Goal: Task Accomplishment & Management: Use online tool/utility

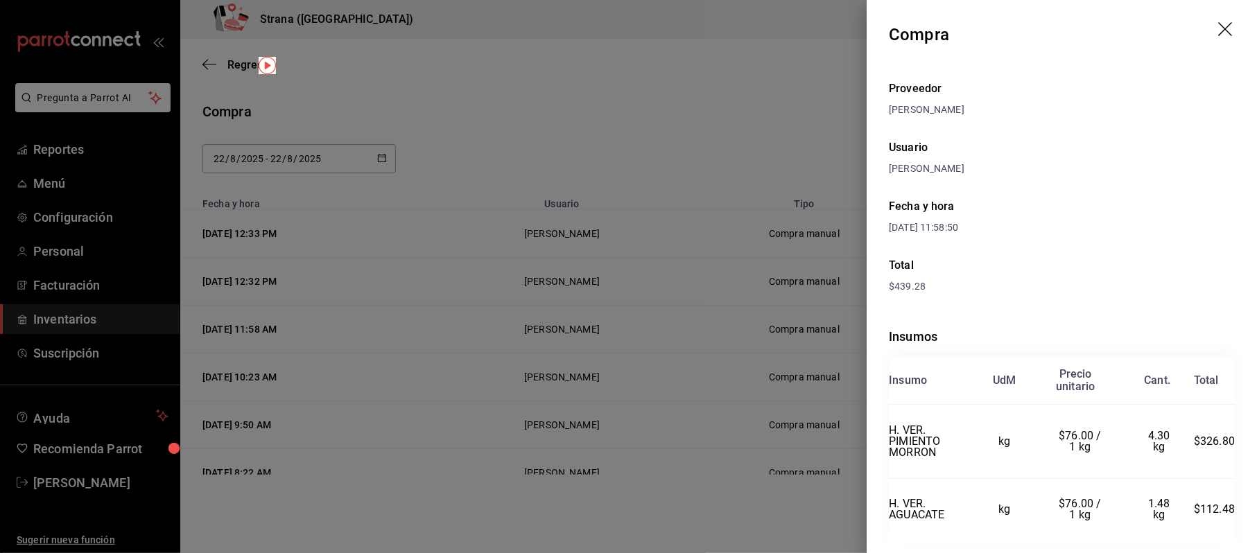
scroll to position [46, 0]
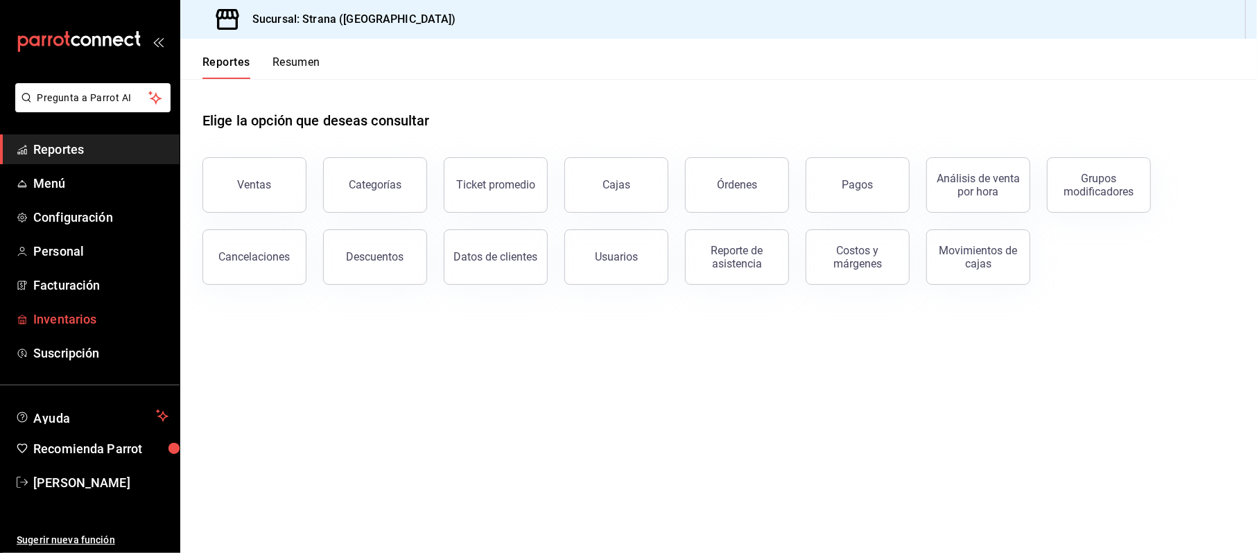
click at [46, 320] on span "Inventarios" at bounding box center [100, 319] width 135 height 19
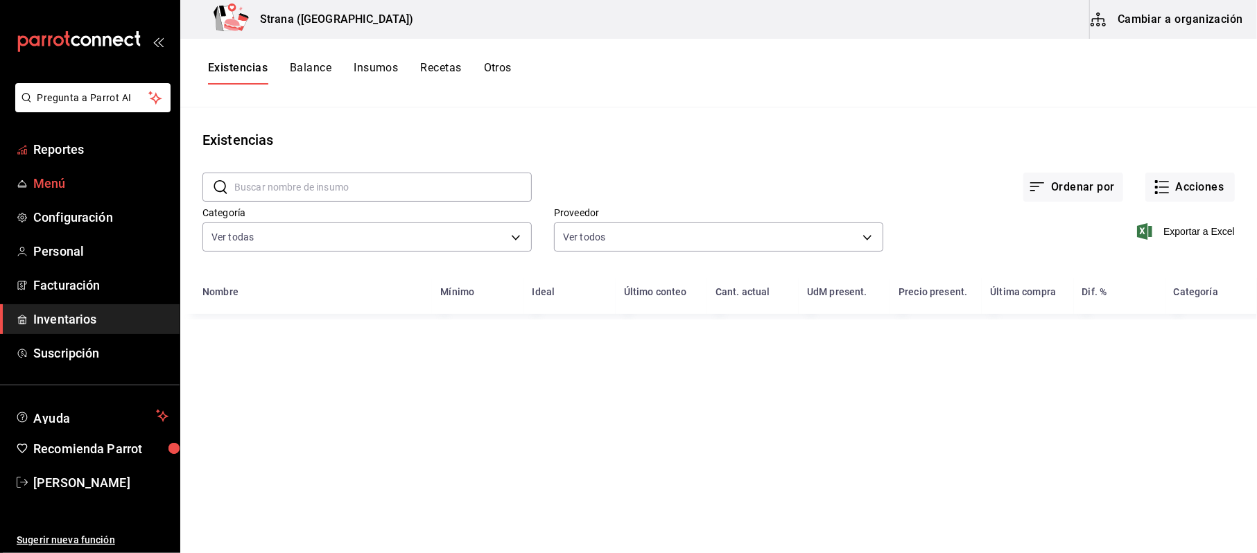
click at [53, 173] on link "Menú" at bounding box center [90, 184] width 180 height 30
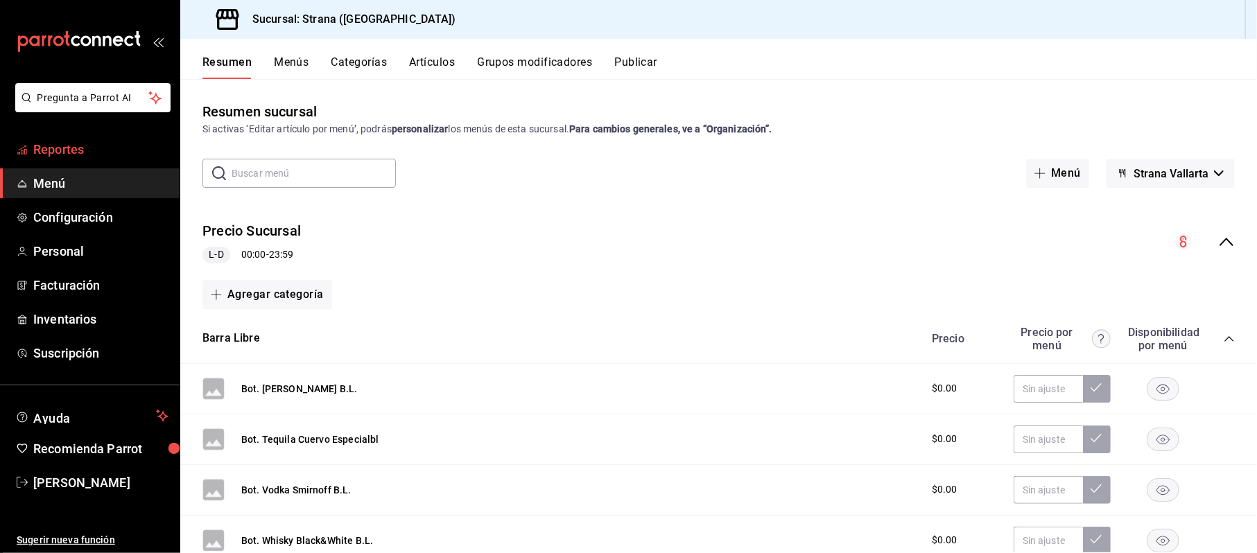
click at [57, 147] on span "Reportes" at bounding box center [100, 149] width 135 height 19
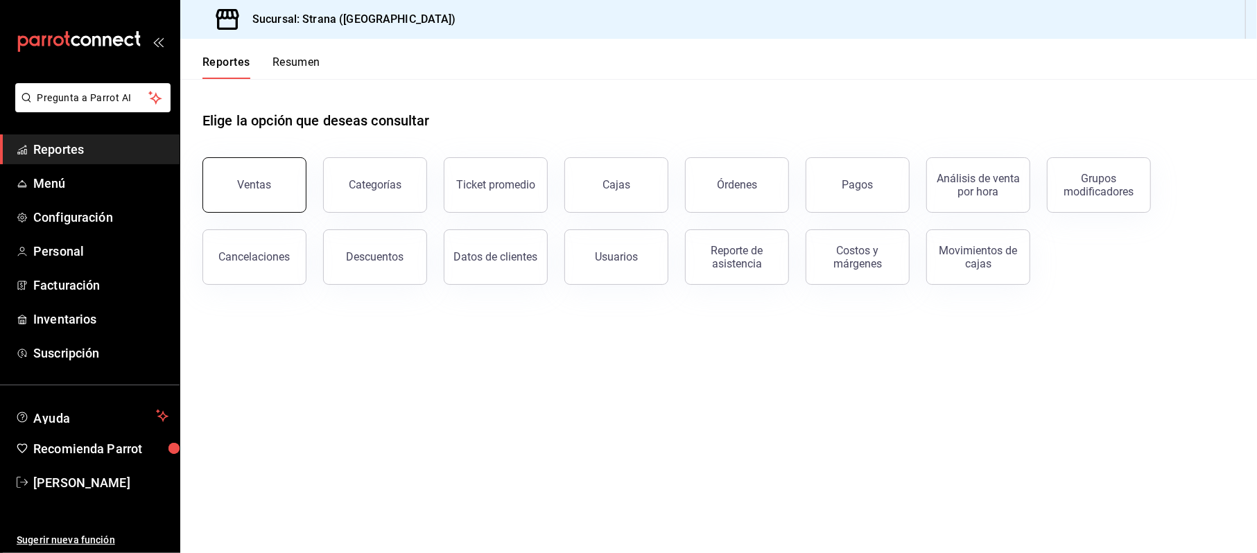
click at [278, 189] on button "Ventas" at bounding box center [255, 184] width 104 height 55
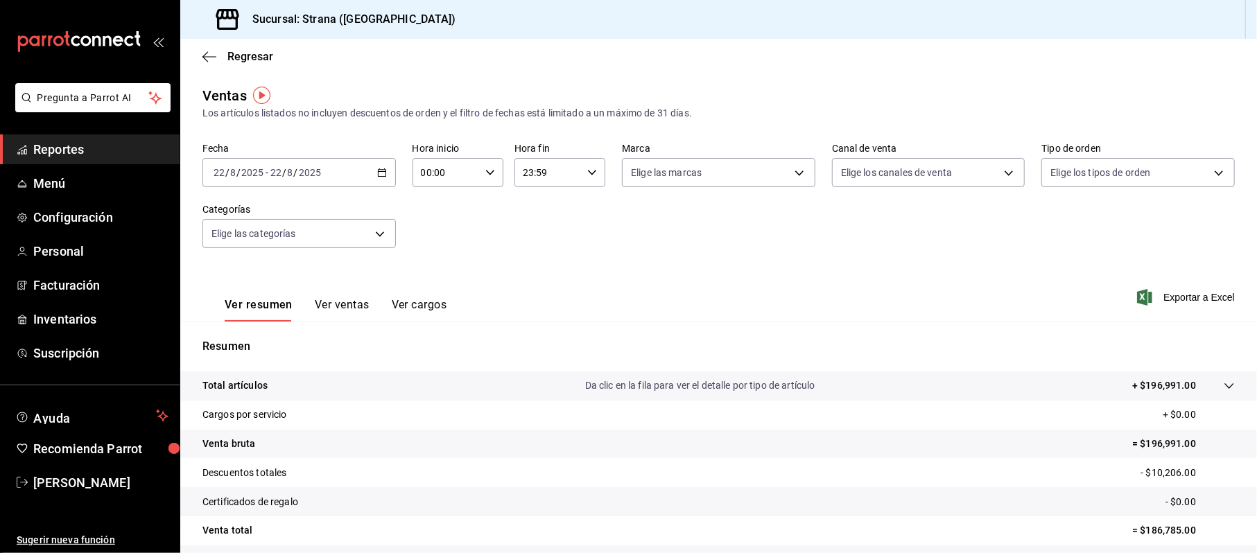
click at [377, 173] on icon "button" at bounding box center [382, 173] width 10 height 10
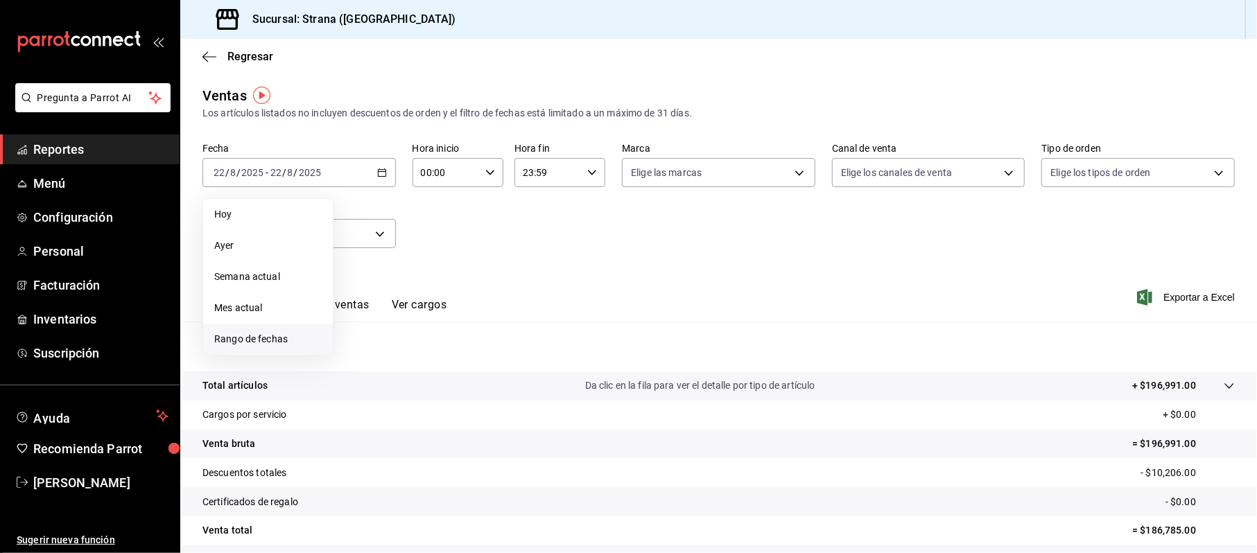
click at [259, 340] on span "Rango de fechas" at bounding box center [267, 339] width 107 height 15
click at [483, 222] on icon "button" at bounding box center [486, 223] width 17 height 17
click at [483, 223] on icon "button" at bounding box center [486, 223] width 17 height 17
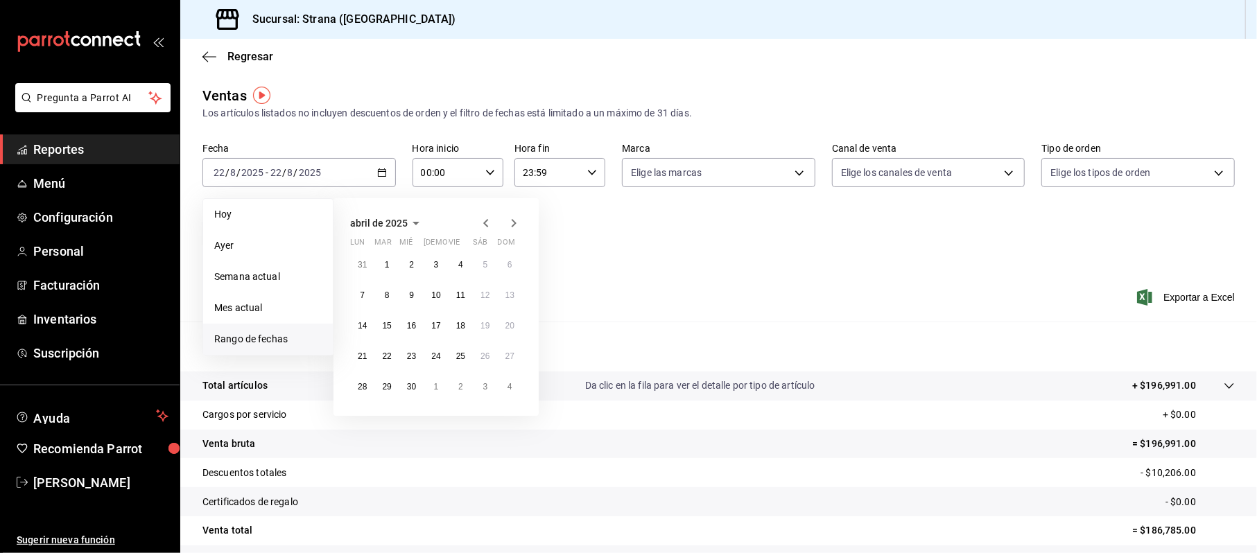
click at [483, 223] on icon "button" at bounding box center [486, 223] width 17 height 17
click at [418, 264] on button "1" at bounding box center [411, 264] width 24 height 25
click at [454, 381] on button "31" at bounding box center [461, 387] width 24 height 25
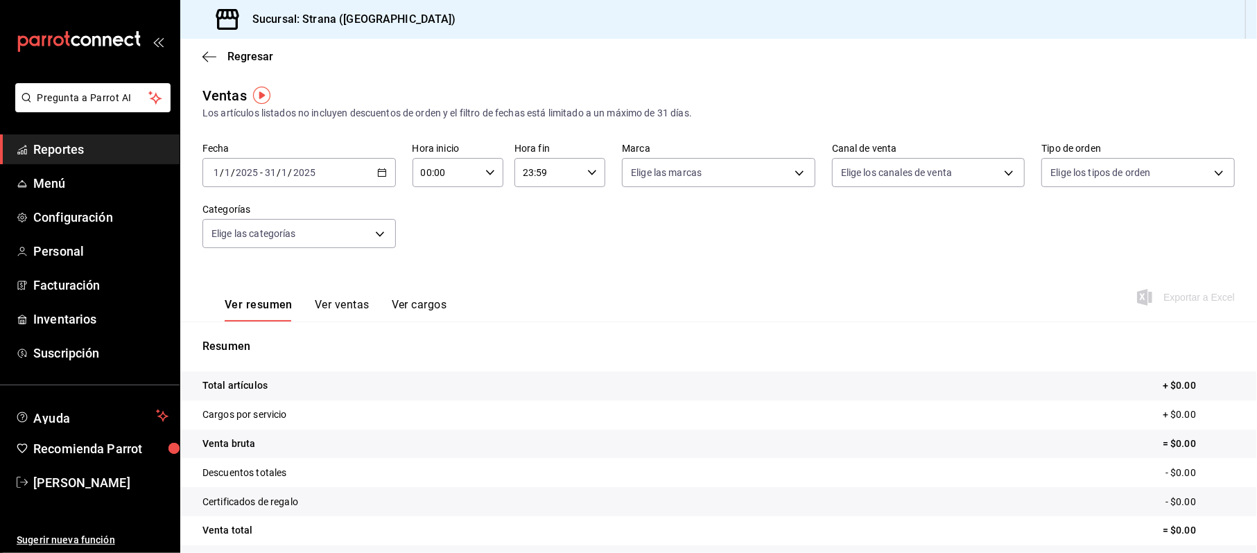
click at [377, 169] on icon "button" at bounding box center [382, 173] width 10 height 10
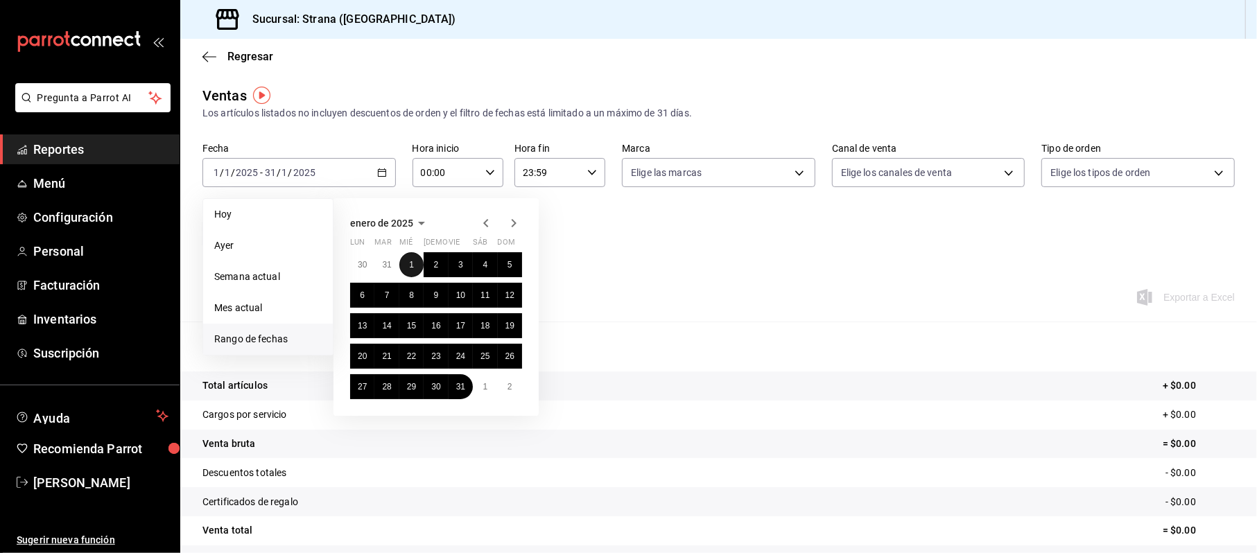
drag, startPoint x: 413, startPoint y: 264, endPoint x: 436, endPoint y: 265, distance: 22.9
click at [413, 264] on abbr "1" at bounding box center [411, 265] width 5 height 10
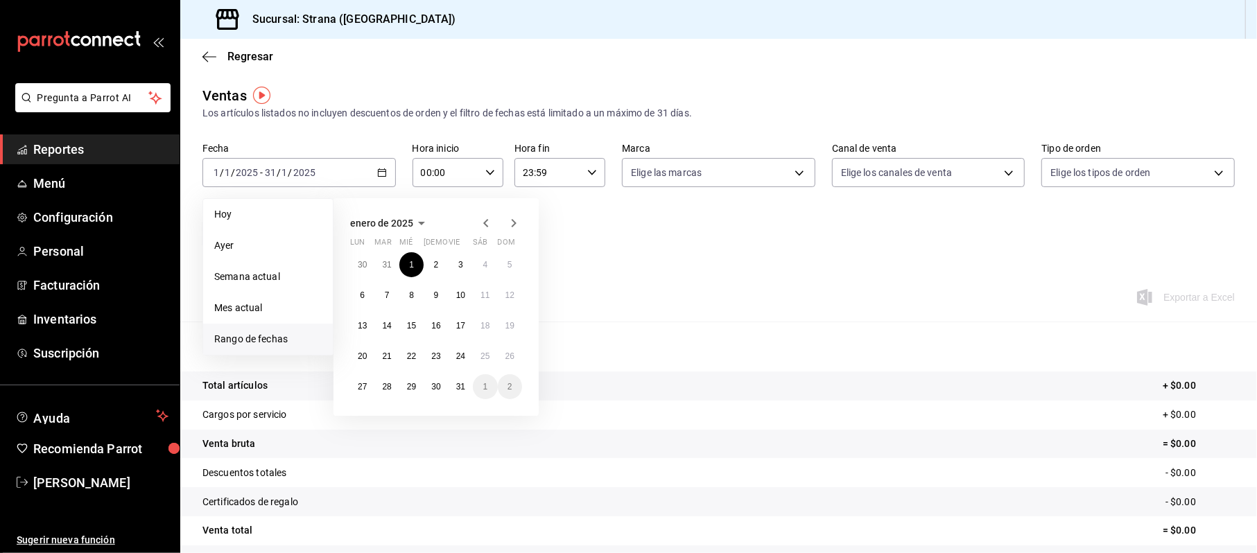
click at [515, 225] on icon "button" at bounding box center [514, 223] width 17 height 17
click at [461, 259] on button "31" at bounding box center [461, 264] width 24 height 25
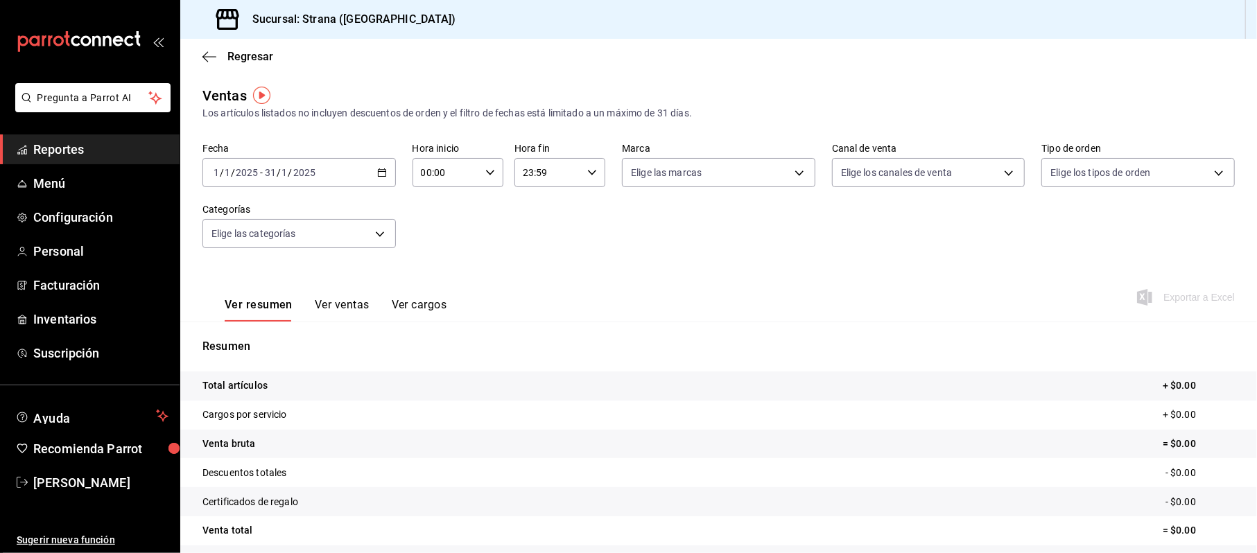
click at [377, 176] on icon "button" at bounding box center [382, 173] width 10 height 10
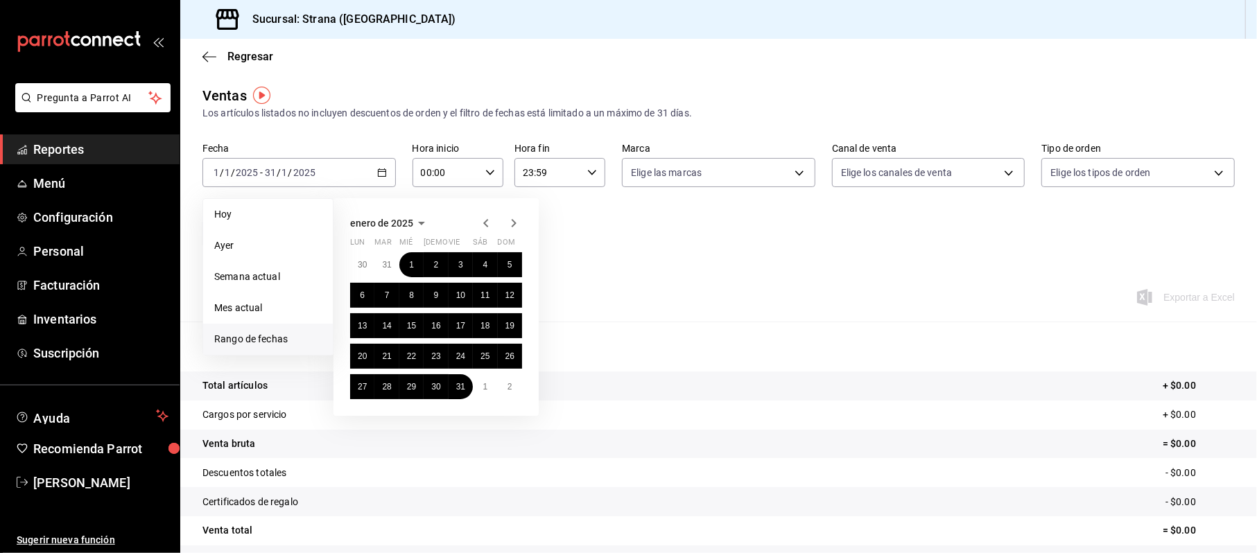
click at [519, 221] on icon "button" at bounding box center [514, 223] width 17 height 17
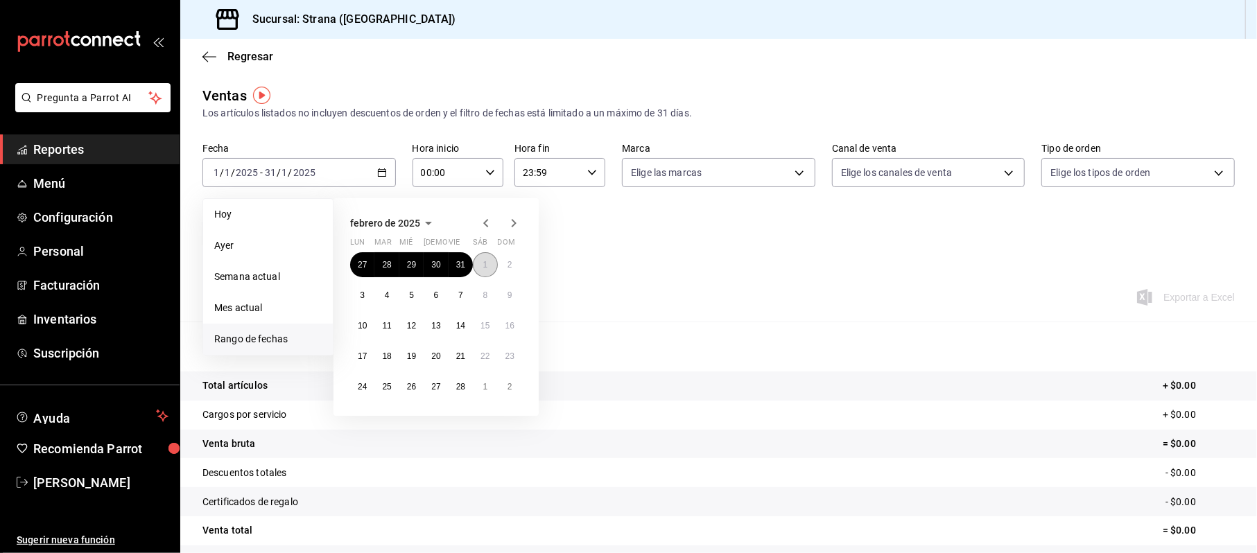
click at [483, 259] on button "1" at bounding box center [485, 264] width 24 height 25
click at [466, 394] on button "28" at bounding box center [461, 387] width 24 height 25
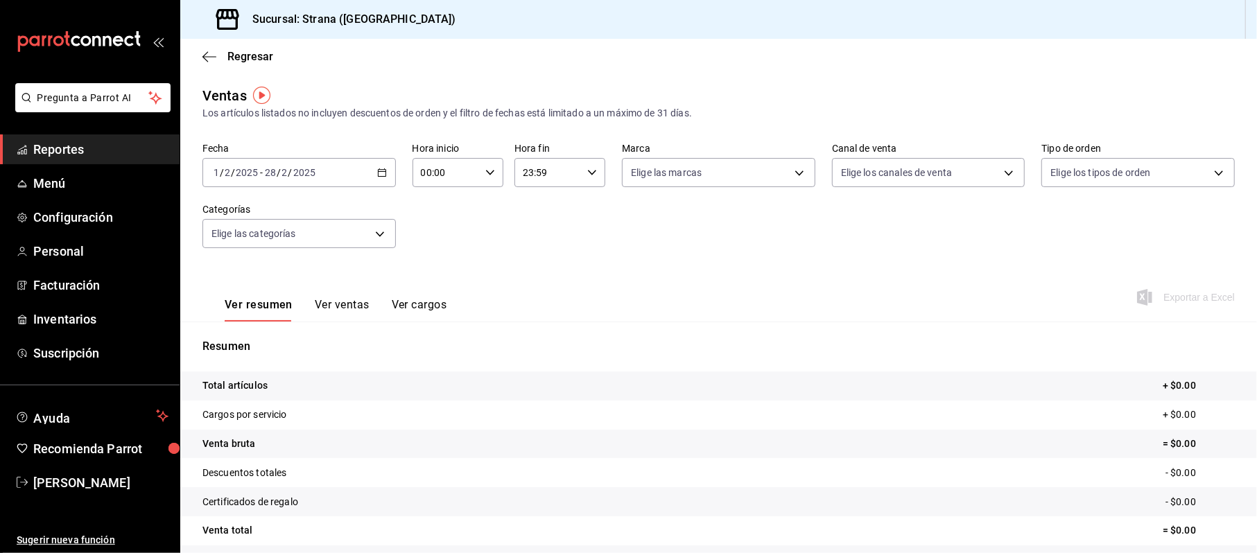
click at [378, 175] on icon "button" at bounding box center [382, 173] width 10 height 10
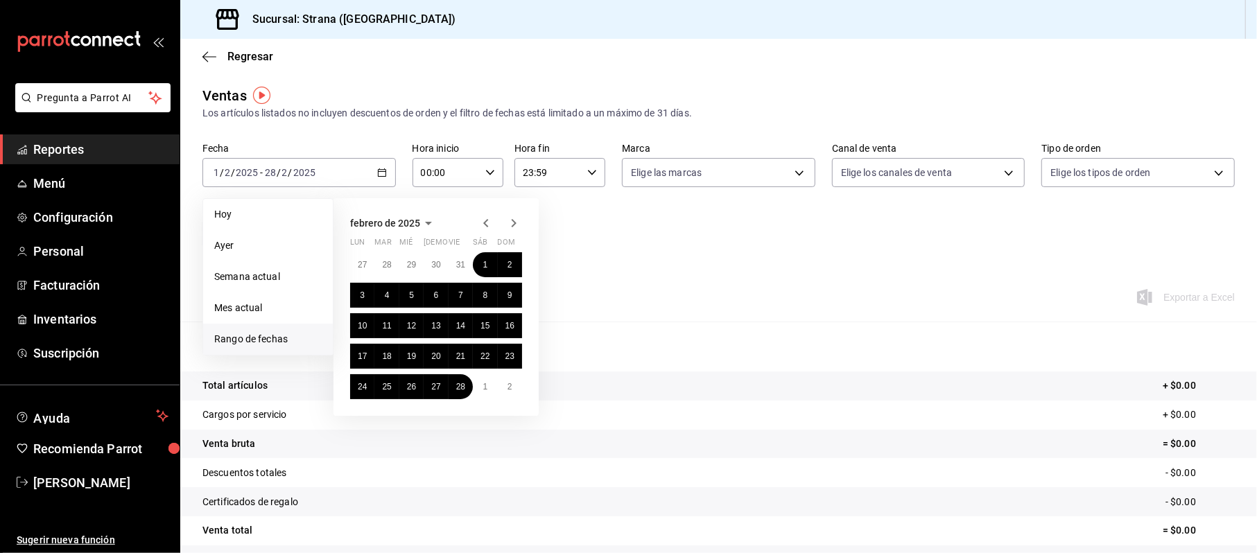
click at [509, 222] on icon "button" at bounding box center [514, 223] width 17 height 17
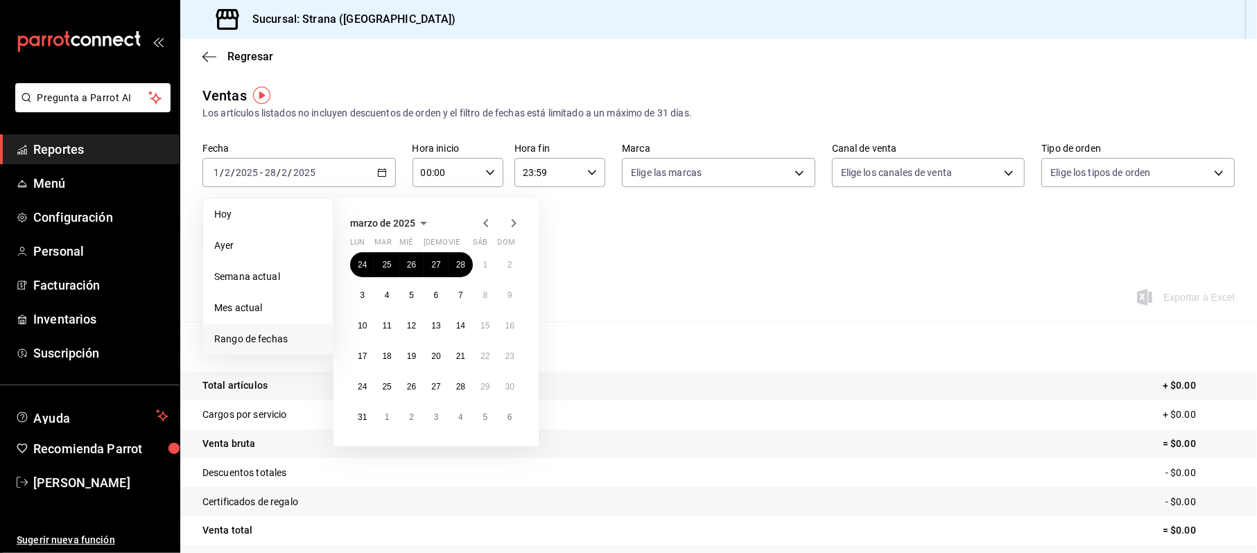
click at [513, 223] on icon "button" at bounding box center [514, 223] width 17 height 17
click at [514, 223] on icon "button" at bounding box center [514, 223] width 5 height 8
click at [509, 261] on abbr "1" at bounding box center [510, 265] width 5 height 10
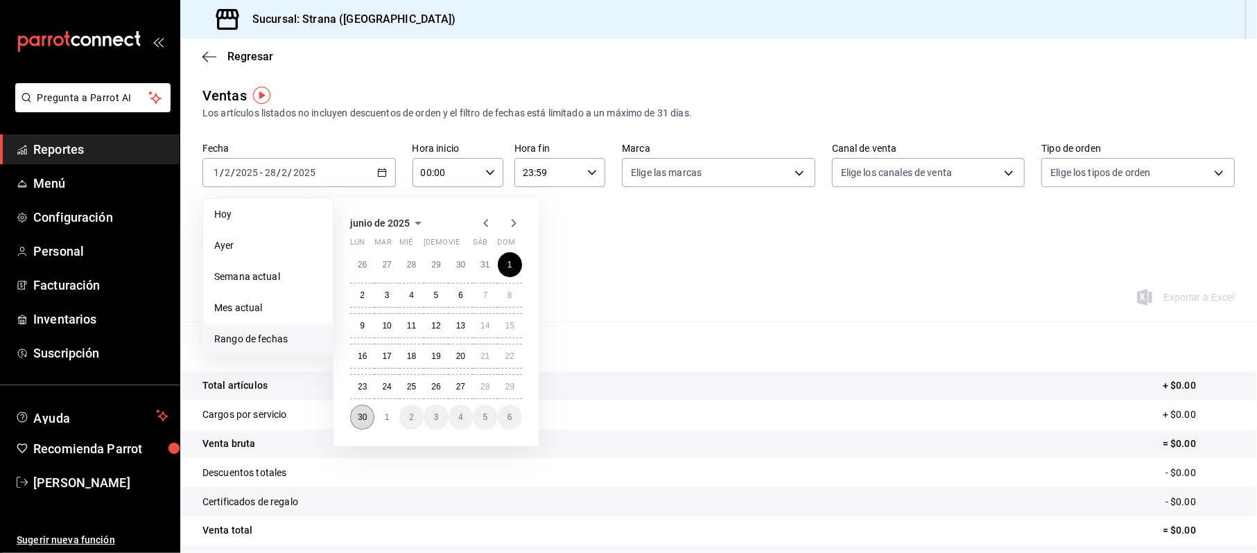
click at [355, 411] on button "30" at bounding box center [362, 417] width 24 height 25
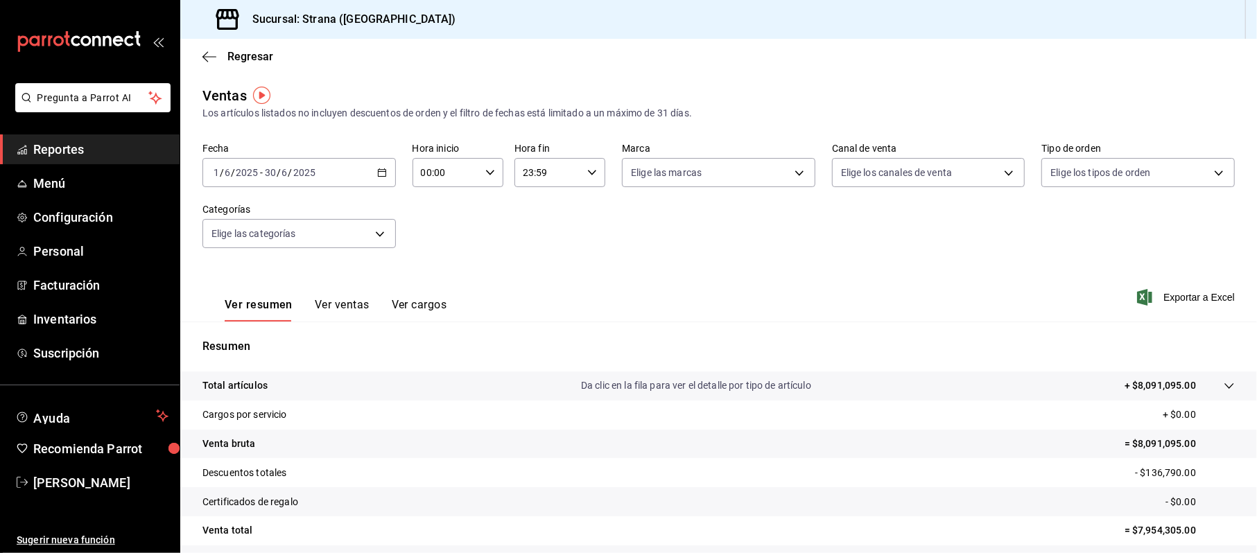
click at [381, 170] on icon "button" at bounding box center [382, 173] width 10 height 10
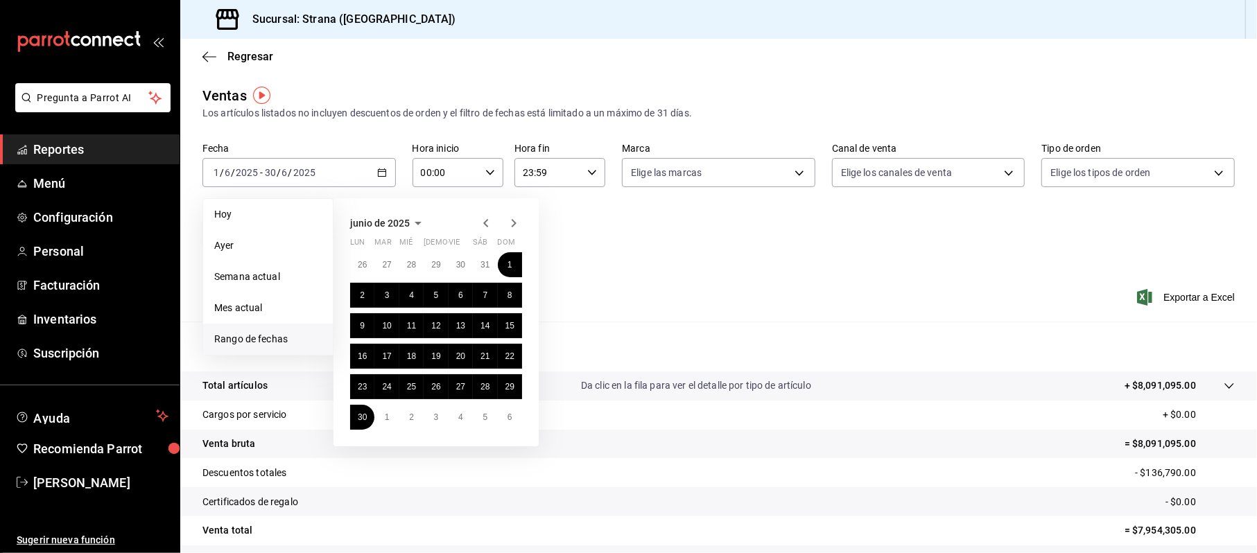
click at [480, 225] on icon "button" at bounding box center [486, 223] width 17 height 17
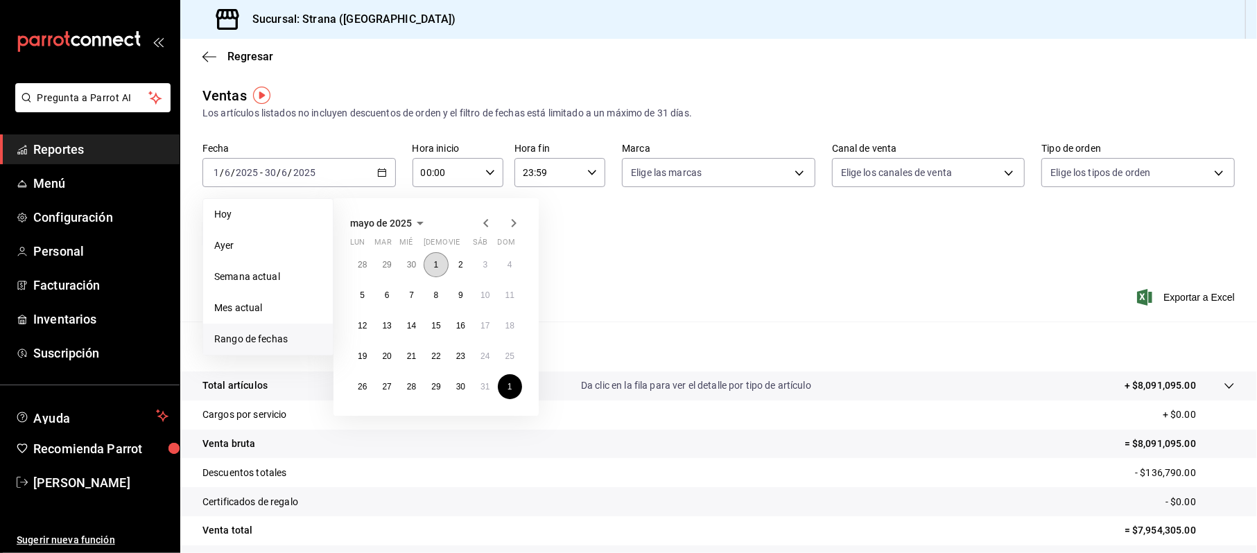
click at [442, 266] on button "1" at bounding box center [436, 264] width 24 height 25
click at [456, 394] on button "30" at bounding box center [461, 387] width 24 height 25
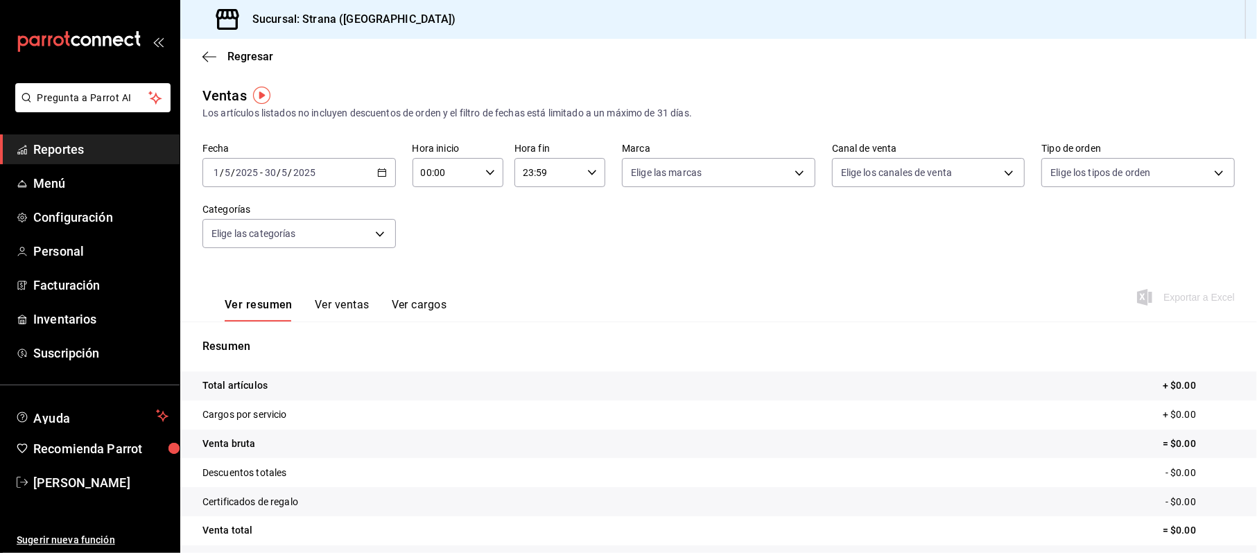
click at [377, 175] on icon "button" at bounding box center [382, 173] width 10 height 10
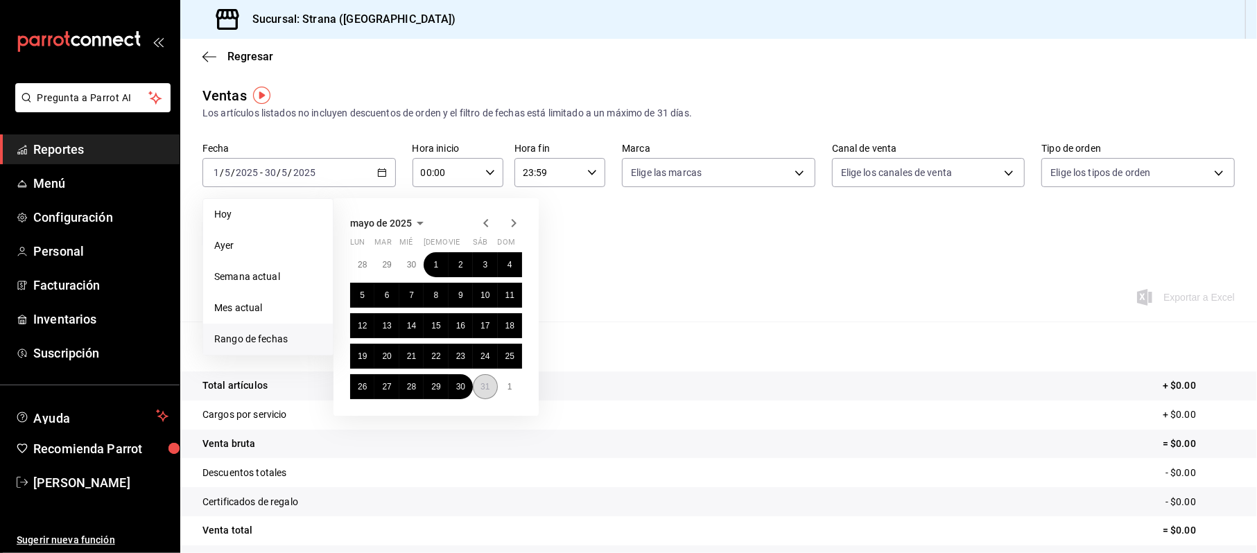
click at [476, 390] on button "31" at bounding box center [485, 387] width 24 height 25
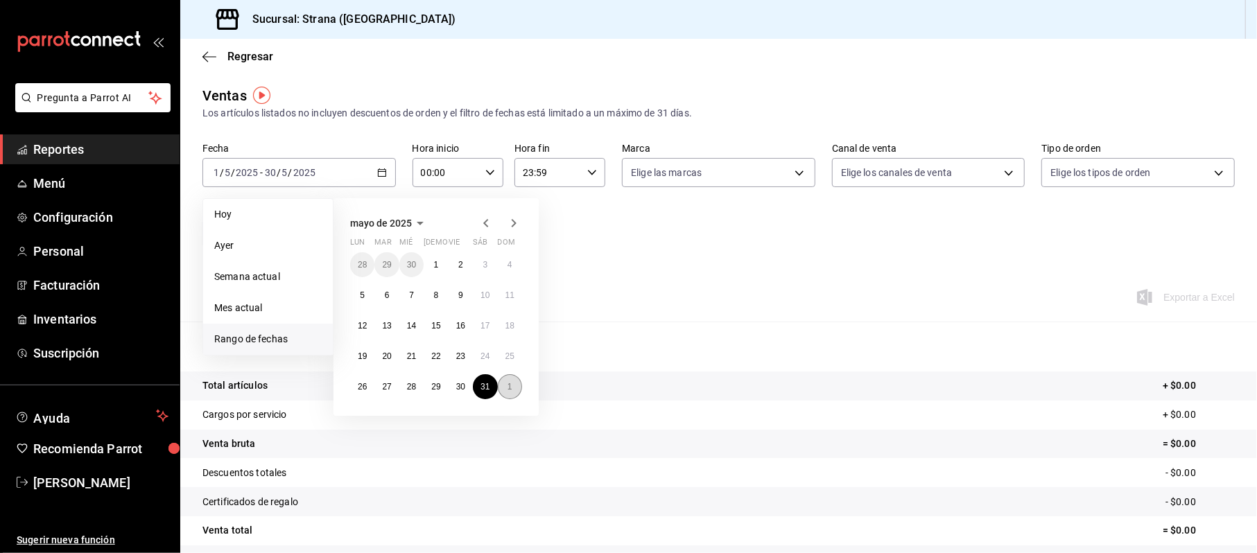
click at [504, 389] on button "1" at bounding box center [510, 387] width 24 height 25
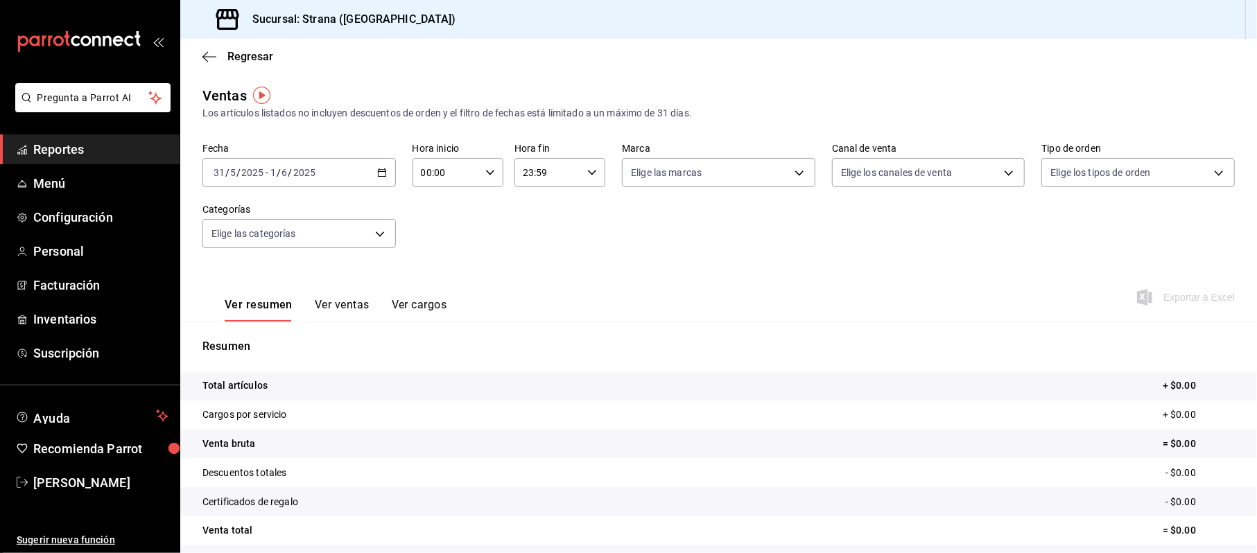
click at [379, 173] on icon "button" at bounding box center [382, 173] width 10 height 10
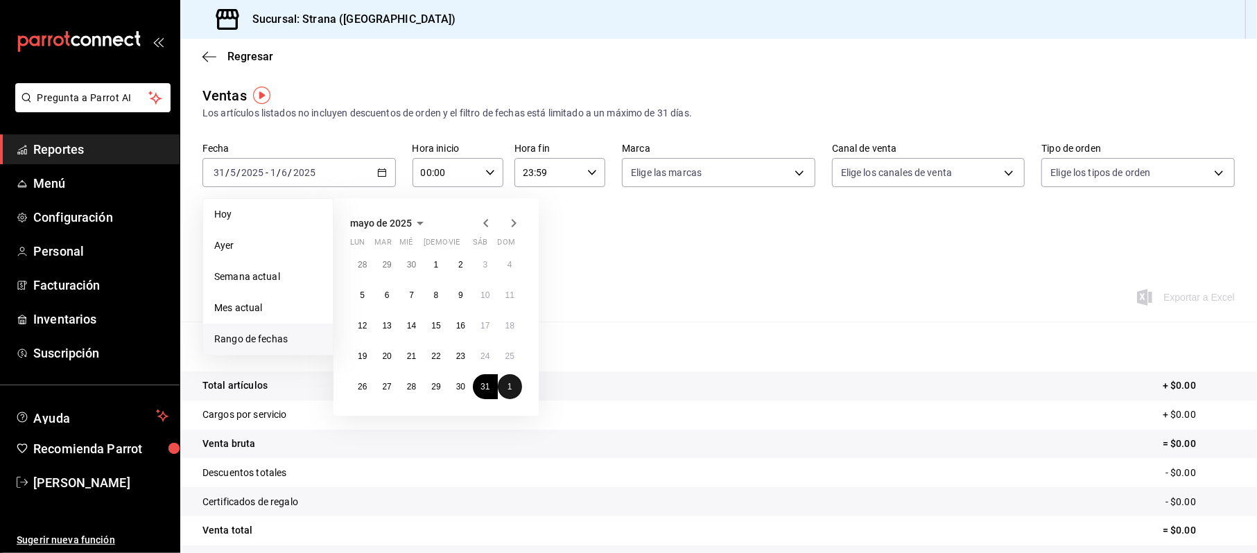
click at [516, 381] on button "1" at bounding box center [510, 387] width 24 height 25
click at [358, 420] on abbr "30" at bounding box center [362, 418] width 9 height 10
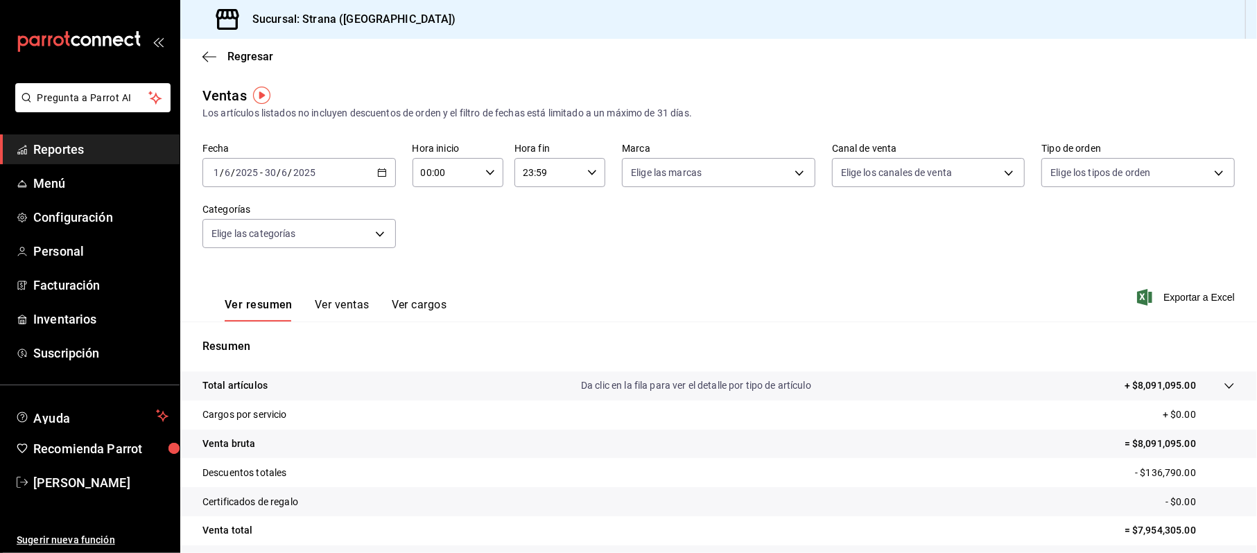
click at [479, 175] on div "00:00 Hora inicio" at bounding box center [458, 172] width 91 height 29
click at [440, 272] on button "20" at bounding box center [433, 279] width 40 height 28
type input "20:00"
click at [581, 176] on div at bounding box center [628, 276] width 1257 height 553
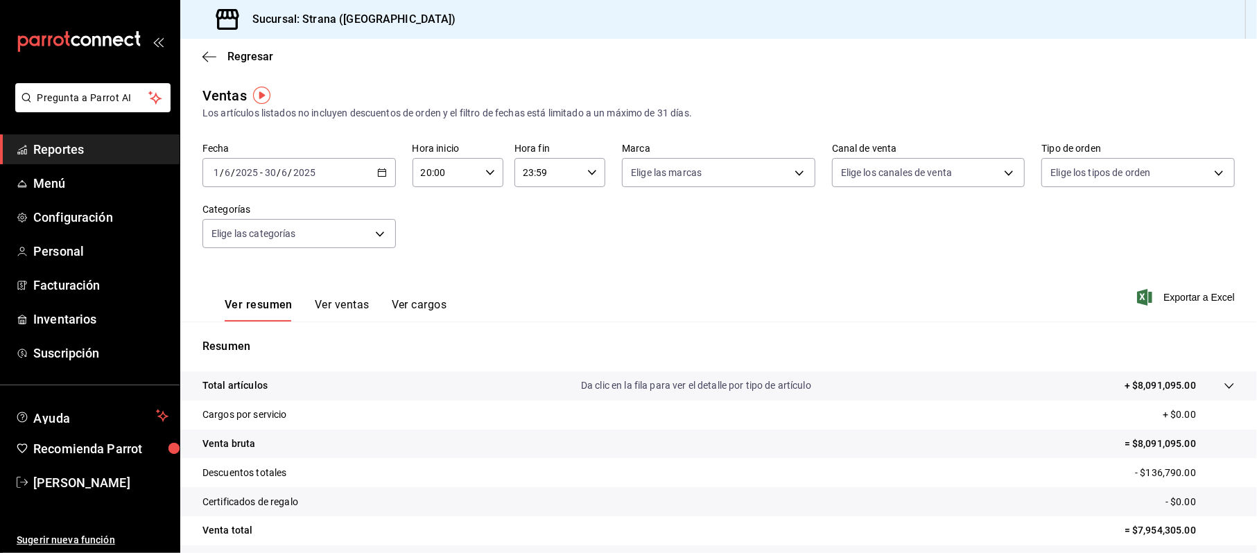
click at [588, 172] on icon "button" at bounding box center [592, 173] width 10 height 10
click at [533, 223] on button "09" at bounding box center [533, 230] width 40 height 28
type input "09:59"
click at [380, 228] on div at bounding box center [628, 276] width 1257 height 553
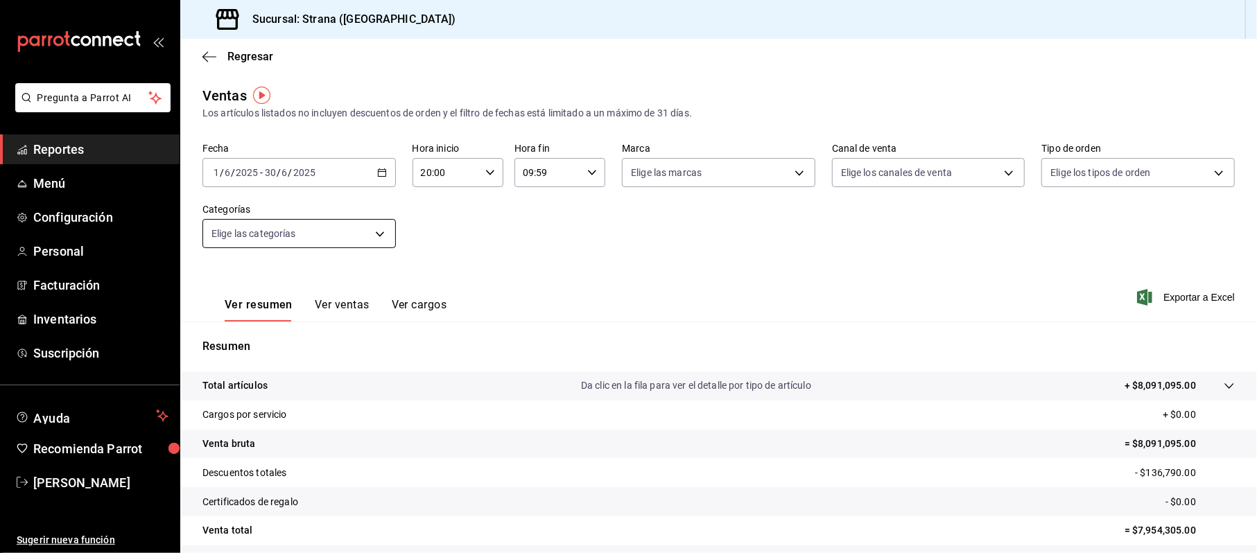
drag, startPoint x: 384, startPoint y: 217, endPoint x: 384, endPoint y: 227, distance: 10.4
click at [384, 226] on div "Elige las categorías" at bounding box center [299, 231] width 193 height 35
click at [381, 242] on body "Pregunta a Parrot AI Reportes Menú Configuración Personal Facturación Inventari…" at bounding box center [628, 276] width 1257 height 553
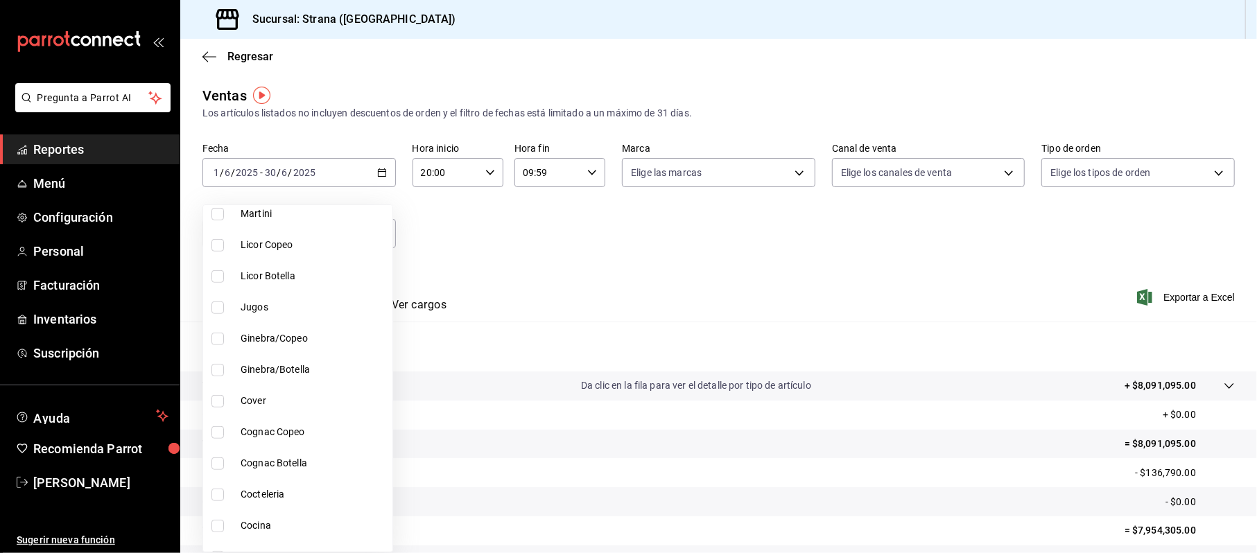
scroll to position [669, 0]
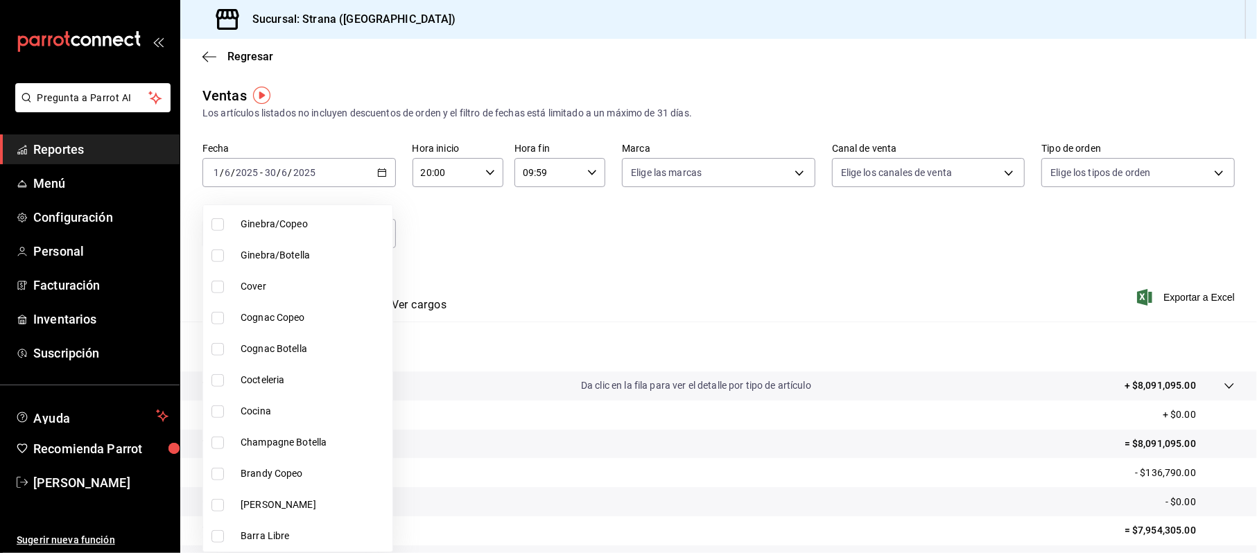
click at [313, 434] on li "Champagne Botella" at bounding box center [297, 442] width 189 height 31
type input "bf54e668-ad6f-479b-8bcf-880063f1e9cf"
checkbox input "true"
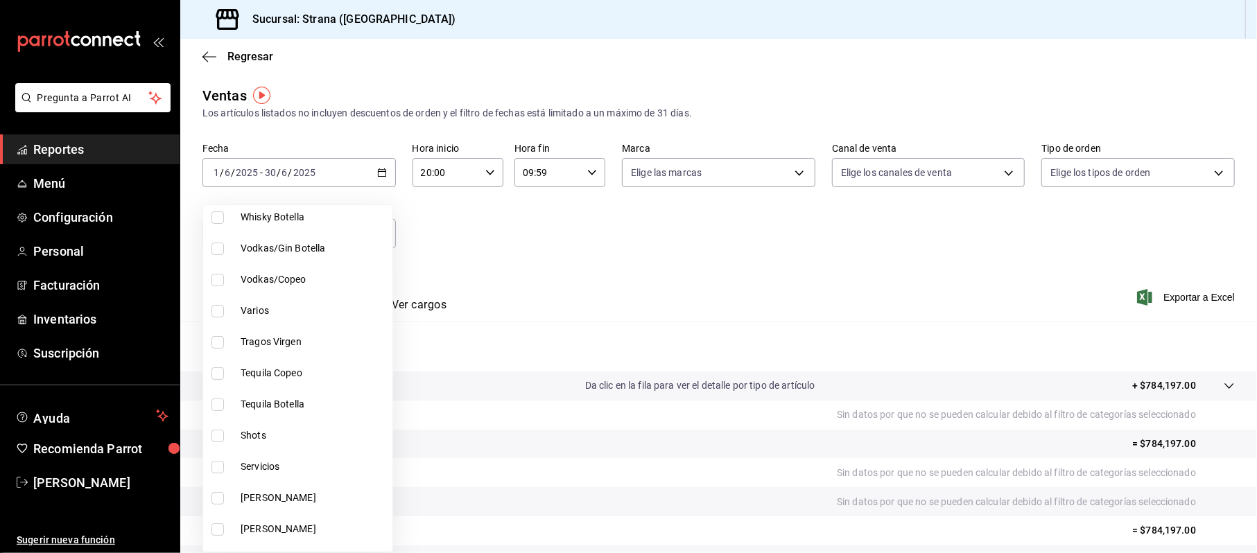
scroll to position [22, 0]
click at [308, 340] on span "Vodkas/Gin Botella" at bounding box center [314, 341] width 146 height 15
type input "bf54e668-ad6f-479b-8bcf-880063f1e9cf,789ed89b-cfa5-4881-b54a-6e9ef0b571f1"
checkbox input "true"
click at [270, 375] on span "Vodkas/Copeo" at bounding box center [314, 372] width 146 height 15
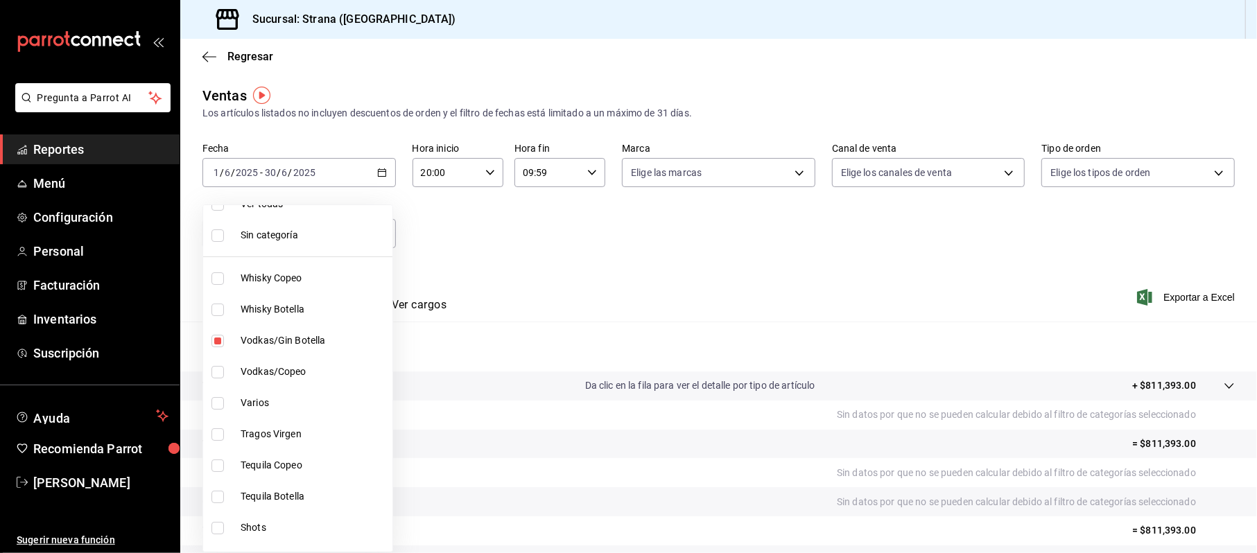
type input "bf54e668-ad6f-479b-8bcf-880063f1e9cf,789ed89b-cfa5-4881-b54a-6e9ef0b571f1,c67ee…"
checkbox input "true"
click at [706, 277] on div at bounding box center [628, 276] width 1257 height 553
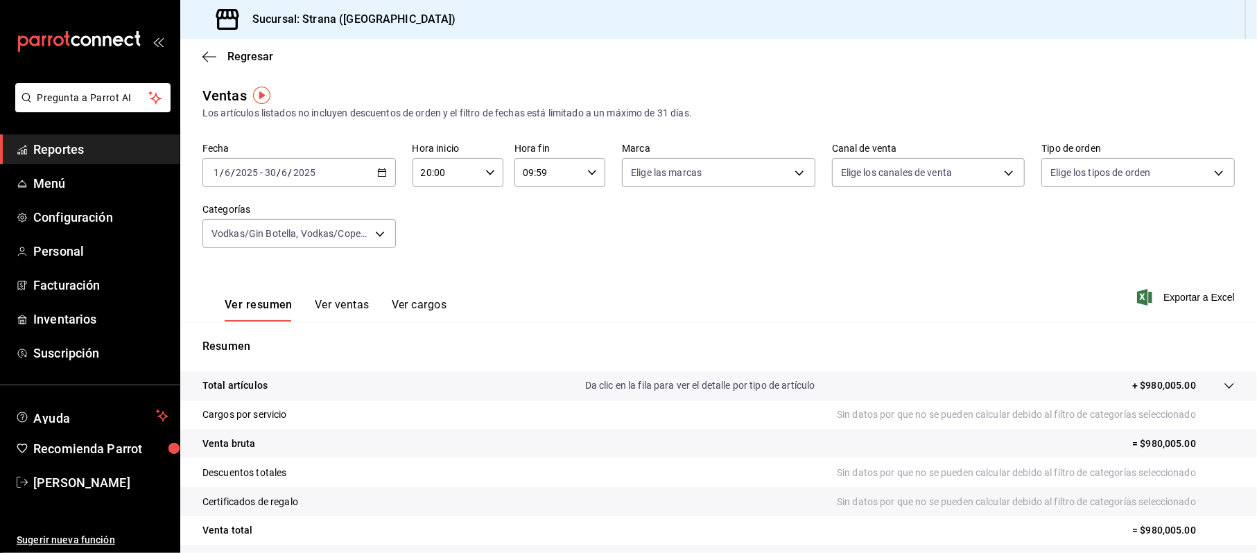
click at [338, 307] on button "Ver ventas" at bounding box center [342, 310] width 55 height 24
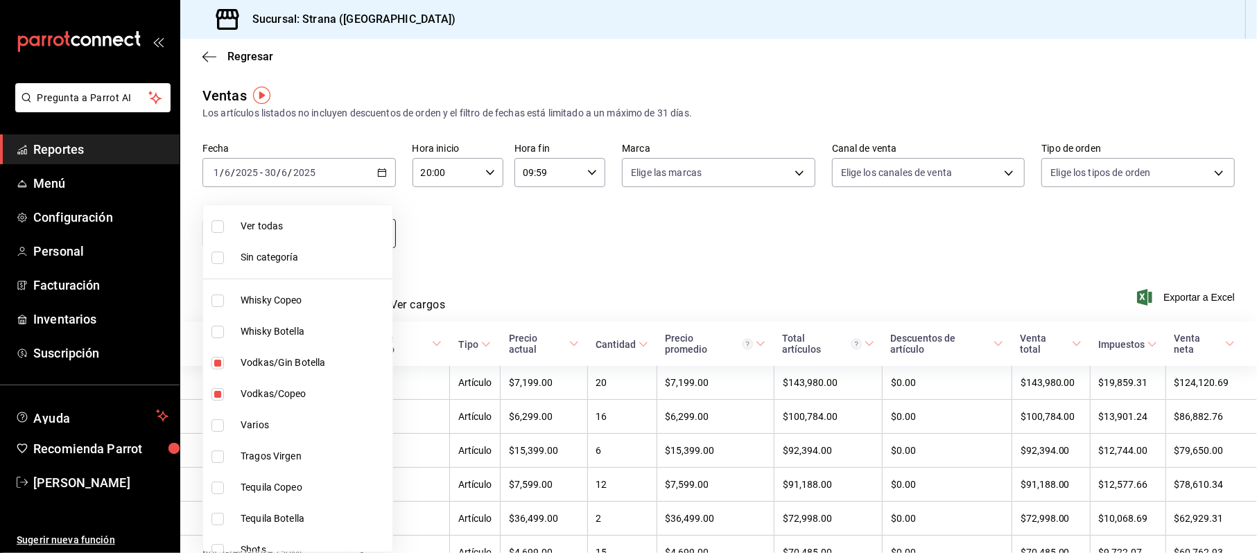
click at [380, 236] on body "Pregunta a Parrot AI Reportes Menú Configuración Personal Facturación Inventari…" at bounding box center [628, 276] width 1257 height 553
click at [275, 373] on li "Vodkas/Gin Botella" at bounding box center [297, 362] width 189 height 31
type input "bf54e668-ad6f-479b-8bcf-880063f1e9cf,c67ee71b-b979-4cba-8397-35f74895a9a5"
checkbox input "false"
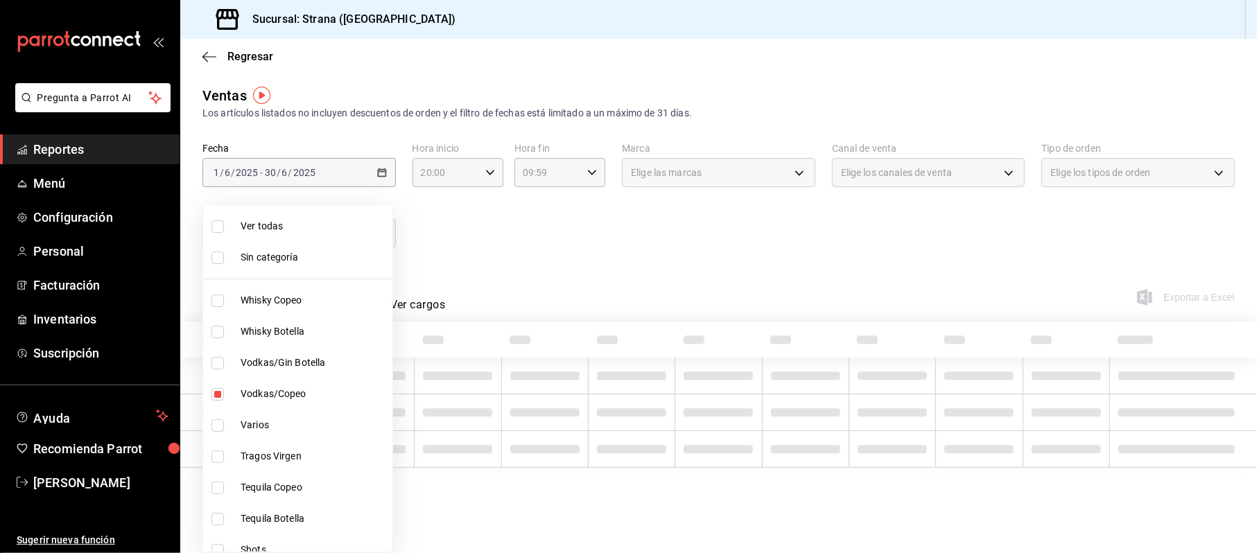
click at [276, 395] on span "Vodkas/Copeo" at bounding box center [314, 394] width 146 height 15
type input "bf54e668-ad6f-479b-8bcf-880063f1e9cf"
checkbox input "false"
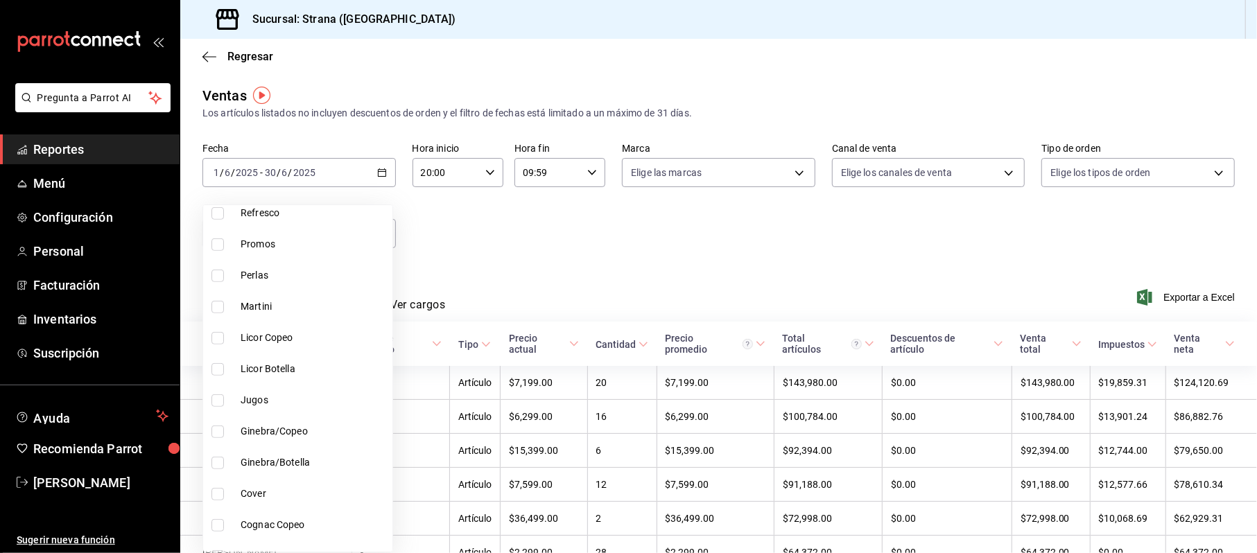
scroll to position [555, 0]
click at [269, 272] on span "Licor Botella" at bounding box center [314, 276] width 146 height 15
type input "bf54e668-ad6f-479b-8bcf-880063f1e9cf,d02631ea-376a-434e-b5b4-8ef53b799413"
checkbox input "true"
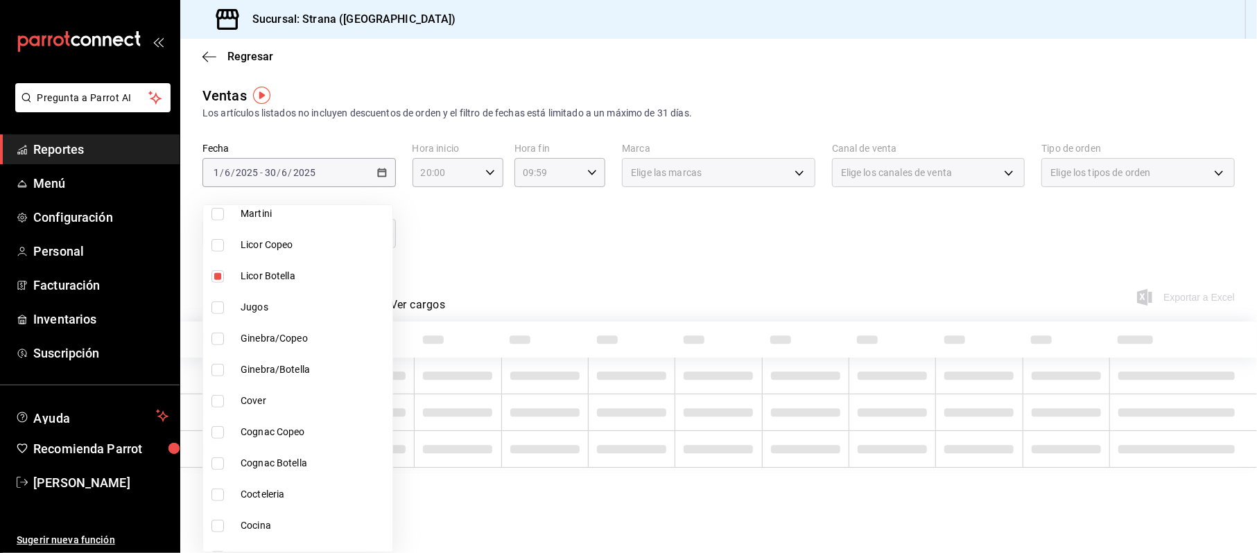
click at [259, 251] on span "Licor Copeo" at bounding box center [314, 245] width 146 height 15
type input "bf54e668-ad6f-479b-8bcf-880063f1e9cf,d02631ea-376a-434e-b5b4-8ef53b799413,e0d13…"
checkbox input "true"
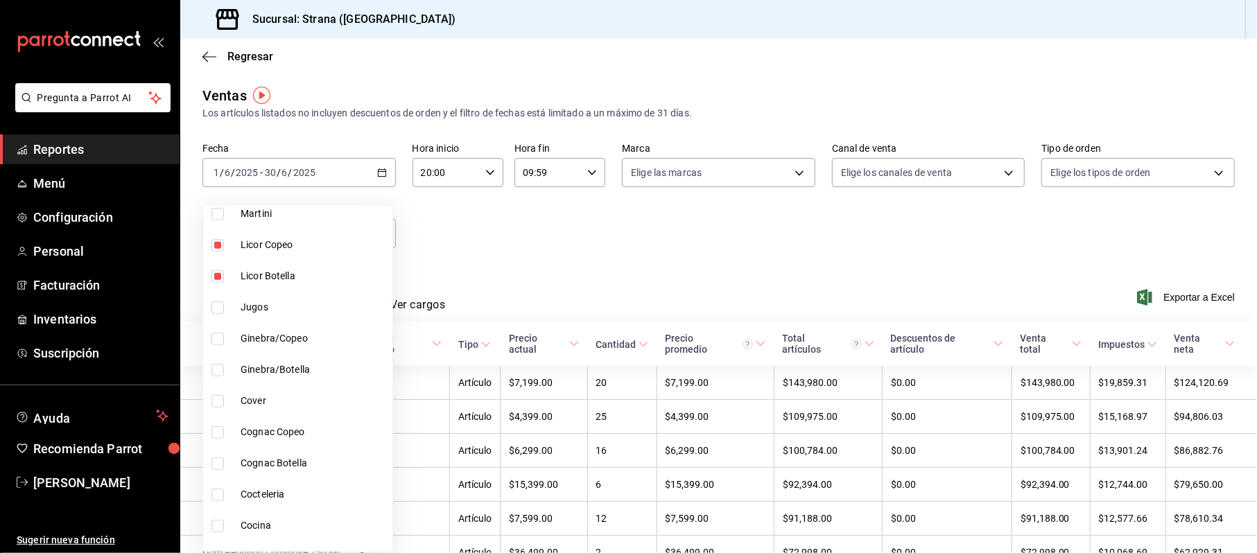
drag, startPoint x: 748, startPoint y: 214, endPoint x: 730, endPoint y: 242, distance: 33.3
click at [749, 214] on div at bounding box center [628, 276] width 1257 height 553
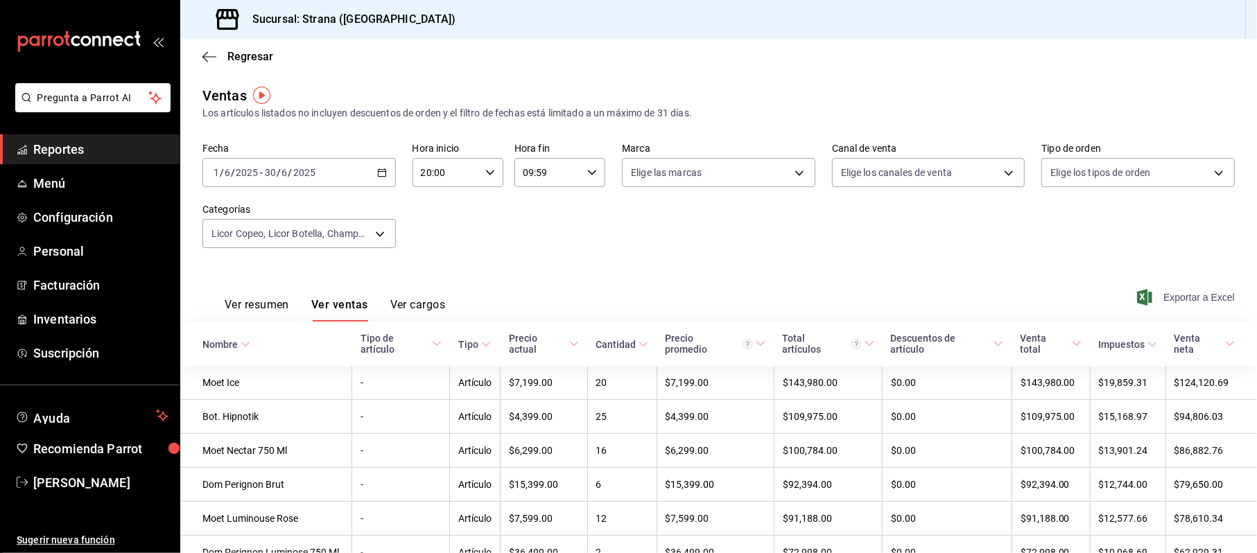
click at [1173, 304] on span "Exportar a Excel" at bounding box center [1187, 297] width 95 height 17
click at [370, 236] on body "Pregunta a Parrot AI Reportes Menú Configuración Personal Facturación Inventari…" at bounding box center [628, 276] width 1257 height 553
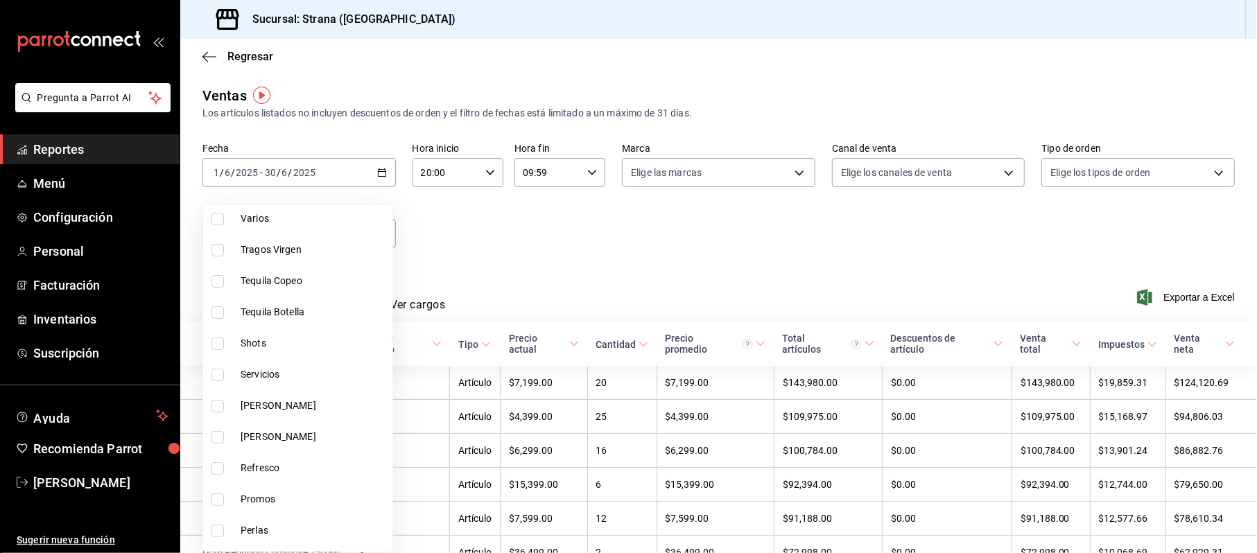
scroll to position [114, 0]
click at [300, 433] on span "Shots" at bounding box center [314, 436] width 146 height 15
type input "bf54e668-ad6f-479b-8bcf-880063f1e9cf,d02631ea-376a-434e-b5b4-8ef53b799413,e0d13…"
checkbox input "true"
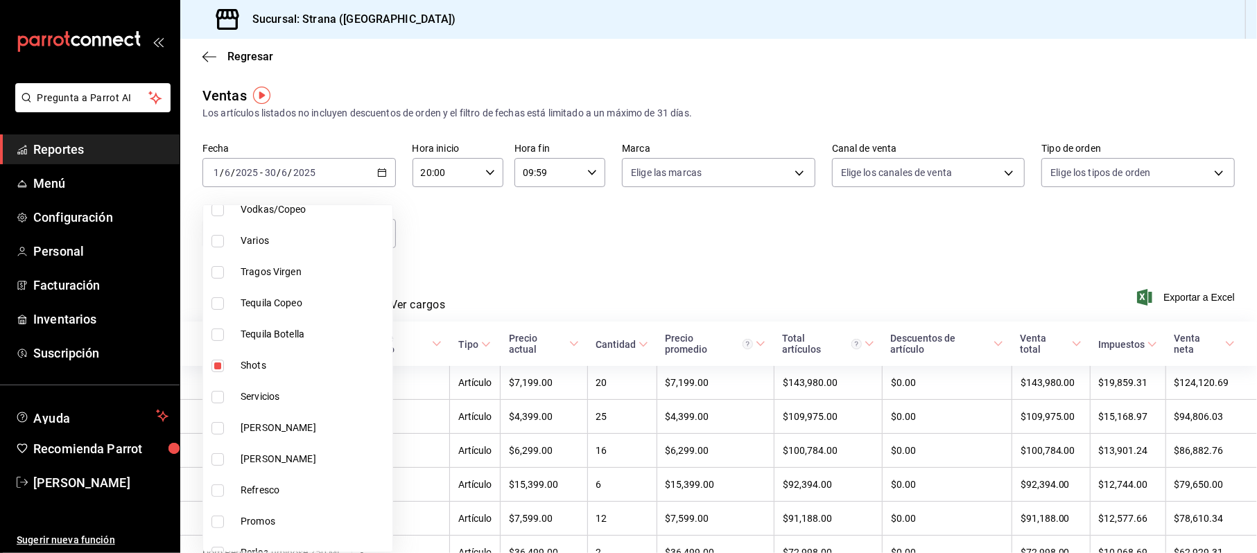
scroll to position [277, 0]
click at [276, 507] on li "Licor Copeo" at bounding box center [297, 522] width 189 height 31
type input "bf54e668-ad6f-479b-8bcf-880063f1e9cf,d02631ea-376a-434e-b5b4-8ef53b799413,782af…"
checkbox input "false"
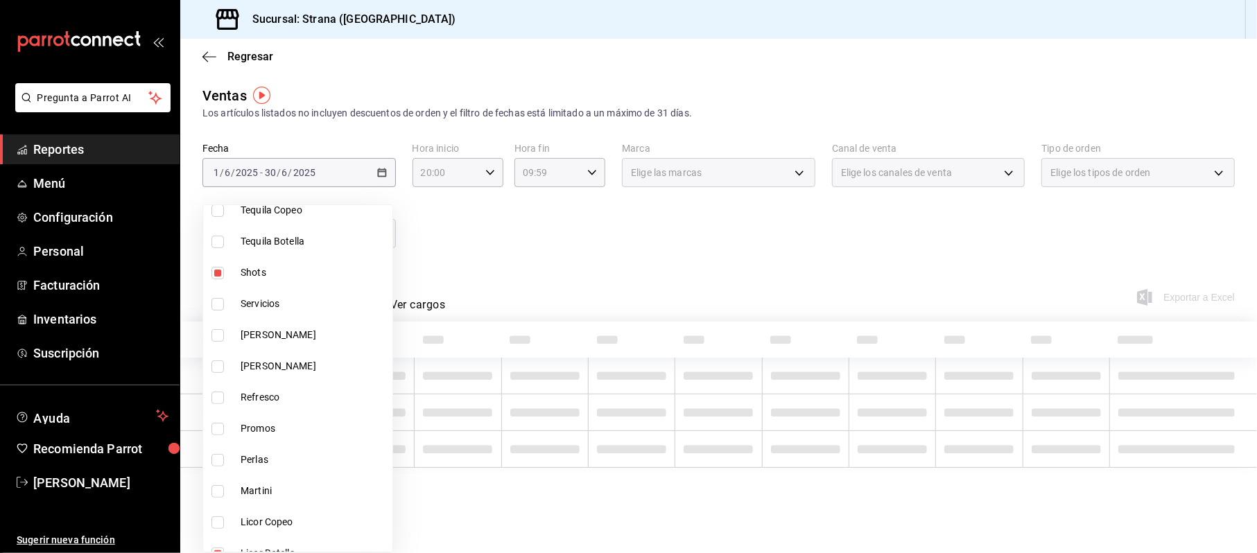
scroll to position [370, 0]
click at [272, 447] on li "Licor Botella" at bounding box center [297, 461] width 189 height 31
type input "bf54e668-ad6f-479b-8bcf-880063f1e9cf,782afd7b-7b38-4c92-89b2-dc033c2515f3"
checkbox input "false"
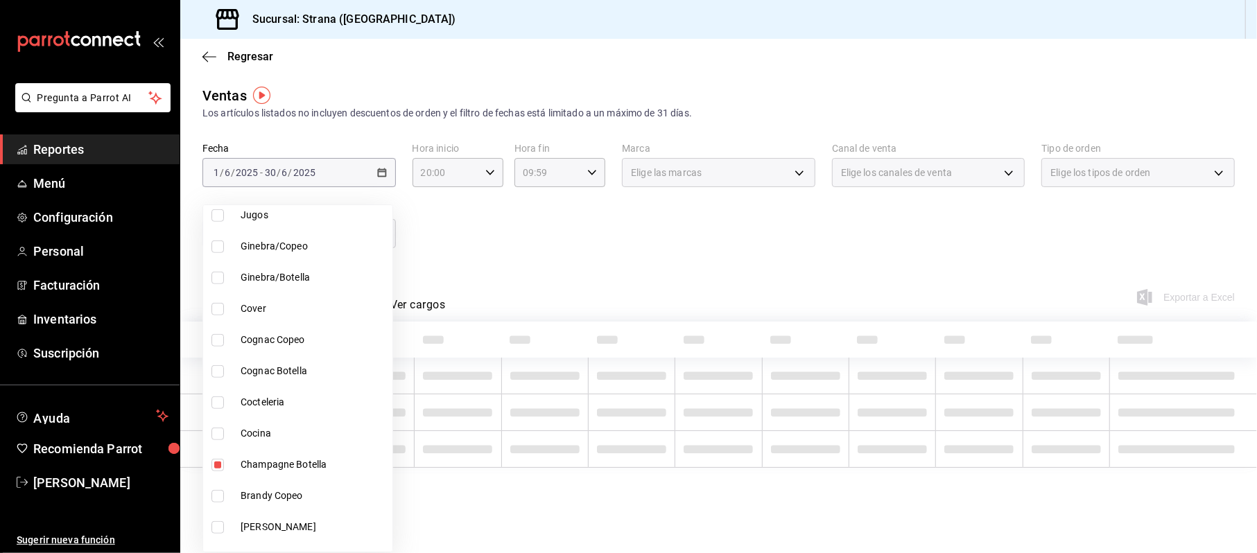
scroll to position [669, 0]
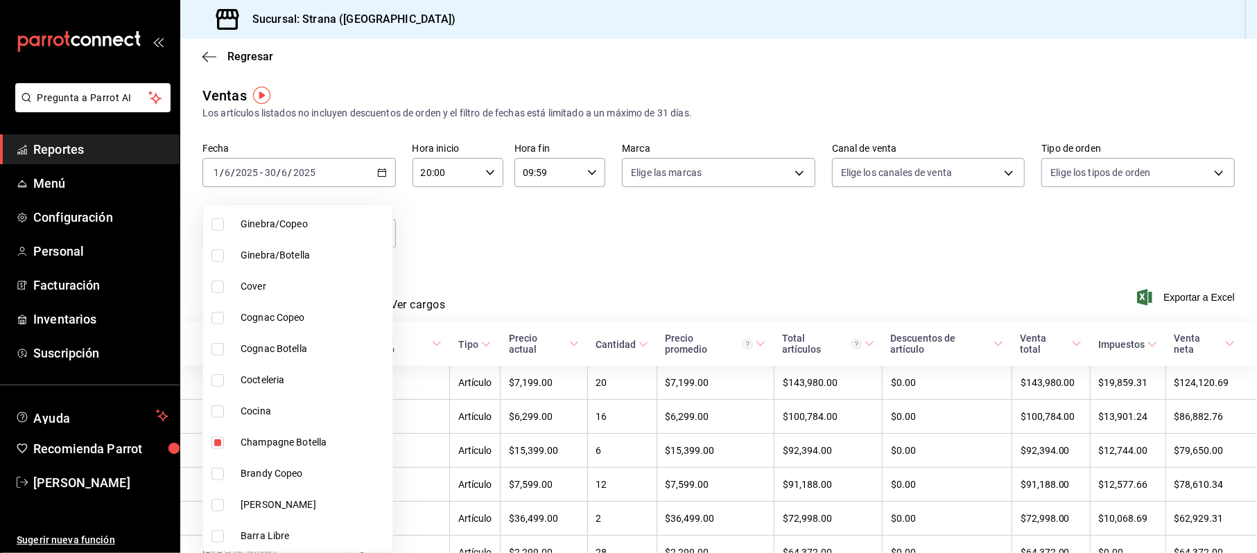
click at [490, 319] on div at bounding box center [628, 276] width 1257 height 553
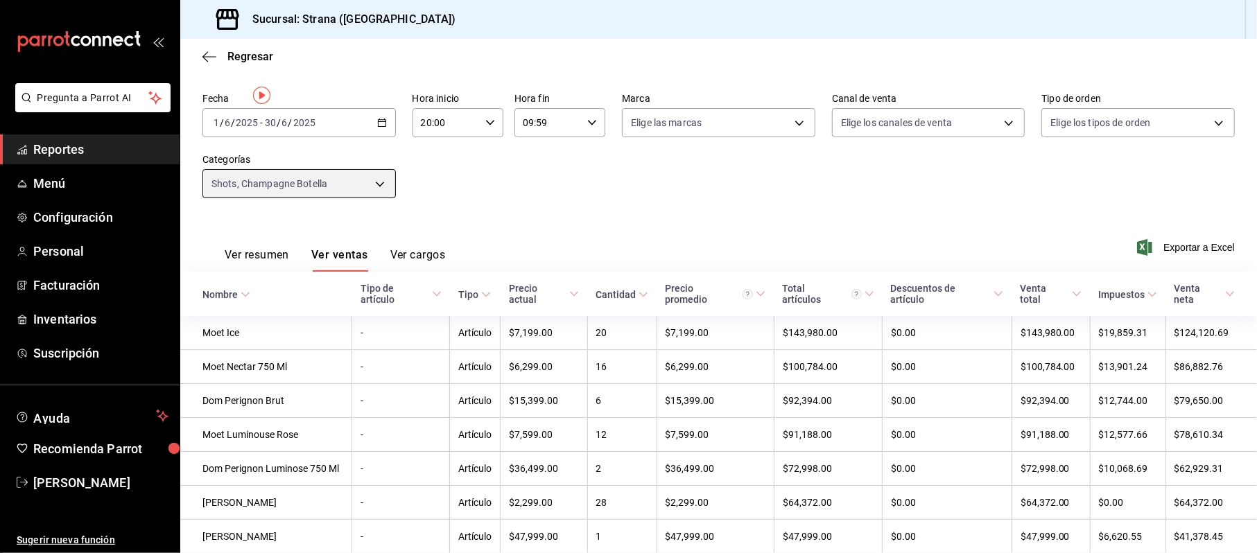
scroll to position [0, 0]
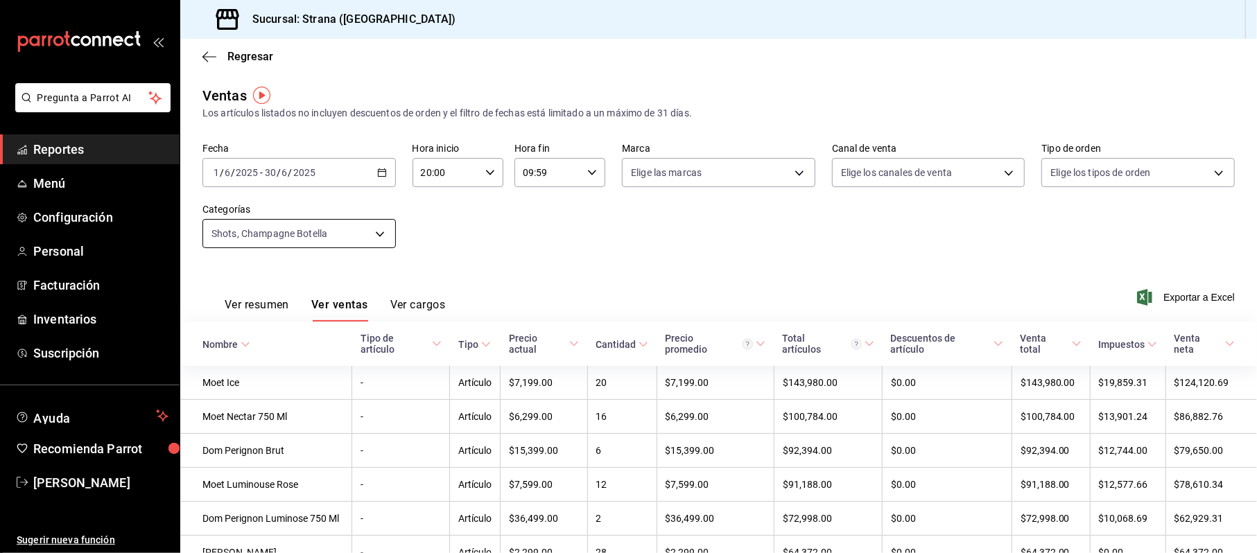
click at [331, 223] on body "Pregunta a Parrot AI Reportes Menú Configuración Personal Facturación Inventari…" at bounding box center [628, 276] width 1257 height 553
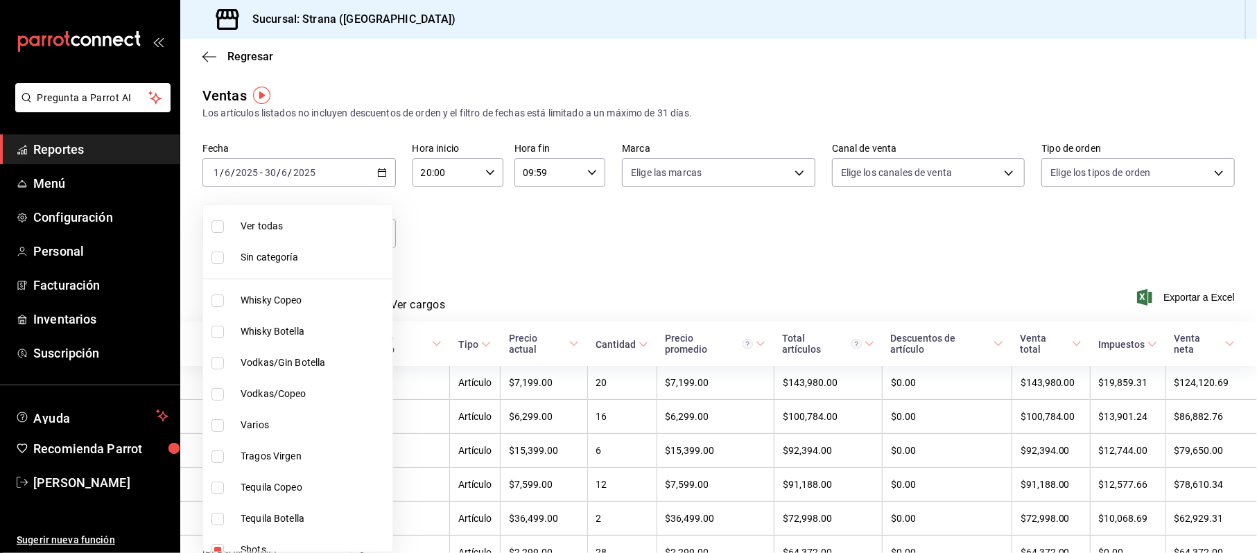
scroll to position [647, 0]
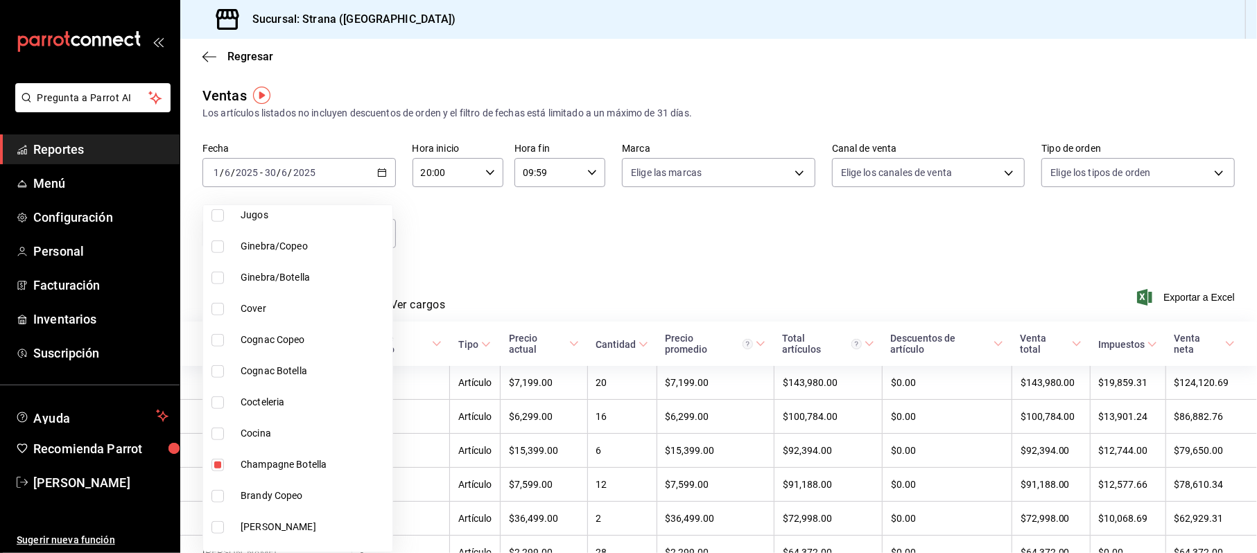
click at [289, 463] on span "Champagne Botella" at bounding box center [314, 465] width 146 height 15
type input "782afd7b-7b38-4c92-89b2-dc033c2515f3"
checkbox input "false"
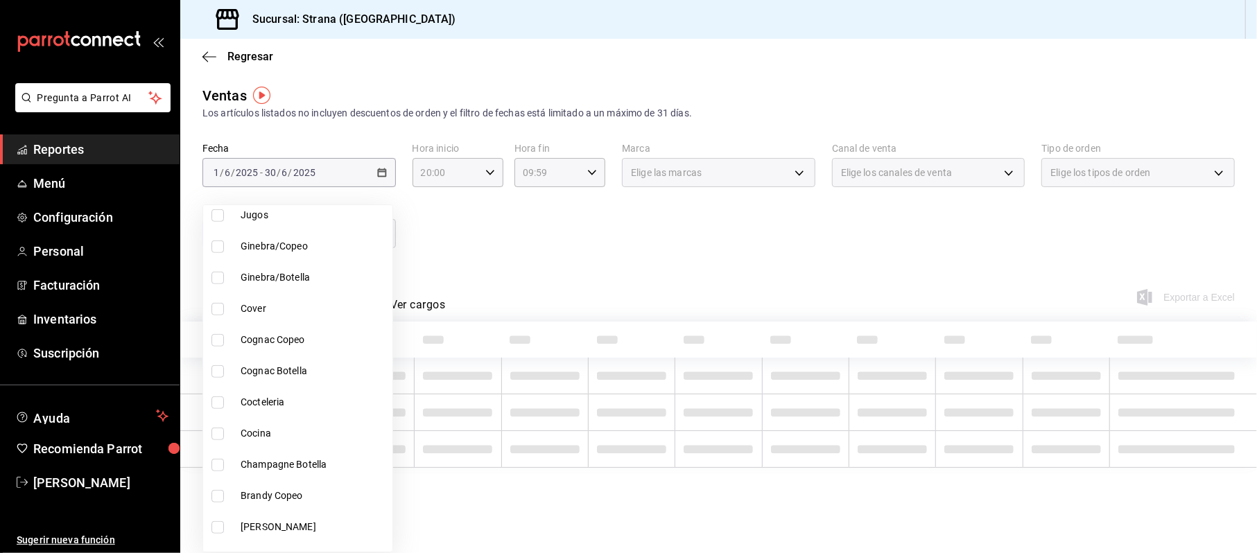
scroll to position [370, 0]
click at [578, 255] on div at bounding box center [628, 276] width 1257 height 553
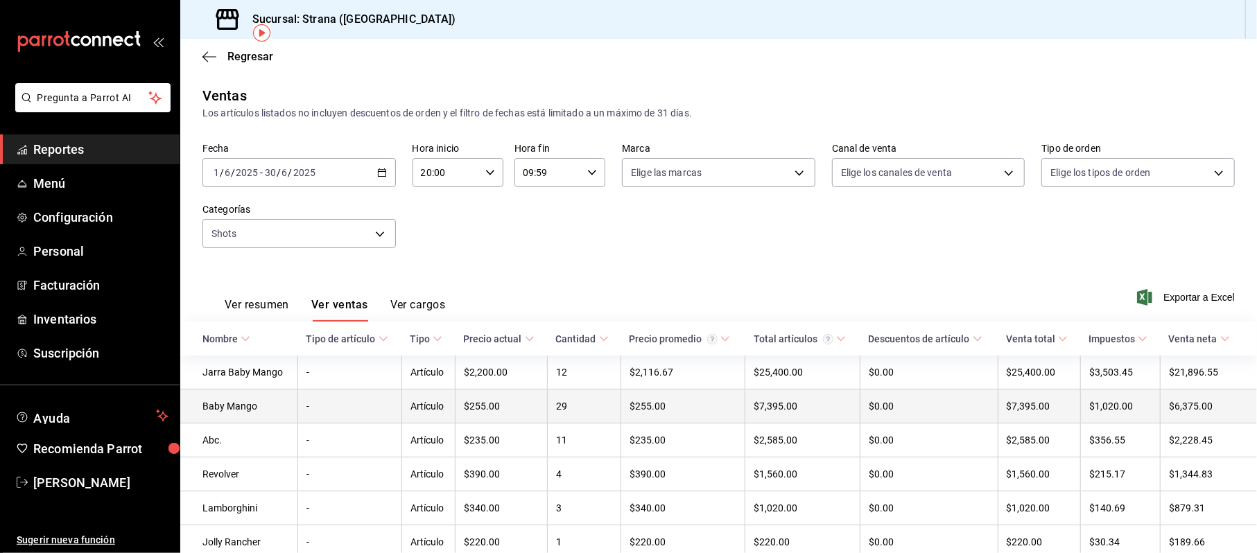
scroll to position [62, 0]
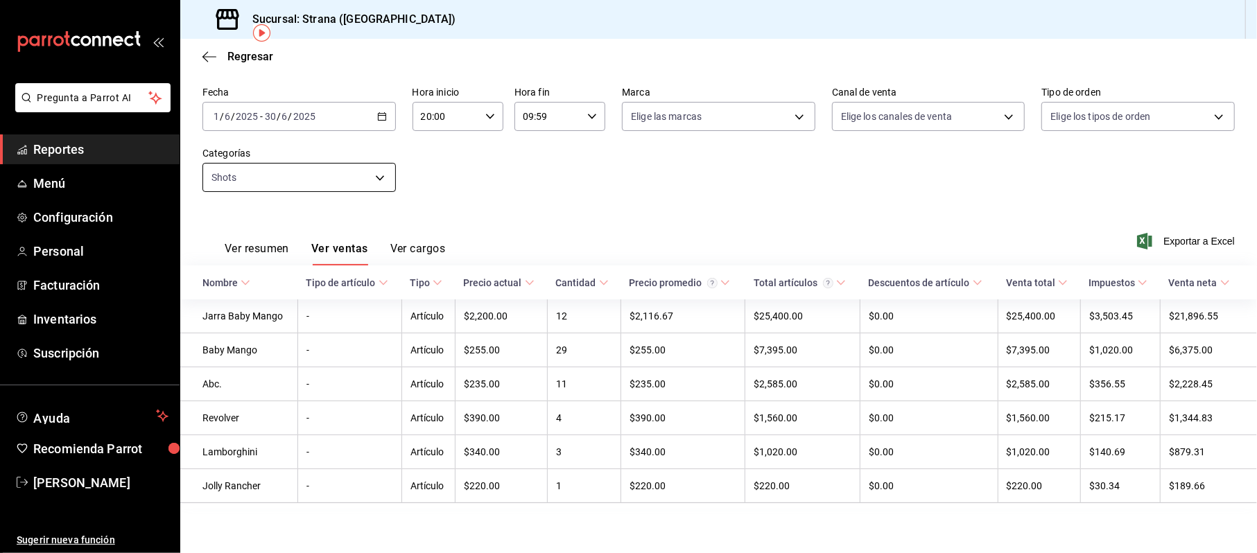
click at [284, 175] on body "Pregunta a Parrot AI Reportes Menú Configuración Personal Facturación Inventari…" at bounding box center [628, 276] width 1257 height 553
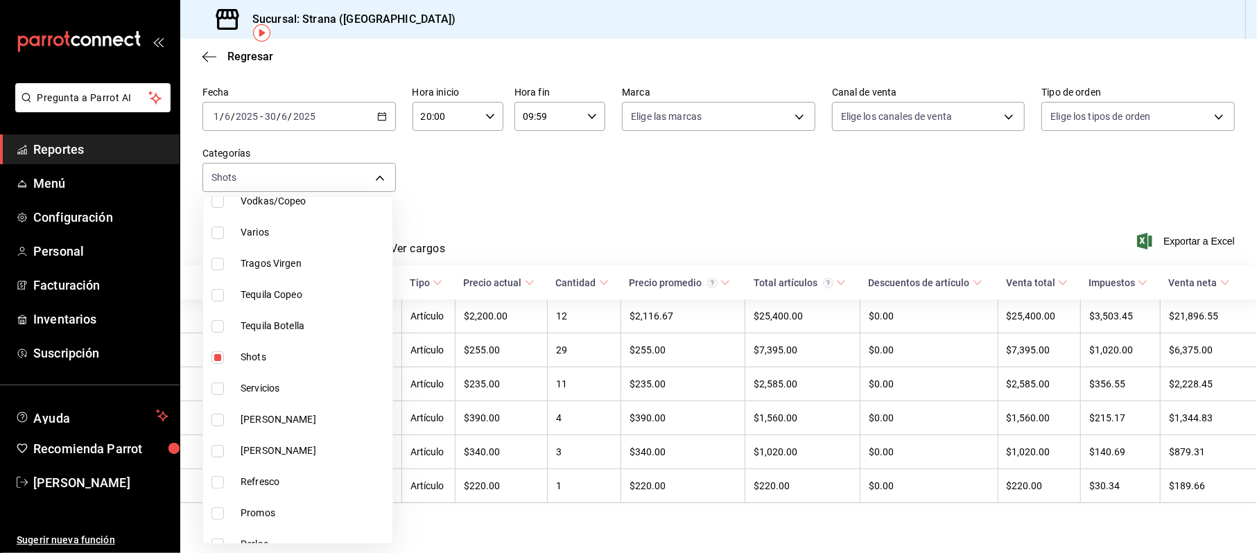
scroll to position [277, 0]
click at [275, 453] on span "Perlas" at bounding box center [314, 452] width 146 height 15
type input "782afd7b-7b38-4c92-89b2-dc033c2515f3,8a69c2f5-6d40-4ec0-b14d-02666db12c69"
checkbox input "true"
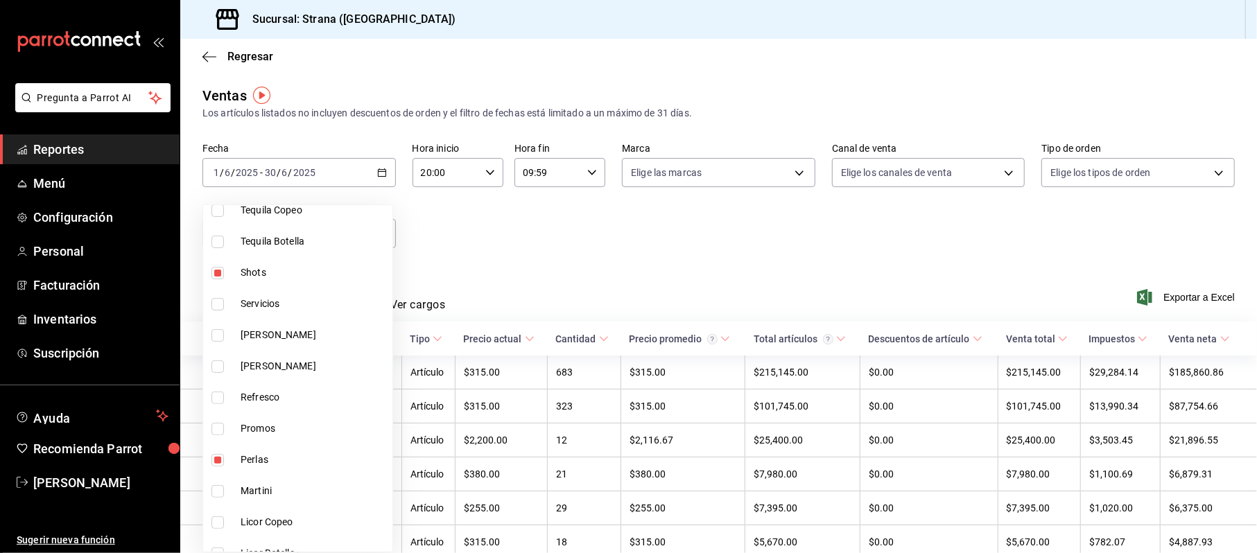
click at [512, 276] on div at bounding box center [628, 276] width 1257 height 553
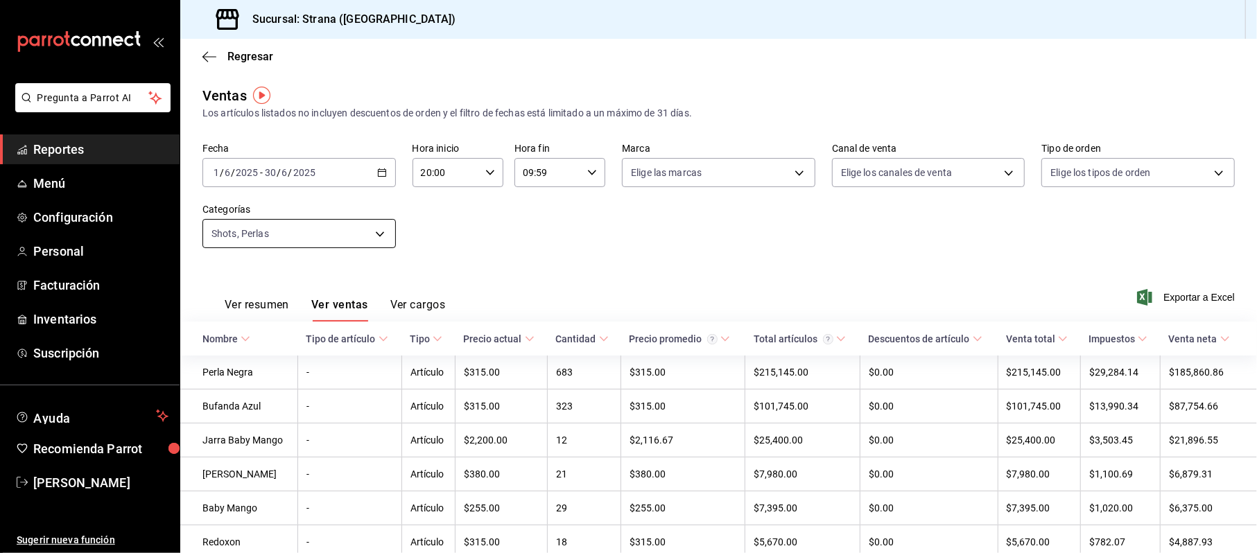
click at [347, 229] on body "Pregunta a Parrot AI Reportes Menú Configuración Personal Facturación Inventari…" at bounding box center [628, 276] width 1257 height 553
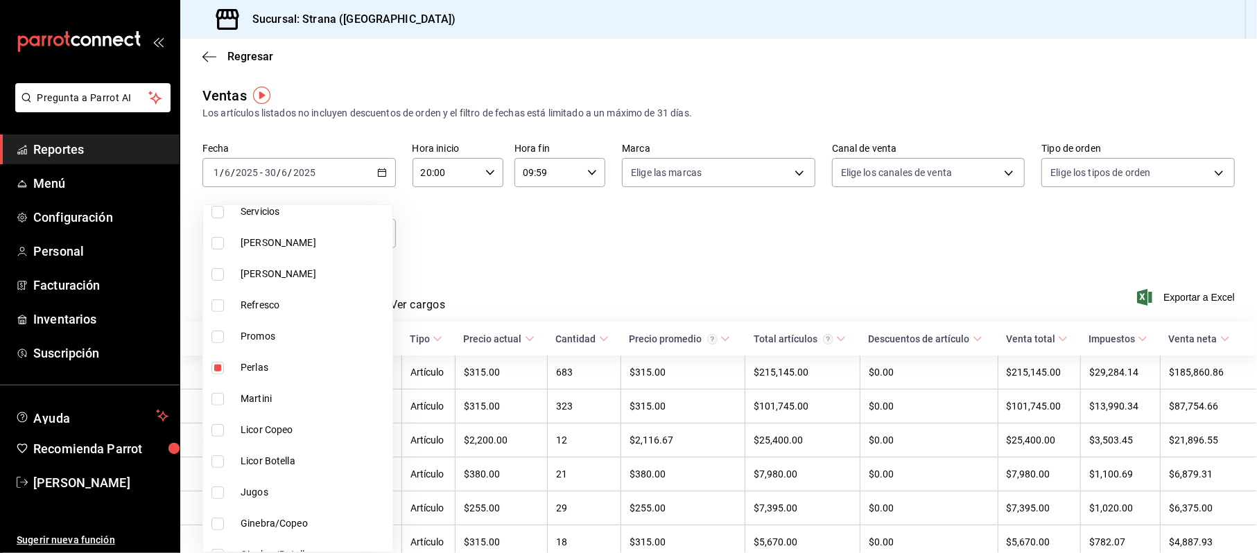
scroll to position [184, 0]
click at [264, 369] on span "Shots" at bounding box center [314, 366] width 146 height 15
type input "8a69c2f5-6d40-4ec0-b14d-02666db12c69"
checkbox input "false"
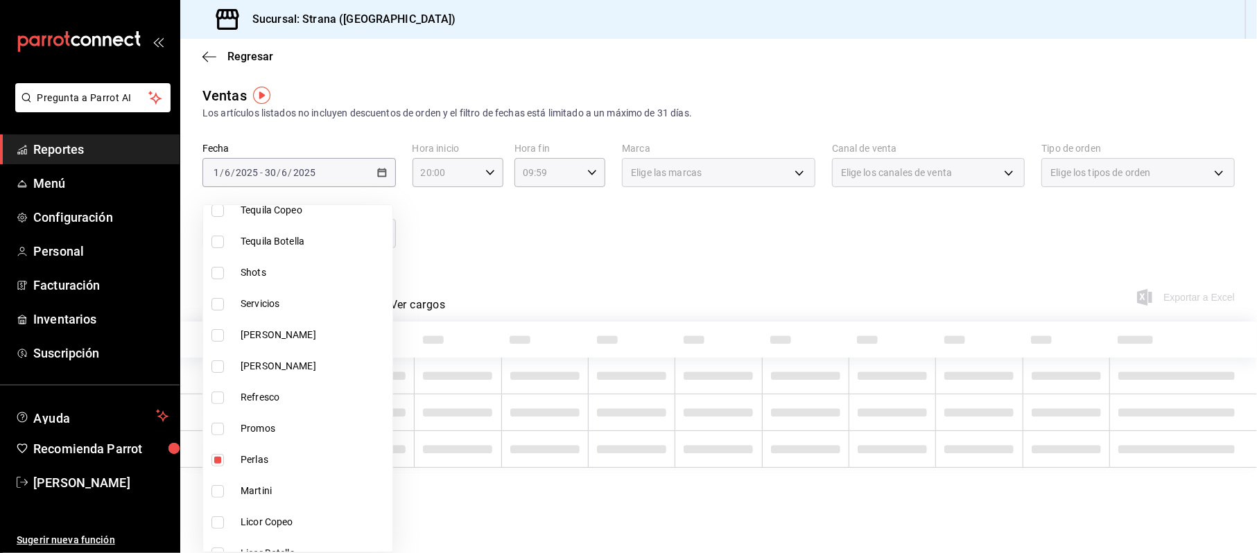
scroll to position [647, 0]
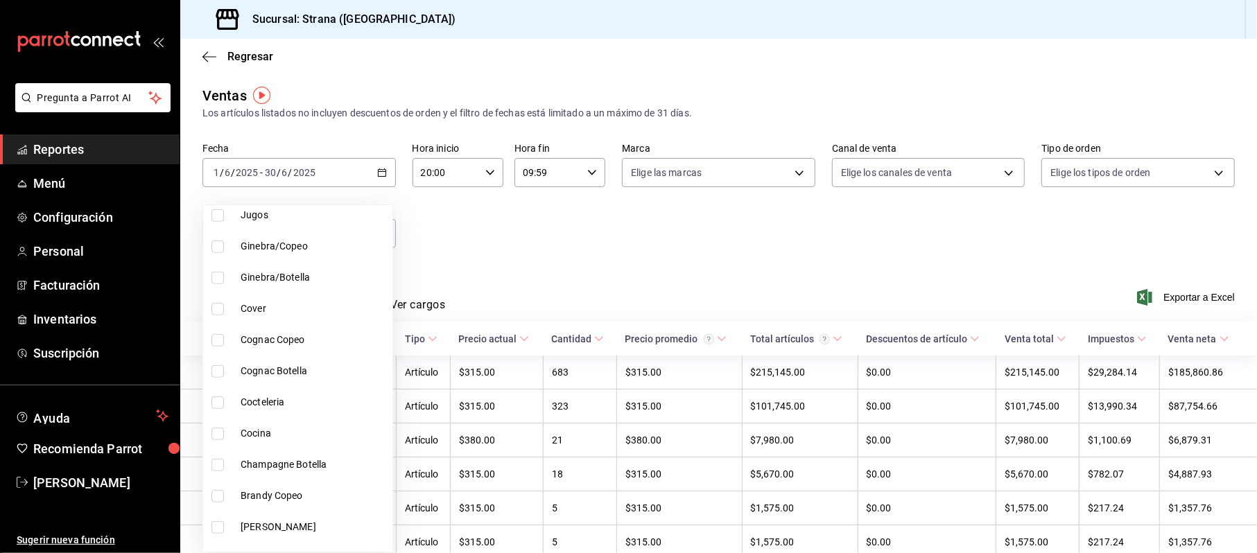
click at [256, 469] on span "Champagne Botella" at bounding box center [314, 465] width 146 height 15
type input "8a69c2f5-6d40-4ec0-b14d-02666db12c69,bf54e668-ad6f-479b-8bcf-880063f1e9cf"
checkbox input "true"
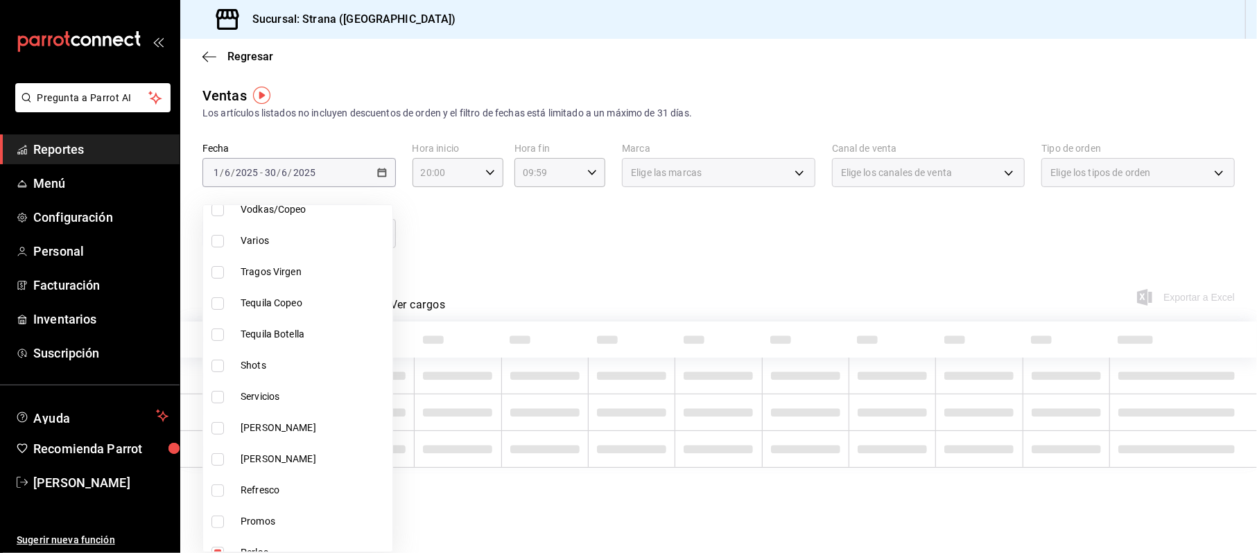
scroll to position [92, 0]
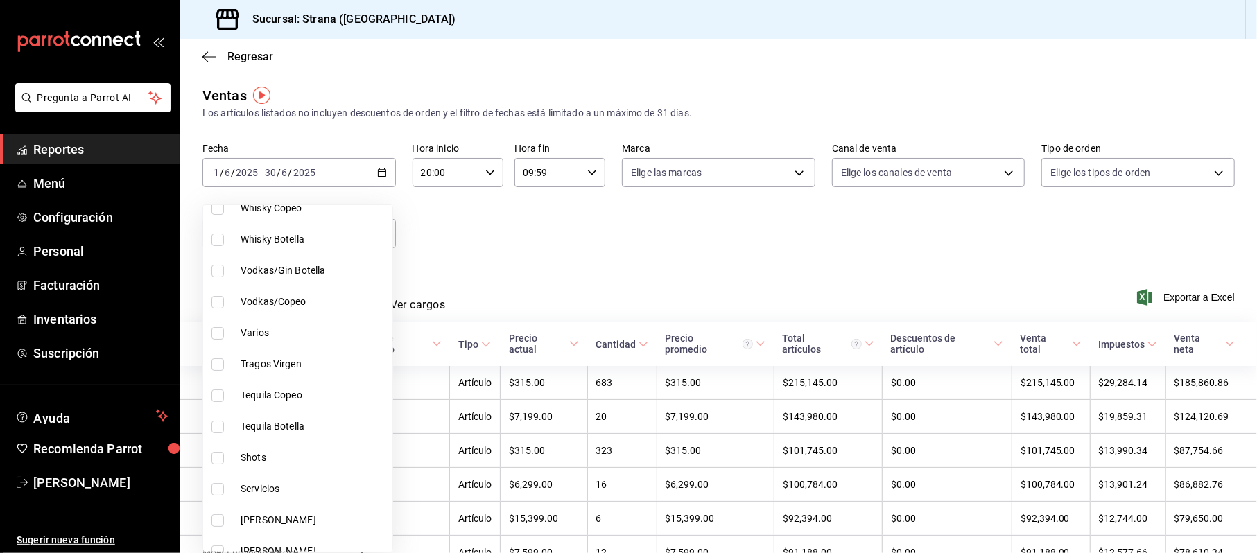
drag, startPoint x: 272, startPoint y: 300, endPoint x: 264, endPoint y: 283, distance: 19.2
click at [272, 301] on span "Vodkas/Copeo" at bounding box center [314, 302] width 146 height 15
type input "8a69c2f5-6d40-4ec0-b14d-02666db12c69,bf54e668-ad6f-479b-8bcf-880063f1e9cf,c67ee…"
checkbox input "true"
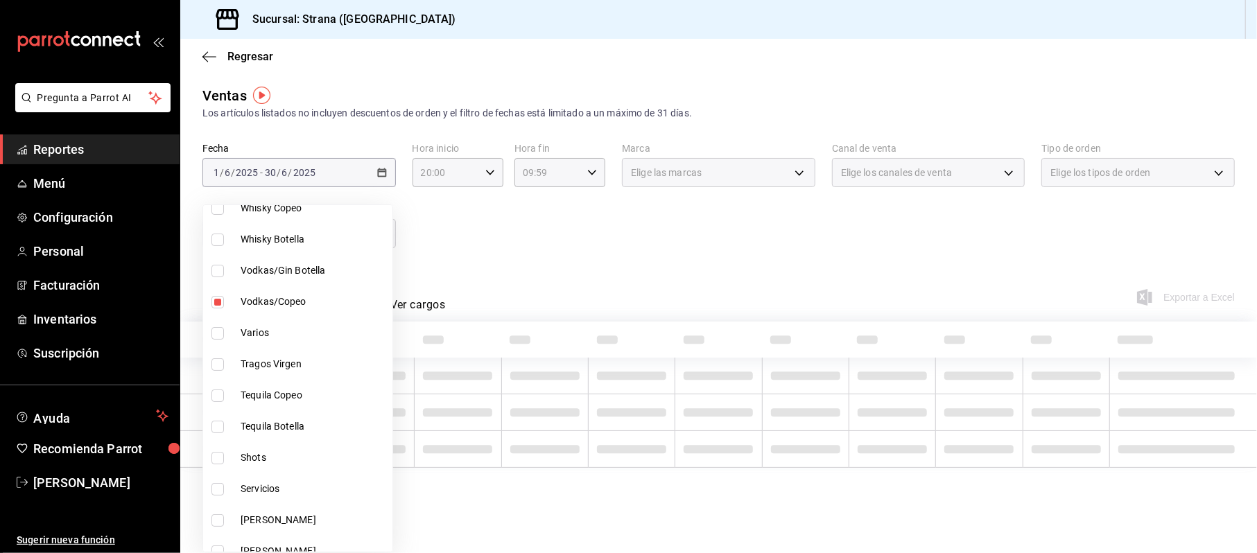
click at [254, 265] on span "Vodkas/Gin Botella" at bounding box center [314, 271] width 146 height 15
type input "8a69c2f5-6d40-4ec0-b14d-02666db12c69,bf54e668-ad6f-479b-8bcf-880063f1e9cf,c67ee…"
checkbox input "true"
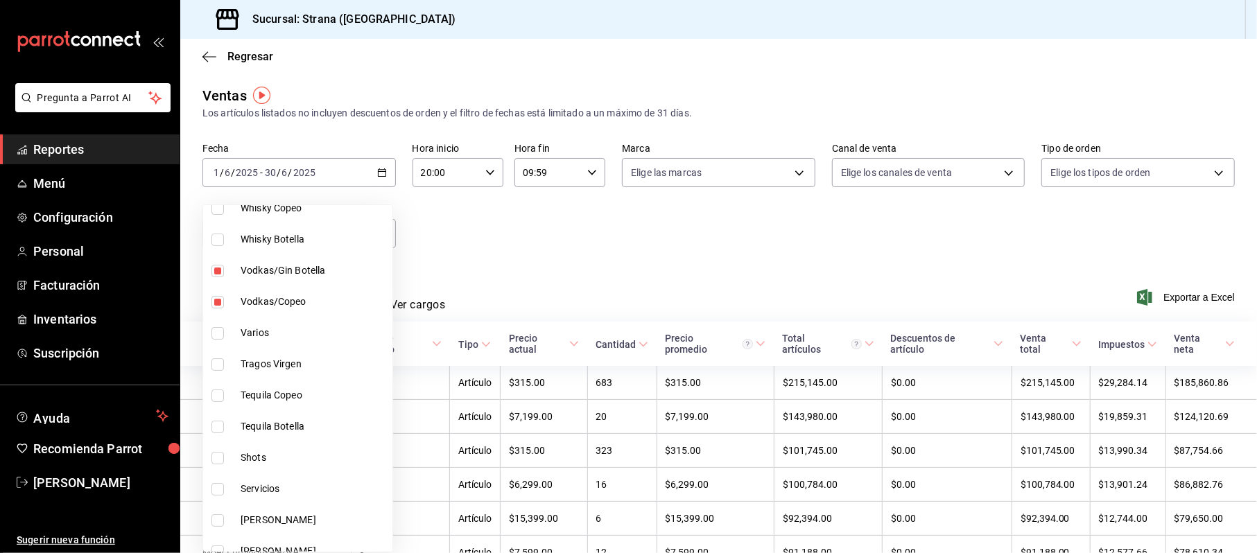
click at [372, 173] on div at bounding box center [628, 276] width 1257 height 553
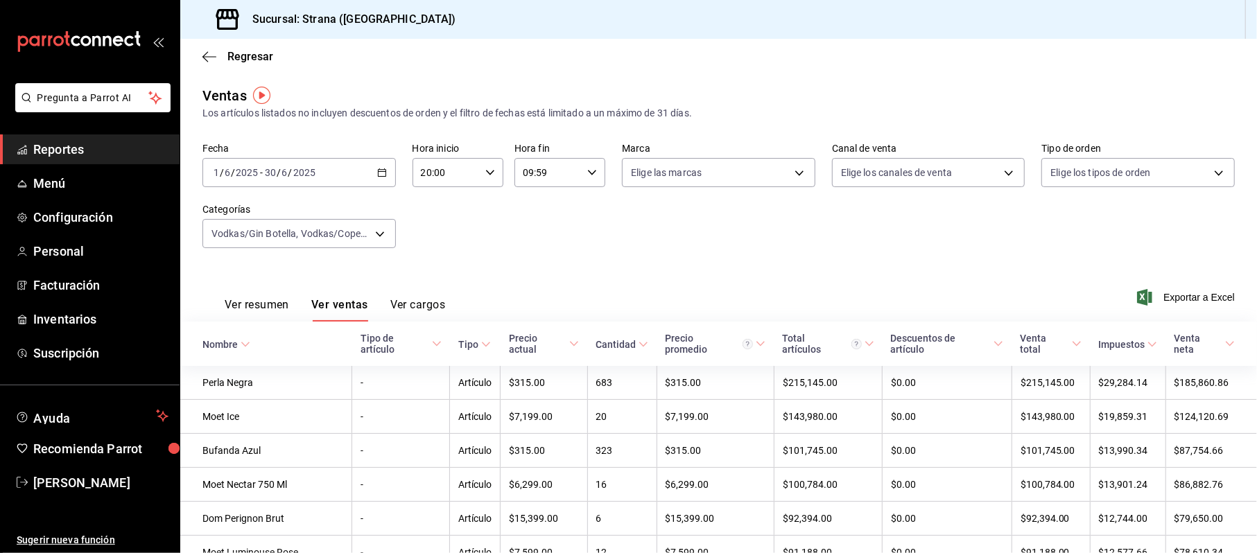
click at [378, 175] on icon "button" at bounding box center [382, 173] width 10 height 10
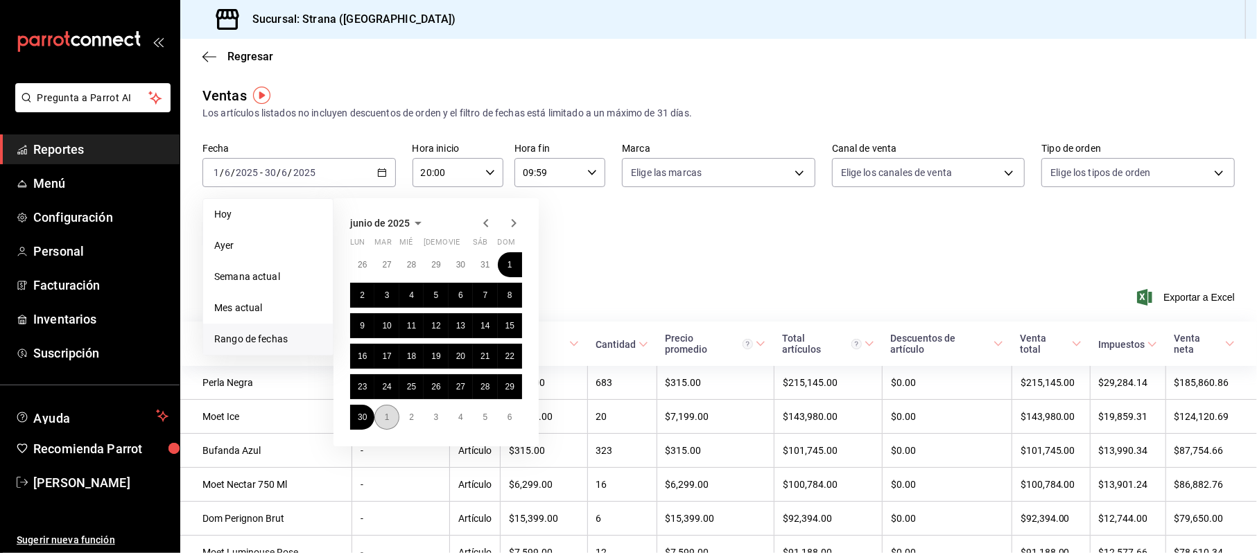
click at [378, 414] on button "1" at bounding box center [387, 417] width 24 height 25
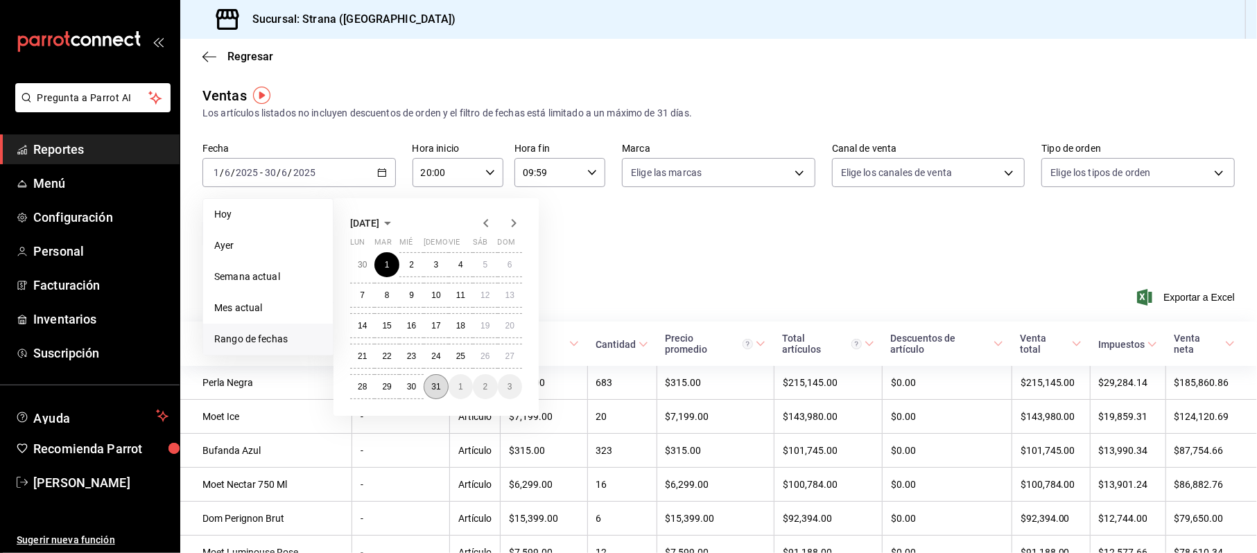
click at [433, 391] on abbr "31" at bounding box center [435, 387] width 9 height 10
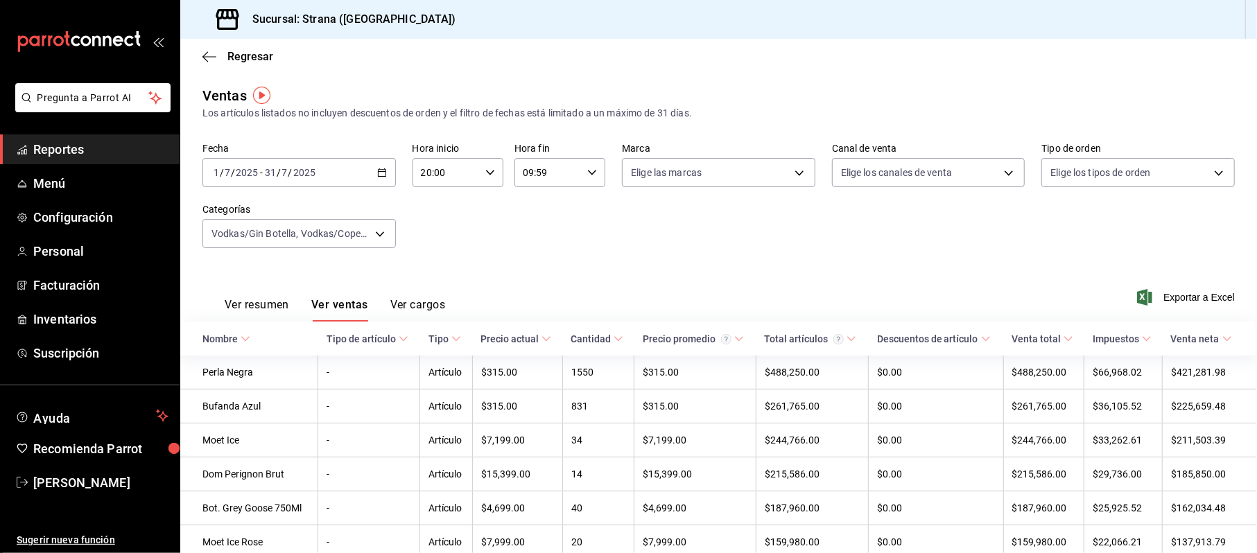
click at [464, 234] on div "Fecha 2025-07-01 1 / 7 / 2025 - 2025-07-31 31 / 7 / 2025 Hora inicio 20:00 Hora…" at bounding box center [719, 204] width 1033 height 122
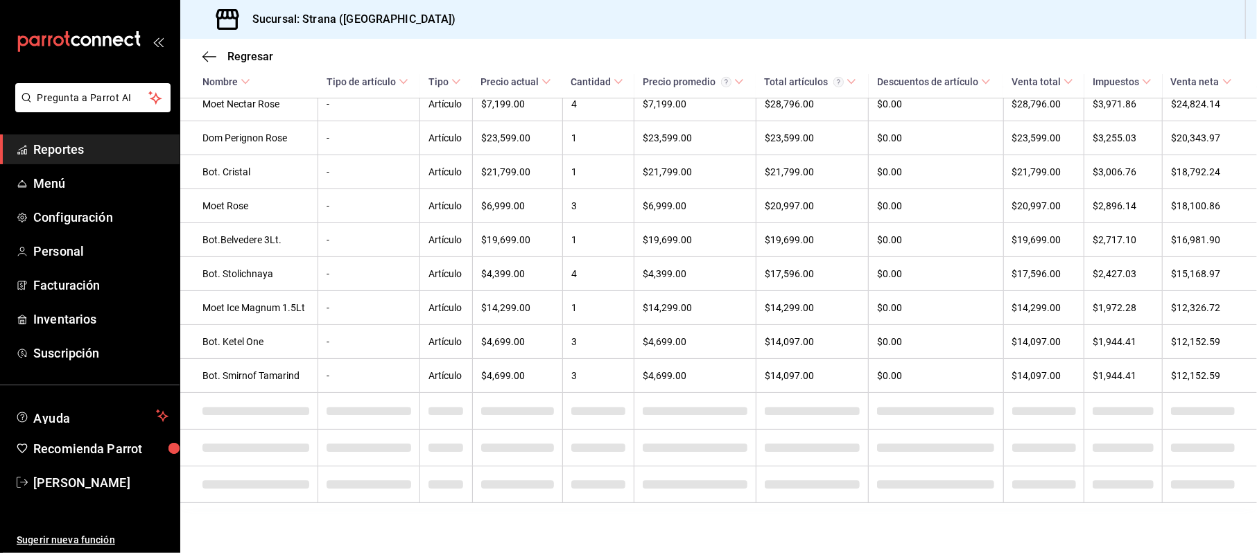
scroll to position [26, 0]
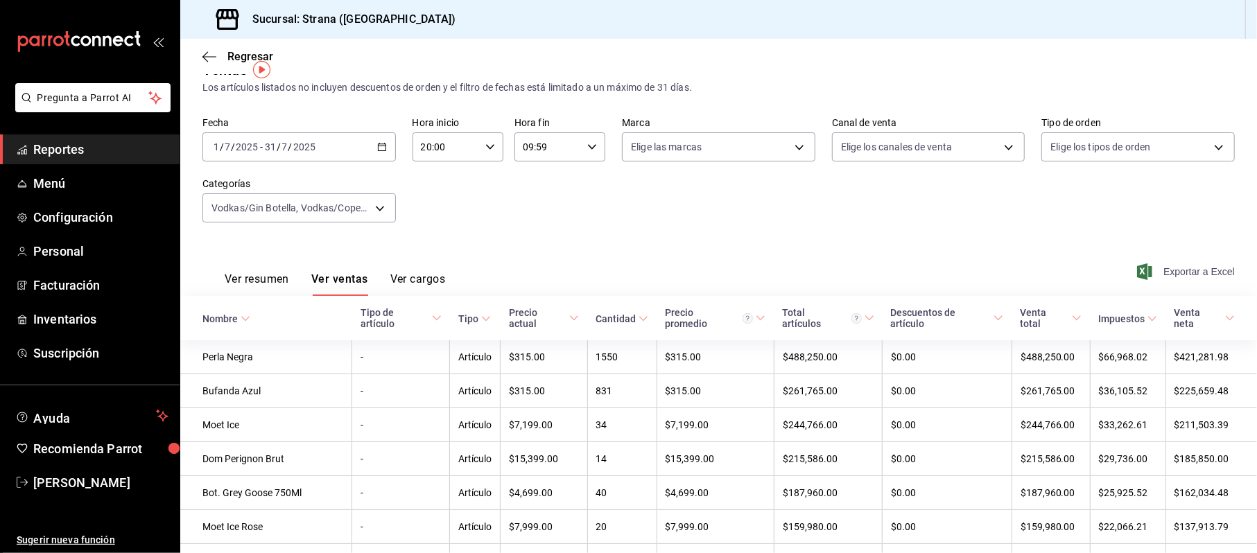
click at [1164, 278] on span "Exportar a Excel" at bounding box center [1187, 272] width 95 height 17
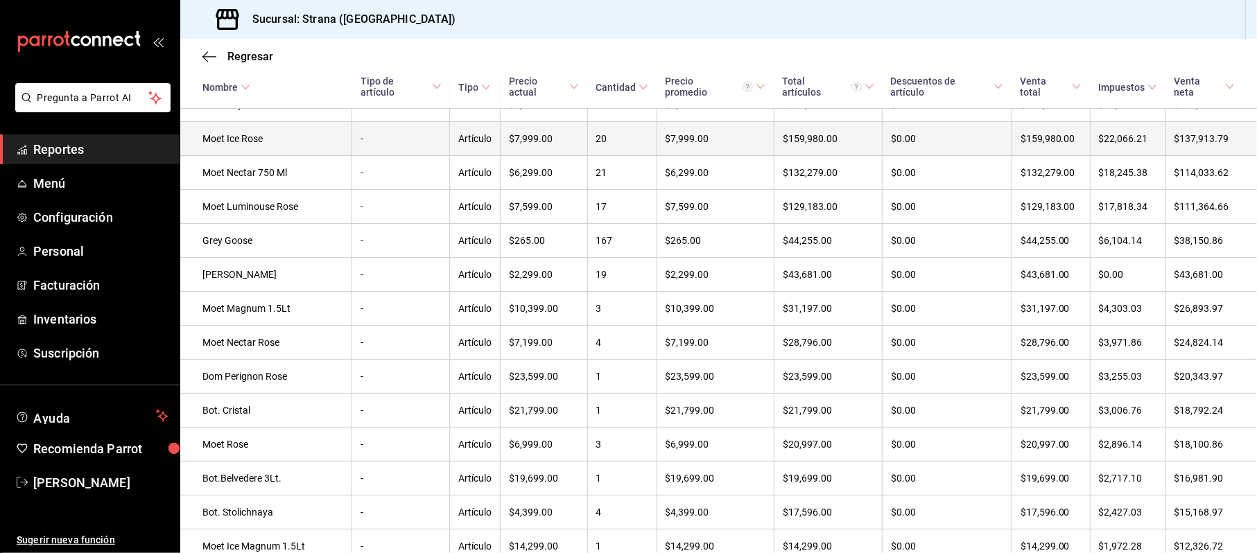
scroll to position [0, 0]
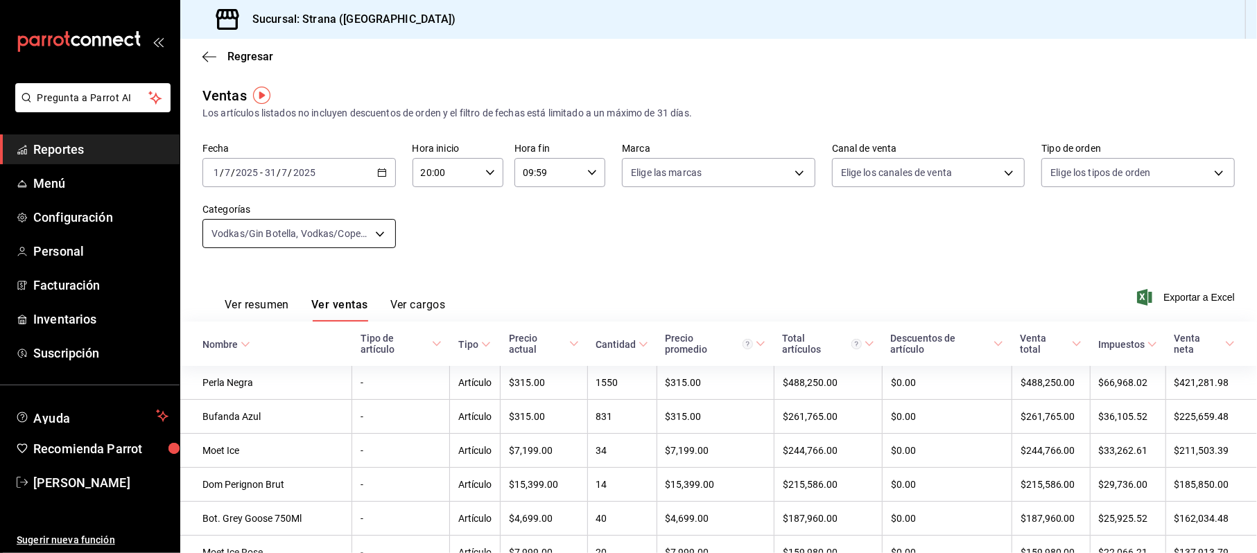
click at [325, 220] on body "Pregunta a Parrot AI Reportes Menú Configuración Personal Facturación Inventari…" at bounding box center [628, 276] width 1257 height 553
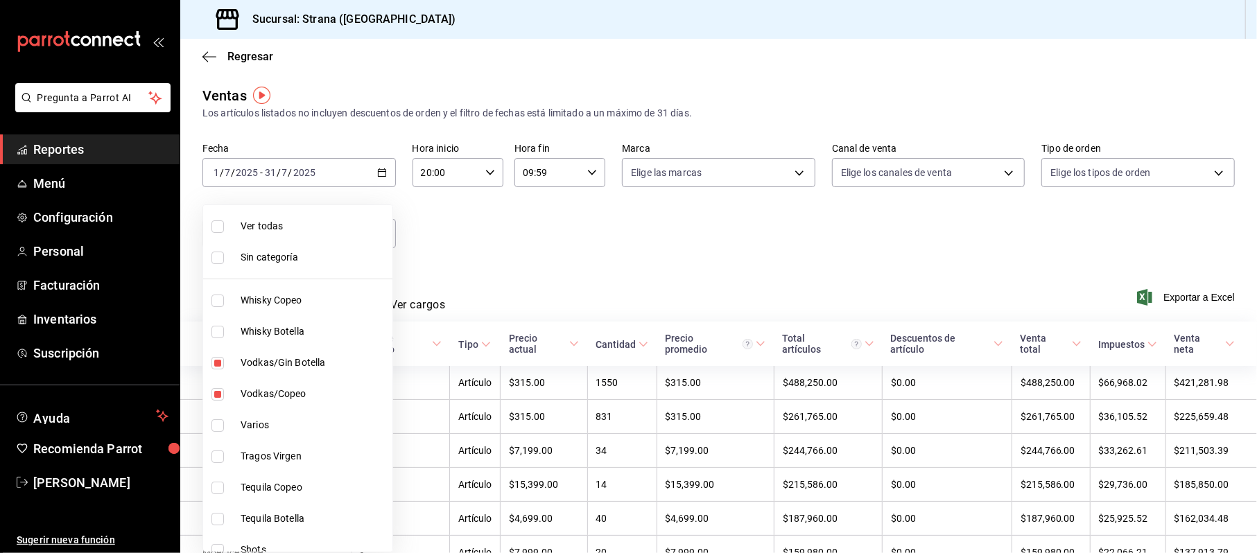
drag, startPoint x: 248, startPoint y: 361, endPoint x: 243, endPoint y: 387, distance: 26.8
click at [248, 361] on span "Vodkas/Gin Botella" at bounding box center [314, 363] width 146 height 15
type input "8a69c2f5-6d40-4ec0-b14d-02666db12c69,bf54e668-ad6f-479b-8bcf-880063f1e9cf,c67ee…"
checkbox input "false"
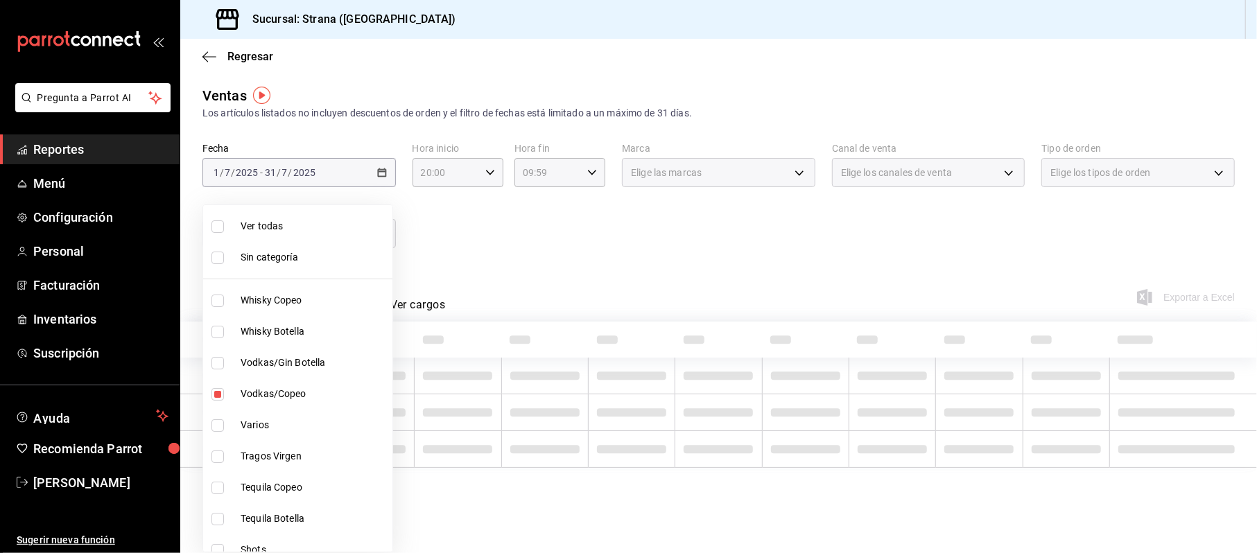
click at [241, 393] on span "Vodkas/Copeo" at bounding box center [314, 394] width 146 height 15
type input "8a69c2f5-6d40-4ec0-b14d-02666db12c69,bf54e668-ad6f-479b-8bcf-880063f1e9cf"
checkbox input "false"
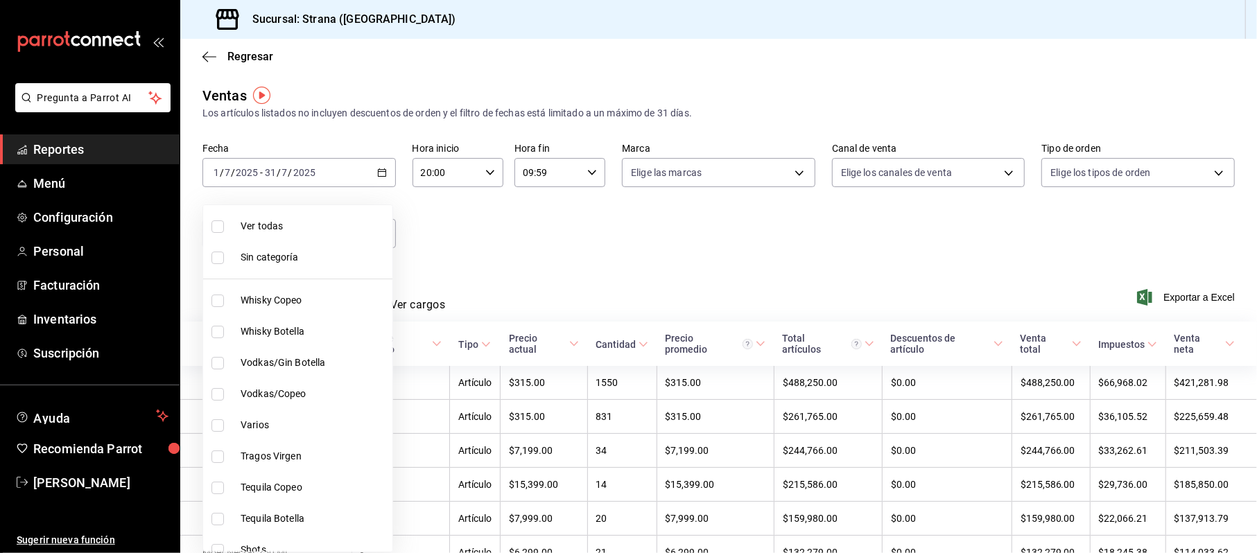
click at [272, 391] on span "Vodkas/Copeo" at bounding box center [314, 394] width 146 height 15
type input "8a69c2f5-6d40-4ec0-b14d-02666db12c69,bf54e668-ad6f-479b-8bcf-880063f1e9cf,c67ee…"
checkbox input "true"
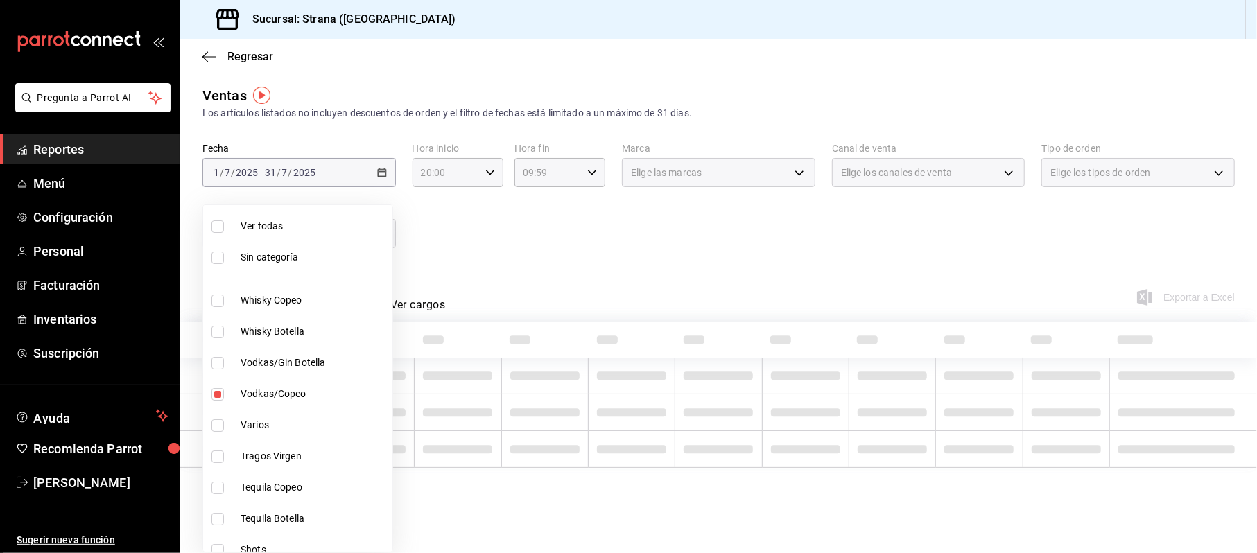
click at [259, 365] on span "Vodkas/Gin Botella" at bounding box center [314, 363] width 146 height 15
type input "8a69c2f5-6d40-4ec0-b14d-02666db12c69,bf54e668-ad6f-479b-8bcf-880063f1e9cf,c67ee…"
checkbox input "true"
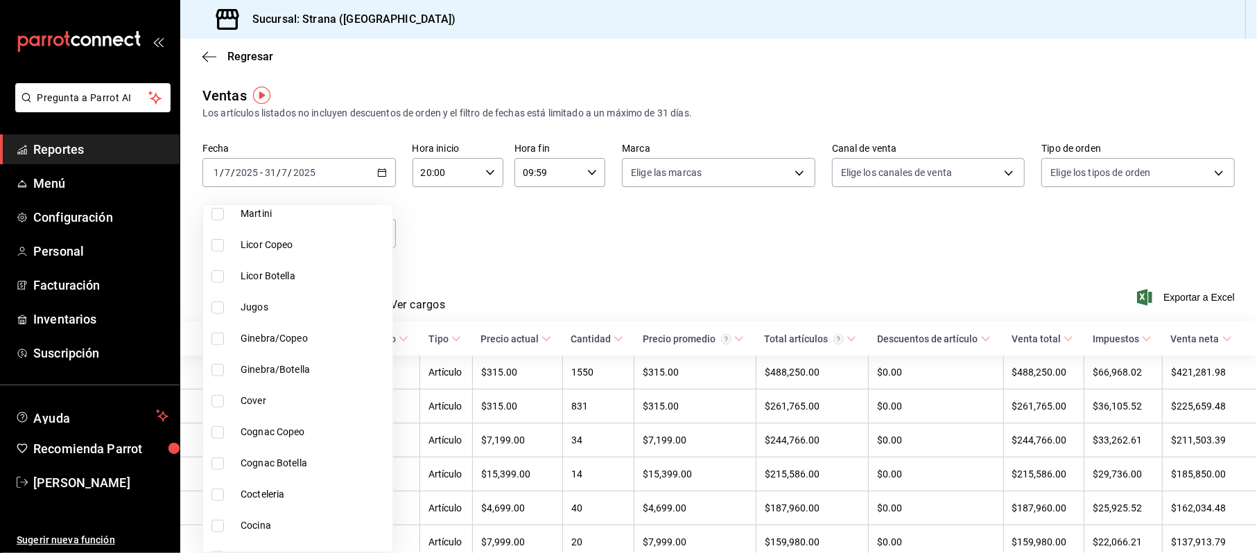
scroll to position [669, 0]
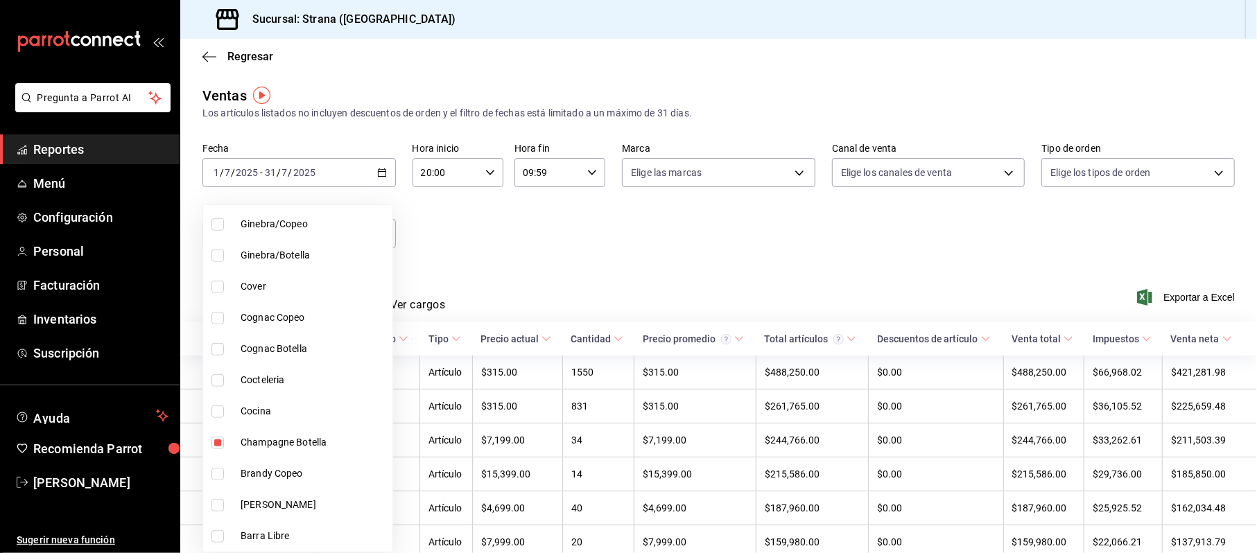
click at [300, 455] on li "Champagne Botella" at bounding box center [297, 442] width 189 height 31
type input "8a69c2f5-6d40-4ec0-b14d-02666db12c69,c67ee71b-b979-4cba-8397-35f74895a9a5,789ed…"
checkbox input "false"
click at [495, 276] on div at bounding box center [628, 276] width 1257 height 553
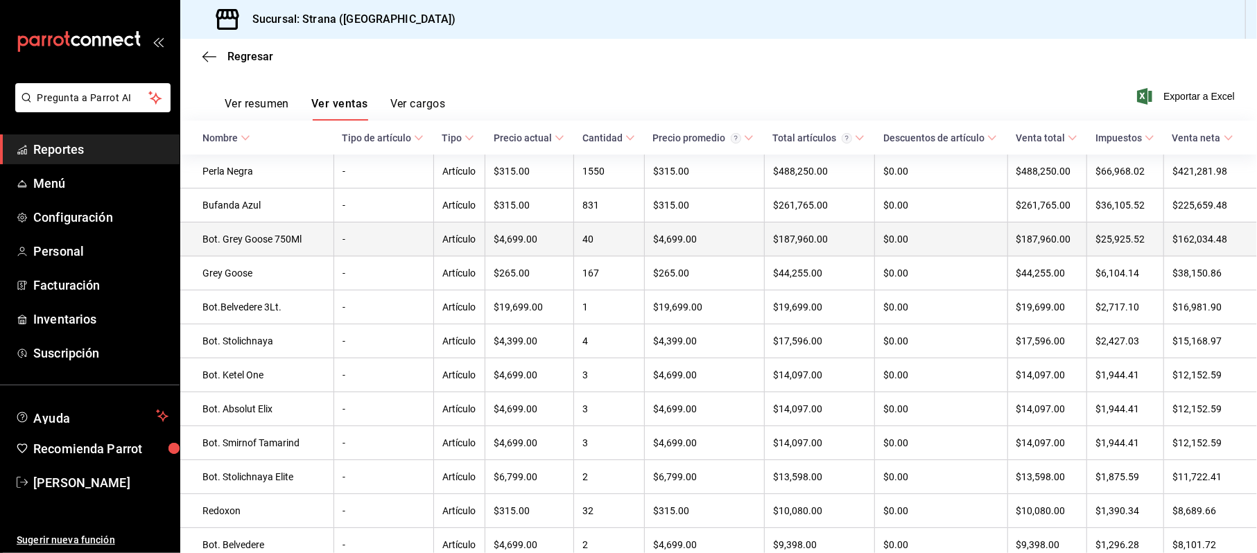
scroll to position [17, 0]
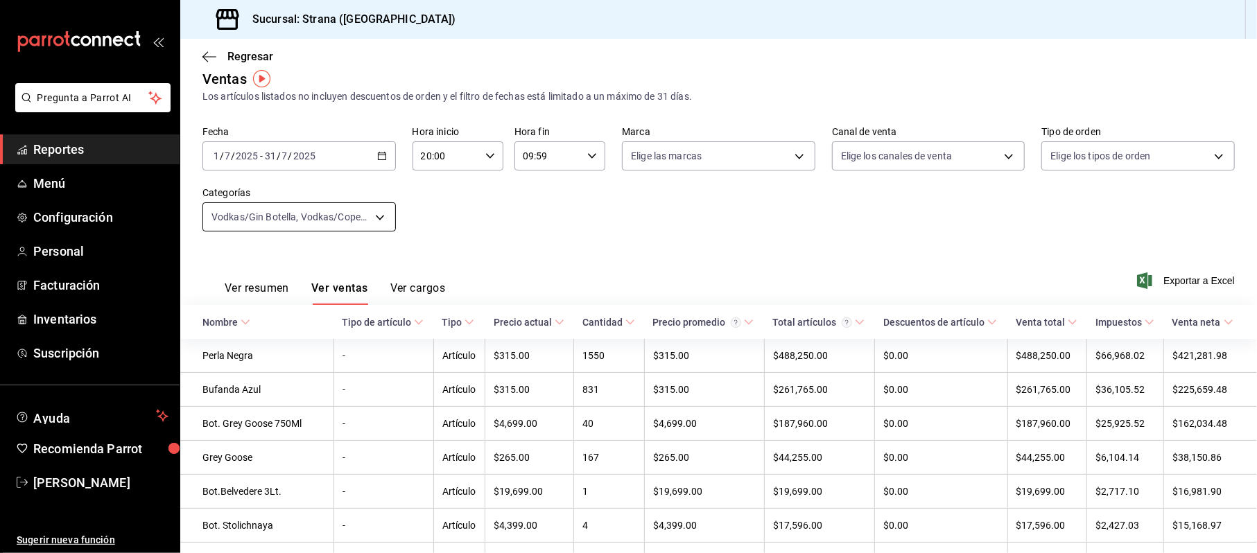
click at [278, 207] on body "Pregunta a Parrot AI Reportes Menú Configuración Personal Facturación Inventari…" at bounding box center [628, 276] width 1257 height 553
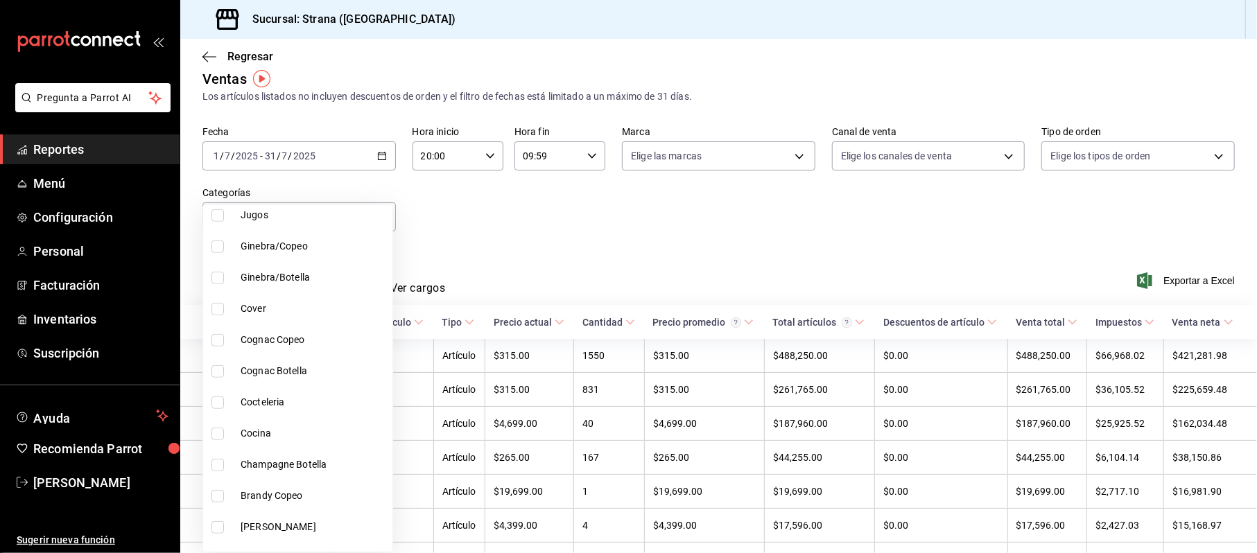
scroll to position [462, 0]
click at [250, 270] on span "Perlas" at bounding box center [314, 275] width 146 height 15
type input "c67ee71b-b979-4cba-8397-35f74895a9a5,789ed89b-cfa5-4881-b54a-6e9ef0b571f1"
checkbox input "false"
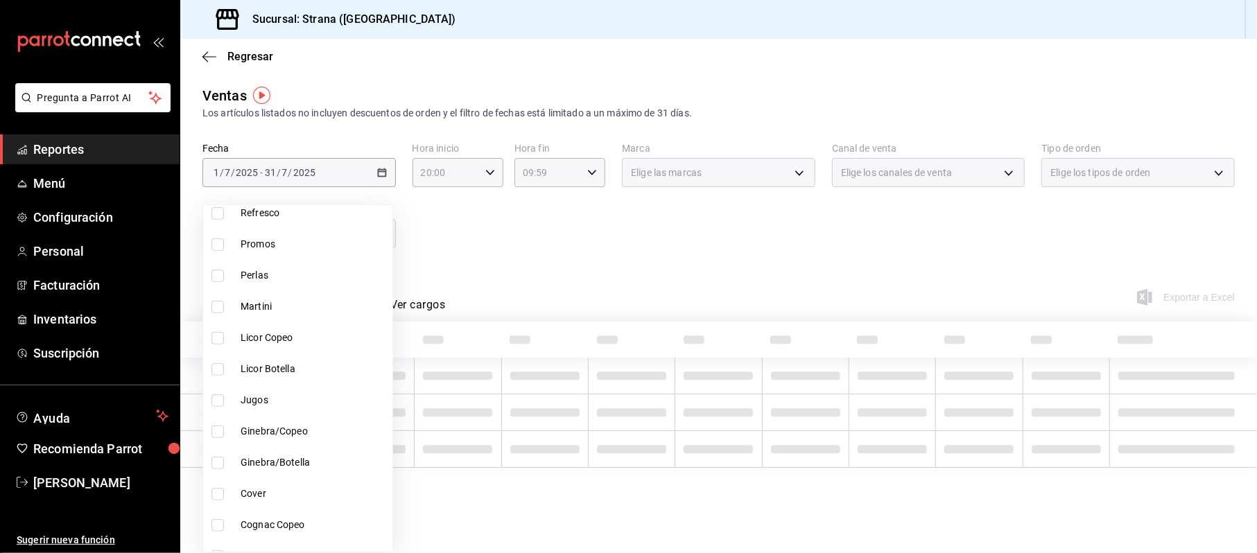
click at [297, 434] on span "Ginebra/Copeo" at bounding box center [314, 431] width 146 height 15
type input "c67ee71b-b979-4cba-8397-35f74895a9a5,789ed89b-cfa5-4881-b54a-6e9ef0b571f1,d0eb3…"
checkbox input "true"
click at [300, 464] on span "Ginebra/Botella" at bounding box center [314, 463] width 146 height 15
type input "c67ee71b-b979-4cba-8397-35f74895a9a5,789ed89b-cfa5-4881-b54a-6e9ef0b571f1,d0eb3…"
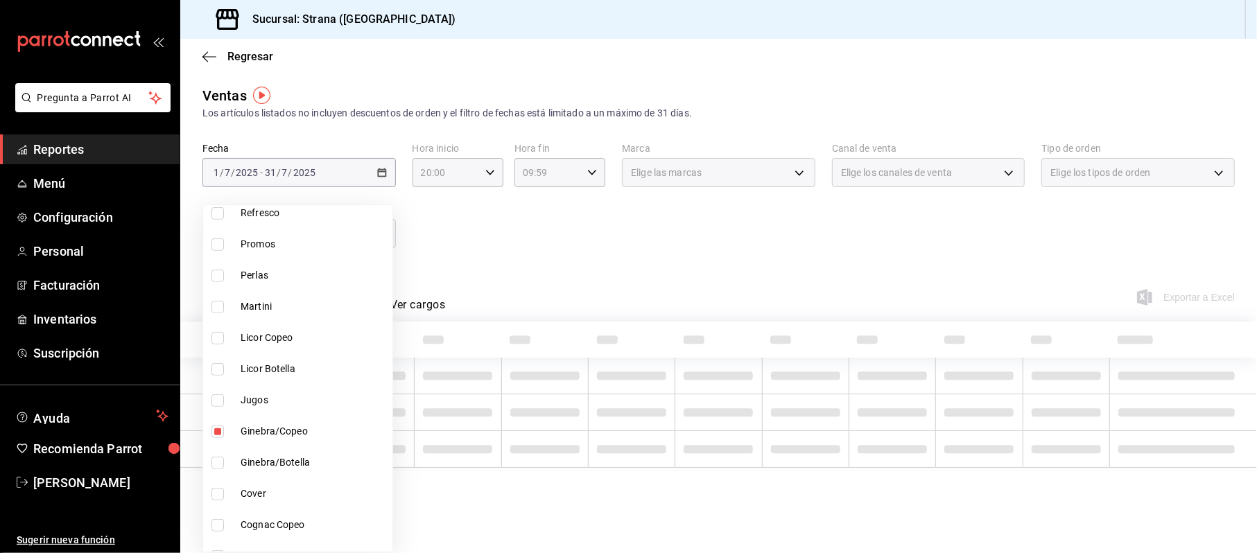
checkbox input "true"
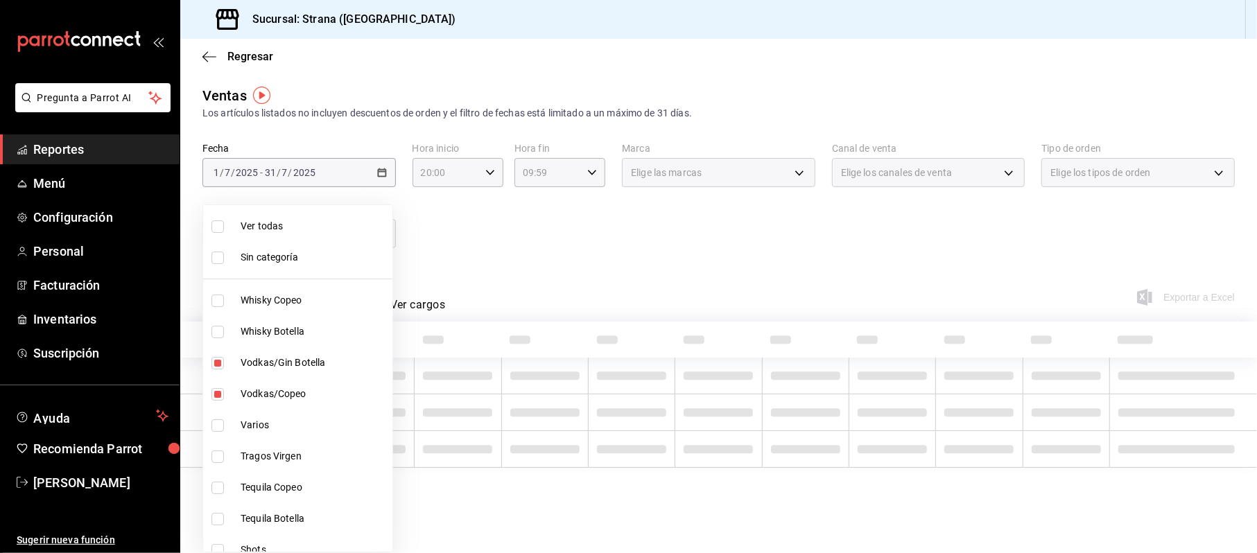
drag, startPoint x: 273, startPoint y: 359, endPoint x: 270, endPoint y: 381, distance: 22.3
click at [273, 361] on span "Vodkas/Gin Botella" at bounding box center [314, 363] width 146 height 15
type input "c67ee71b-b979-4cba-8397-35f74895a9a5,d0eb3c98-4fa9-4eed-a447-6bd79e4e28d3,868b8…"
checkbox input "false"
click at [275, 391] on span "Vodkas/Copeo" at bounding box center [314, 394] width 146 height 15
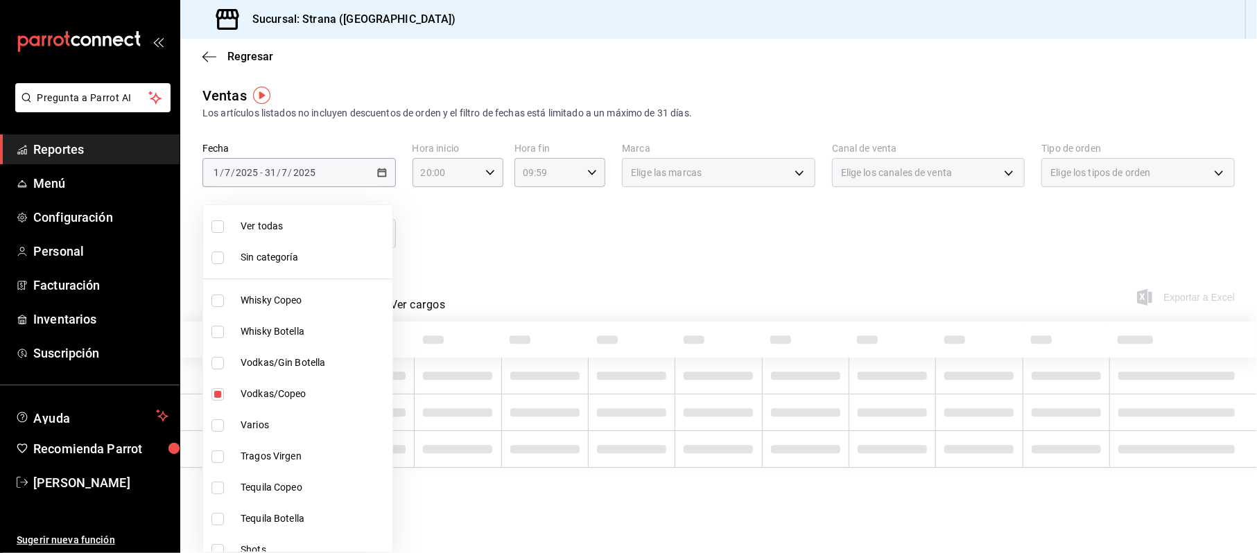
type input "d0eb3c98-4fa9-4eed-a447-6bd79e4e28d3,868b8346-da2a-4911-ab4f-550ac132af2b"
checkbox input "false"
click at [619, 256] on div at bounding box center [628, 276] width 1257 height 553
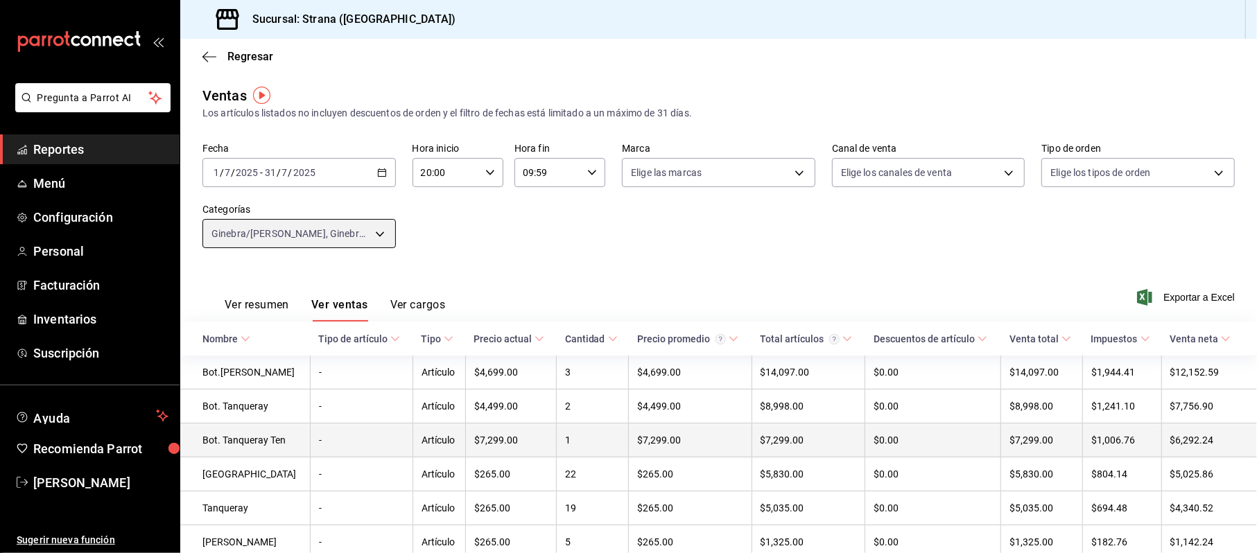
scroll to position [62, 0]
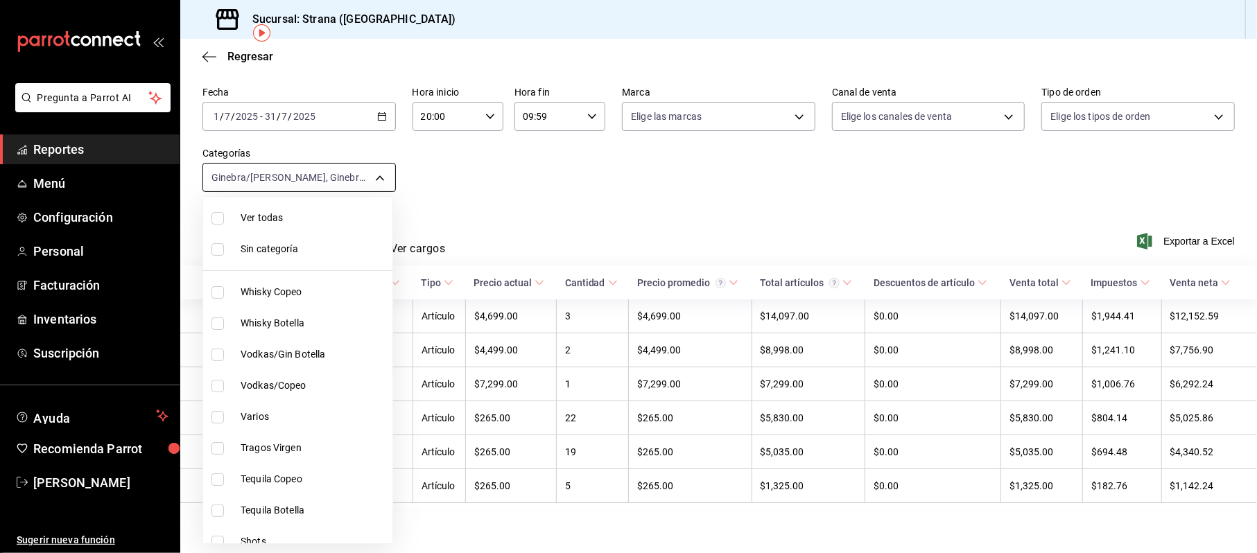
click at [267, 181] on body "Pregunta a Parrot AI Reportes Menú Configuración Personal Facturación Inventari…" at bounding box center [628, 276] width 1257 height 553
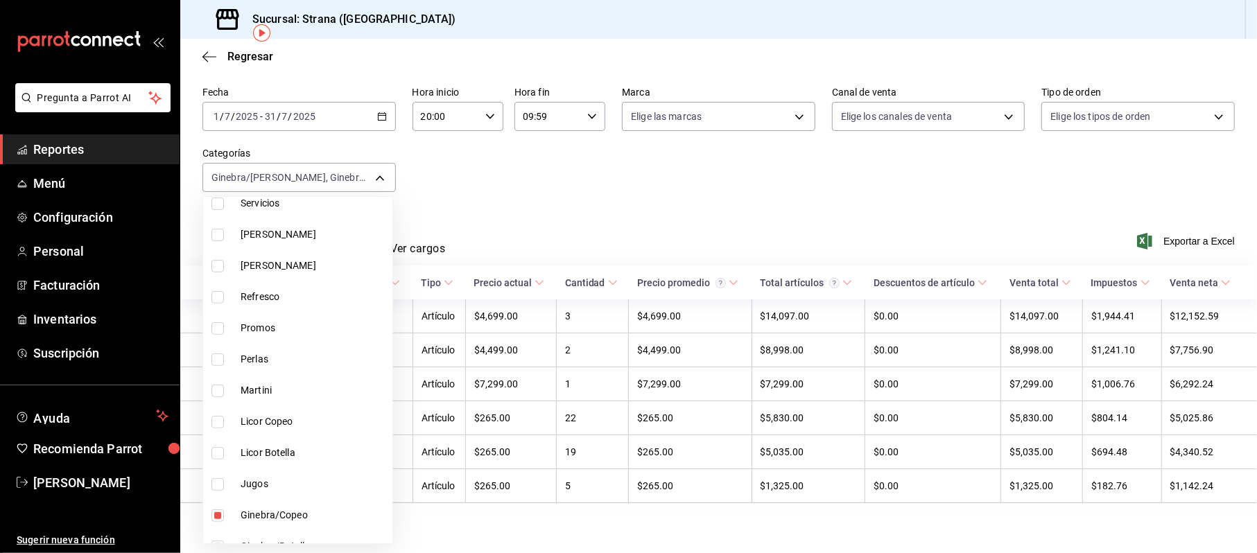
scroll to position [462, 0]
click at [266, 427] on span "Ginebra/Copeo" at bounding box center [314, 423] width 146 height 15
type input "868b8346-da2a-4911-ab4f-550ac132af2b"
checkbox input "false"
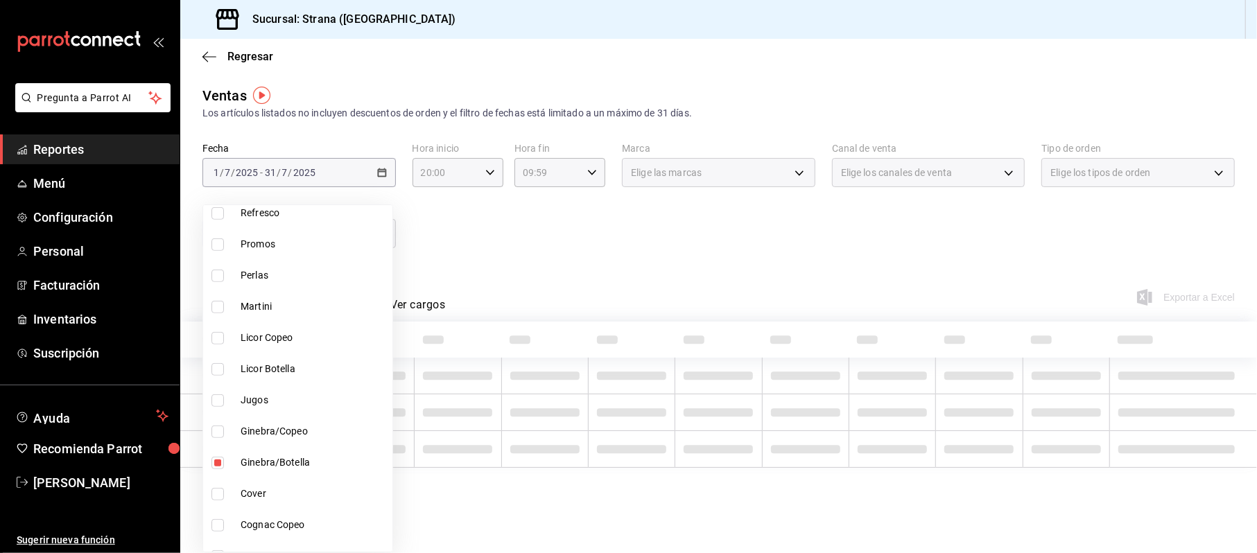
click at [275, 456] on span "Ginebra/Botella" at bounding box center [314, 463] width 146 height 15
checkbox input "false"
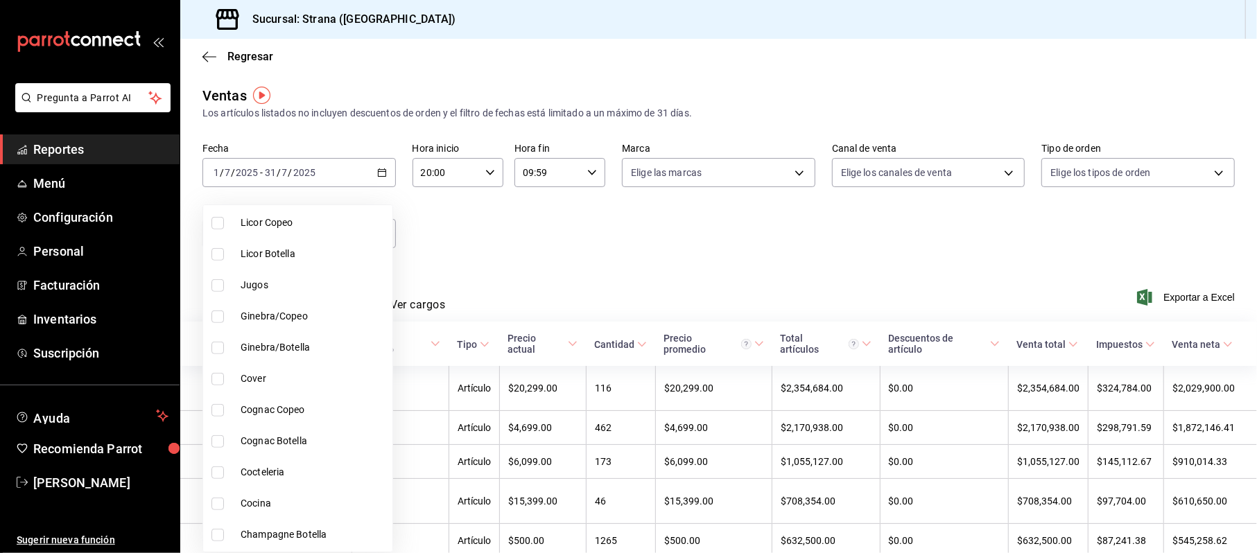
scroll to position [484, 0]
drag, startPoint x: 273, startPoint y: 350, endPoint x: 270, endPoint y: 336, distance: 14.8
click at [273, 350] on span "Licor Botella" at bounding box center [314, 347] width 146 height 15
type input "d02631ea-376a-434e-b5b4-8ef53b799413"
checkbox input "true"
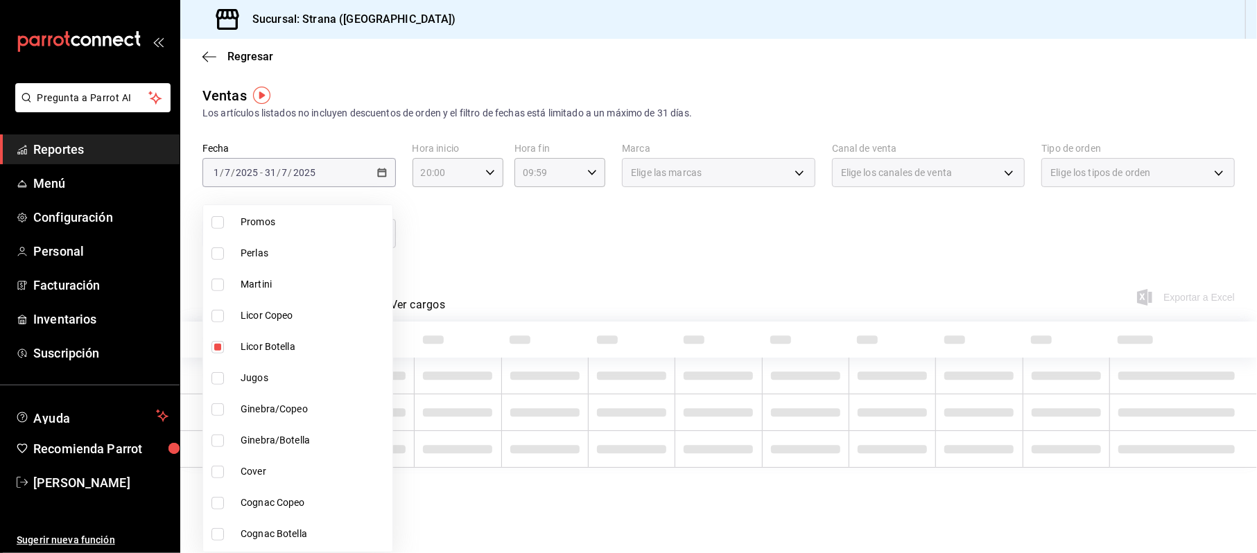
click at [259, 309] on span "Licor Copeo" at bounding box center [314, 316] width 146 height 15
type input "d02631ea-376a-434e-b5b4-8ef53b799413,e0d133cf-97cc-4b64-85d6-9b56af3f2932"
checkbox input "true"
click at [519, 283] on div at bounding box center [628, 276] width 1257 height 553
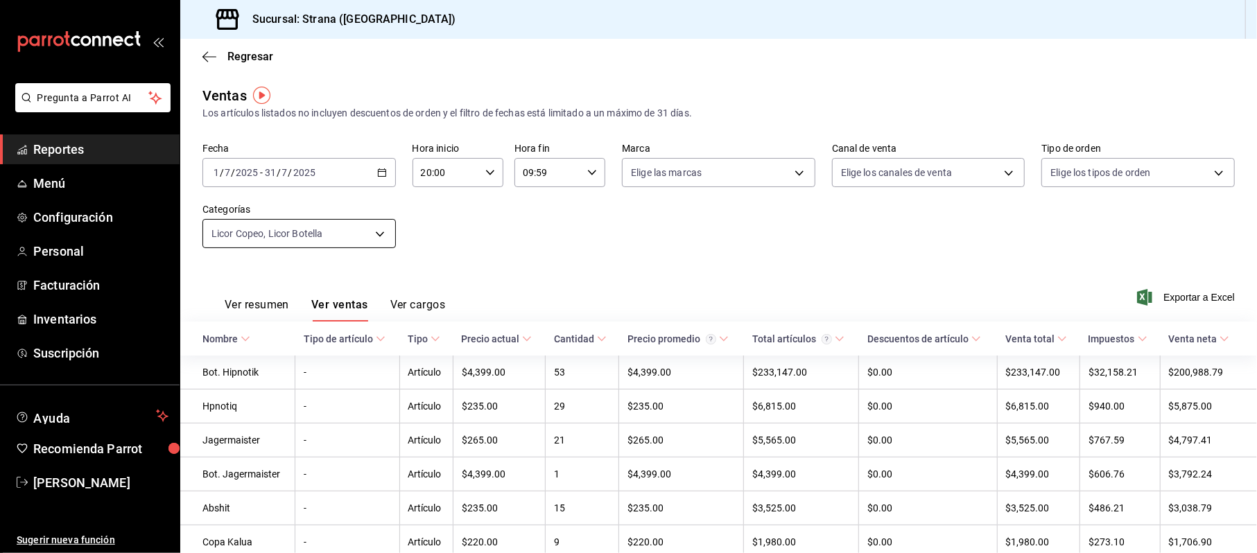
click at [304, 228] on body "Pregunta a Parrot AI Reportes Menú Configuración Personal Facturación Inventari…" at bounding box center [628, 276] width 1257 height 553
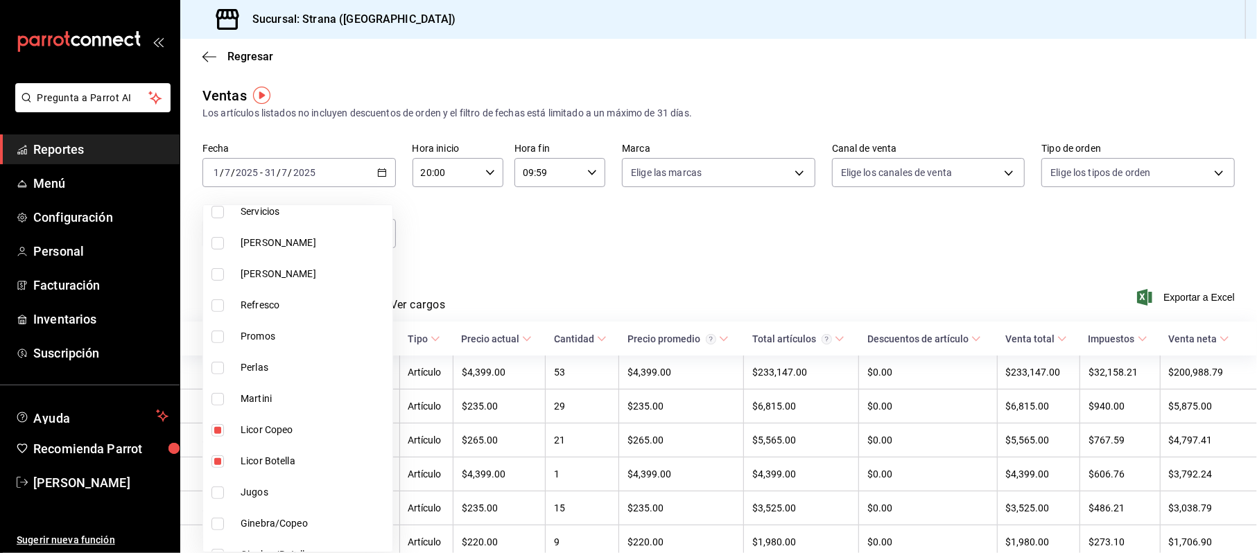
scroll to position [555, 0]
click at [264, 270] on span "Licor Botella" at bounding box center [314, 276] width 146 height 15
type input "e0d133cf-97cc-4b64-85d6-9b56af3f2932"
checkbox input "false"
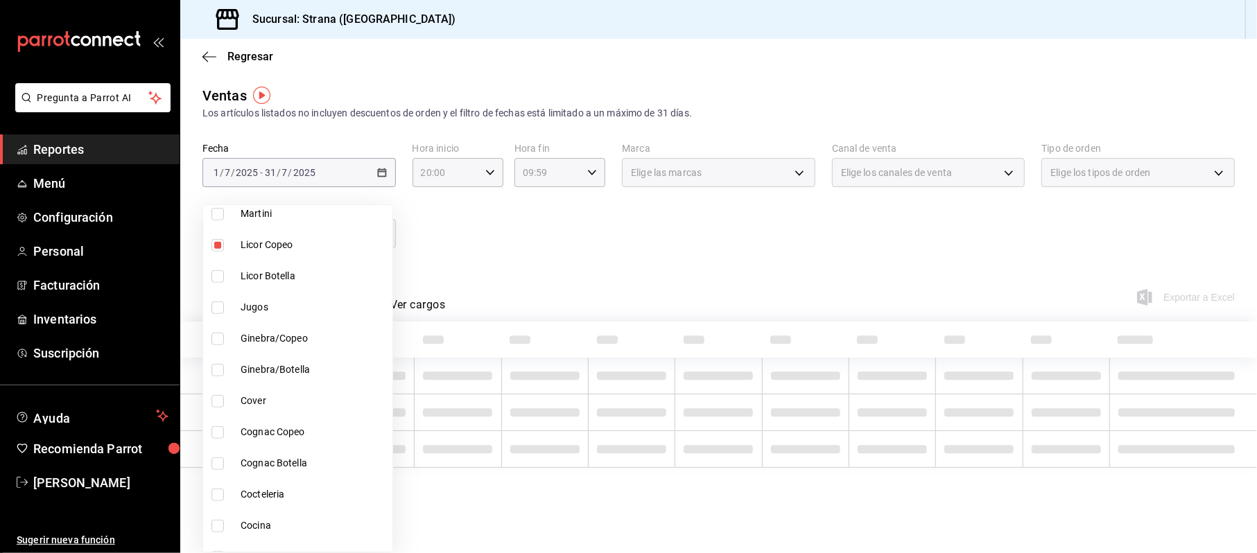
click at [268, 250] on span "Licor Copeo" at bounding box center [314, 245] width 146 height 15
checkbox input "false"
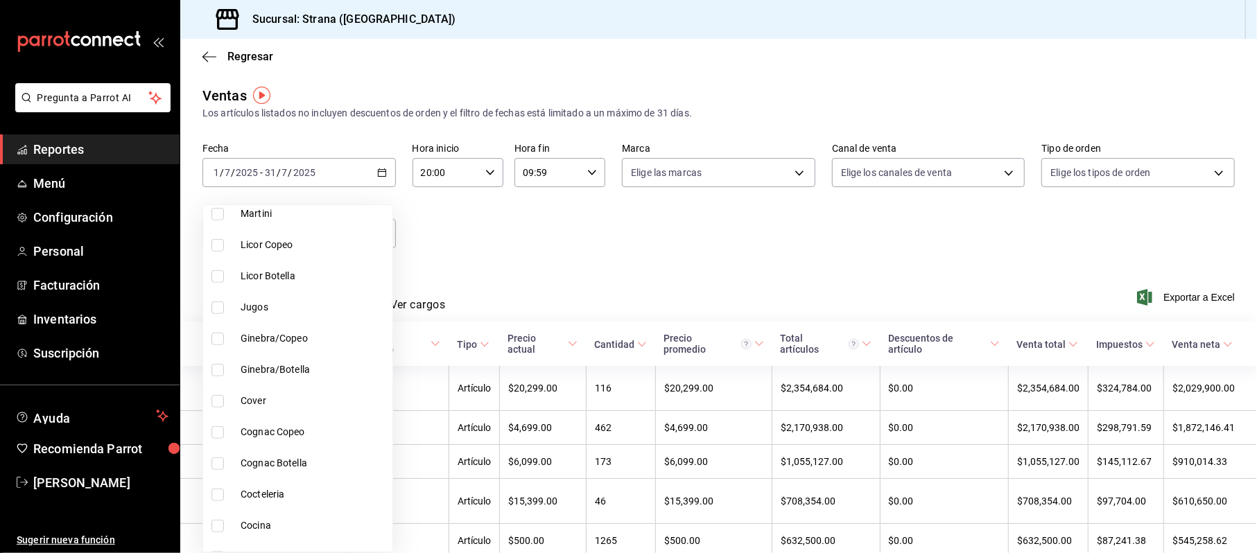
scroll to position [669, 0]
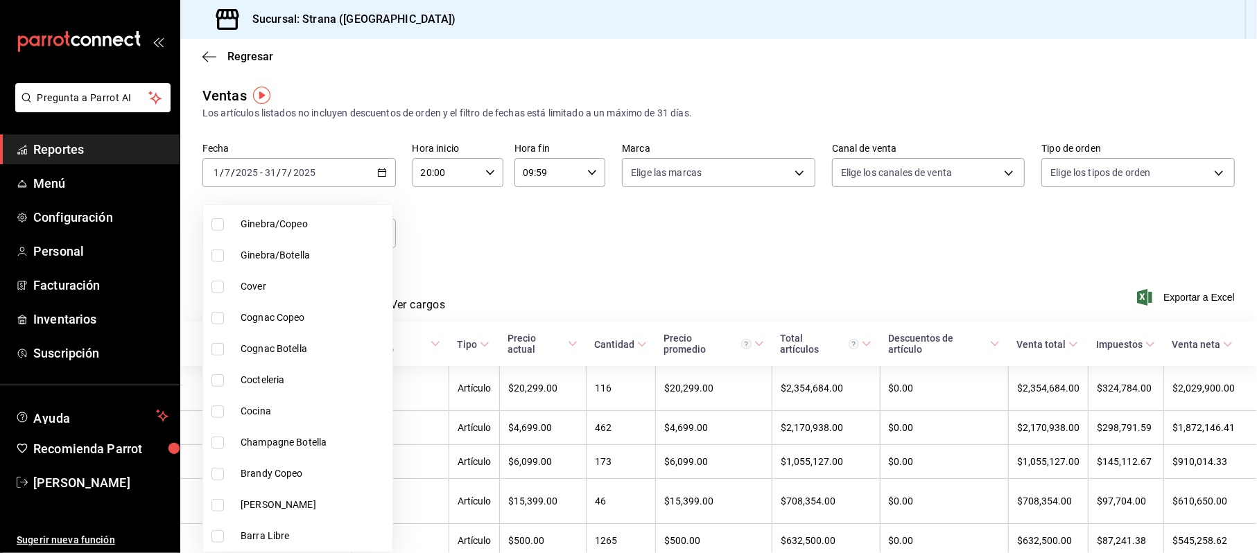
click at [277, 442] on span "Champagne Botella" at bounding box center [314, 443] width 146 height 15
type input "bf54e668-ad6f-479b-8bcf-880063f1e9cf"
checkbox input "true"
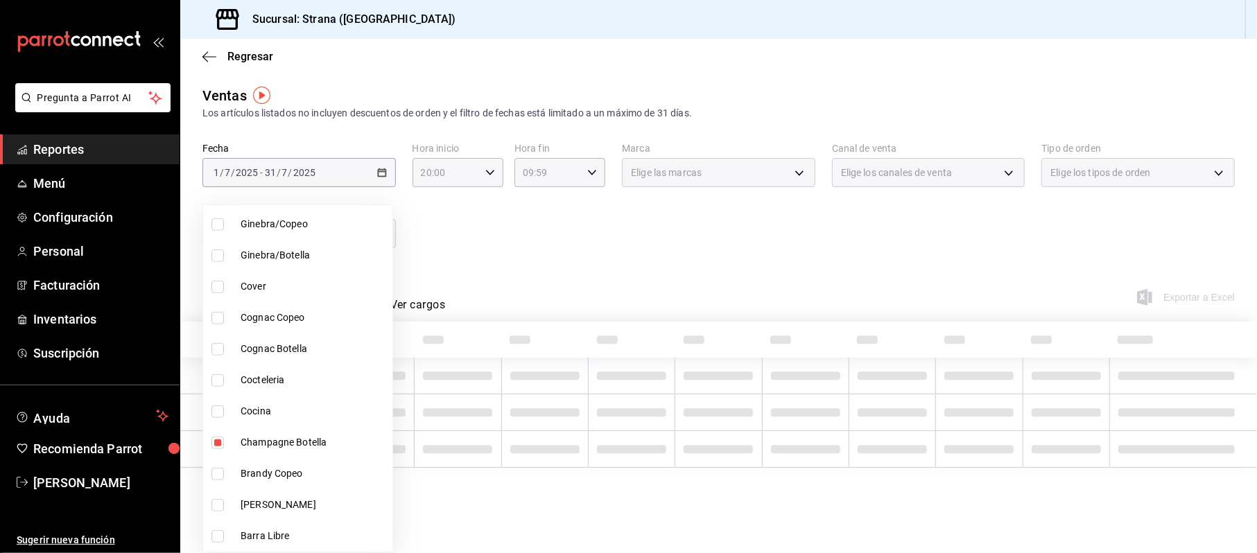
click at [384, 168] on div at bounding box center [628, 276] width 1257 height 553
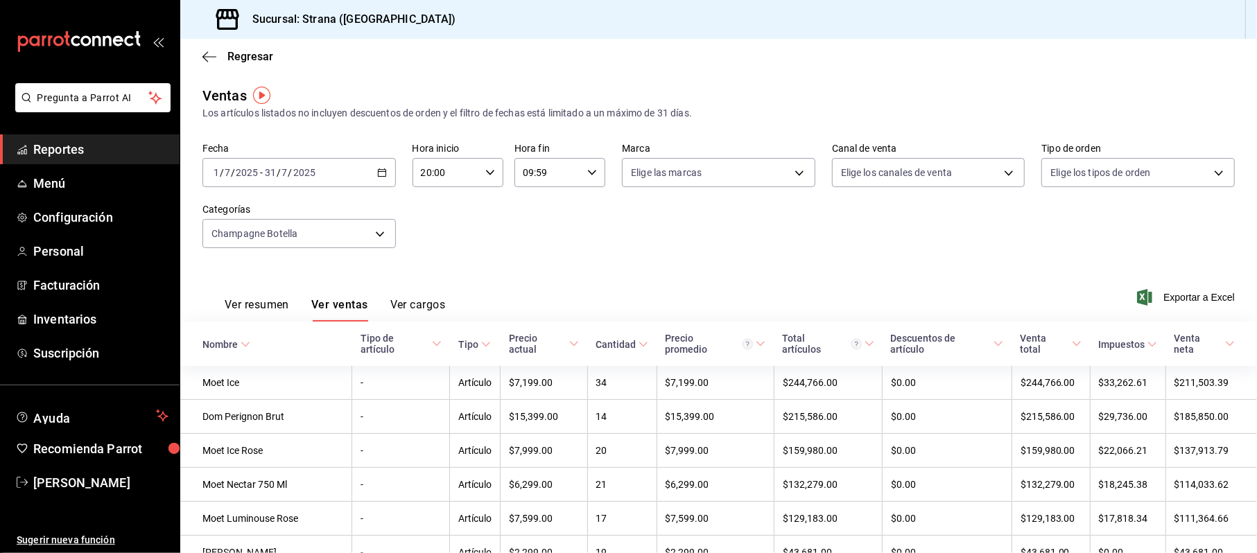
click at [377, 173] on icon "button" at bounding box center [382, 173] width 10 height 10
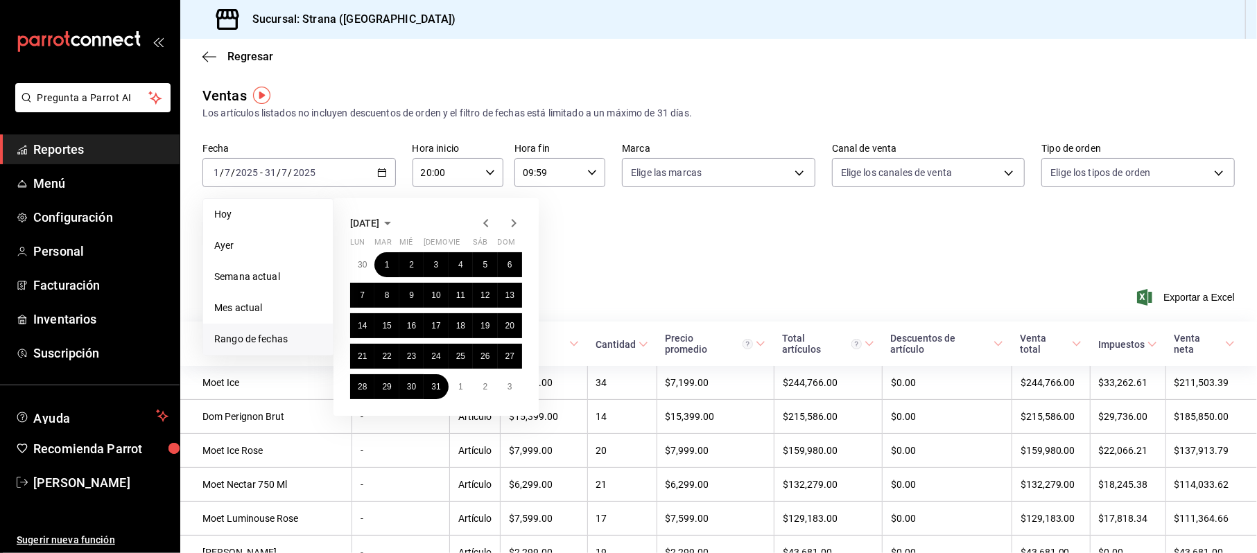
click at [484, 225] on icon "button" at bounding box center [486, 223] width 17 height 17
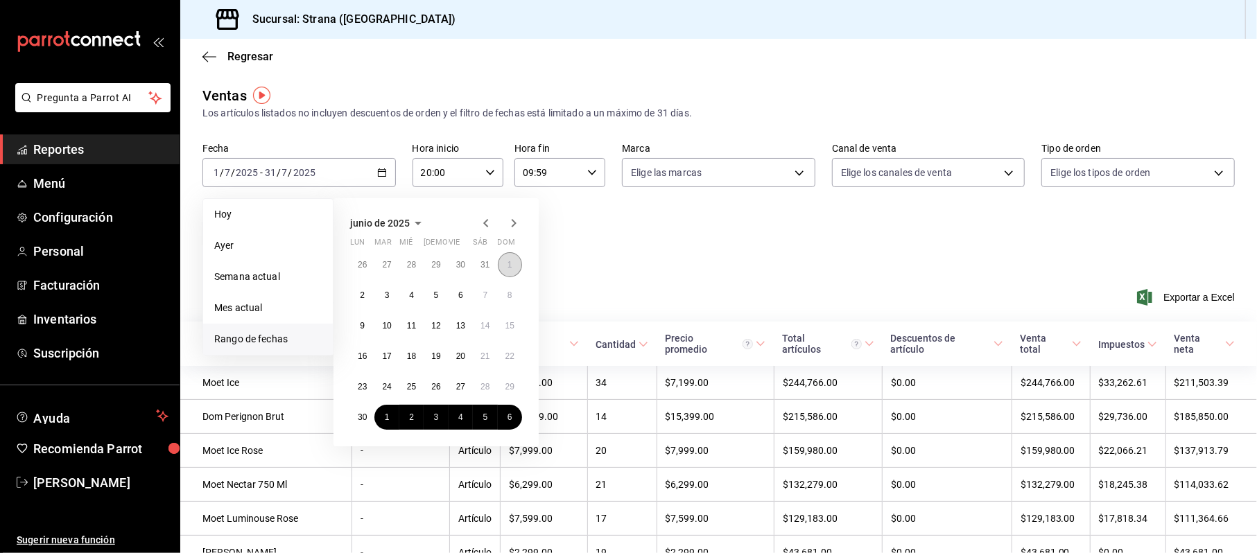
click at [517, 265] on button "1" at bounding box center [510, 264] width 24 height 25
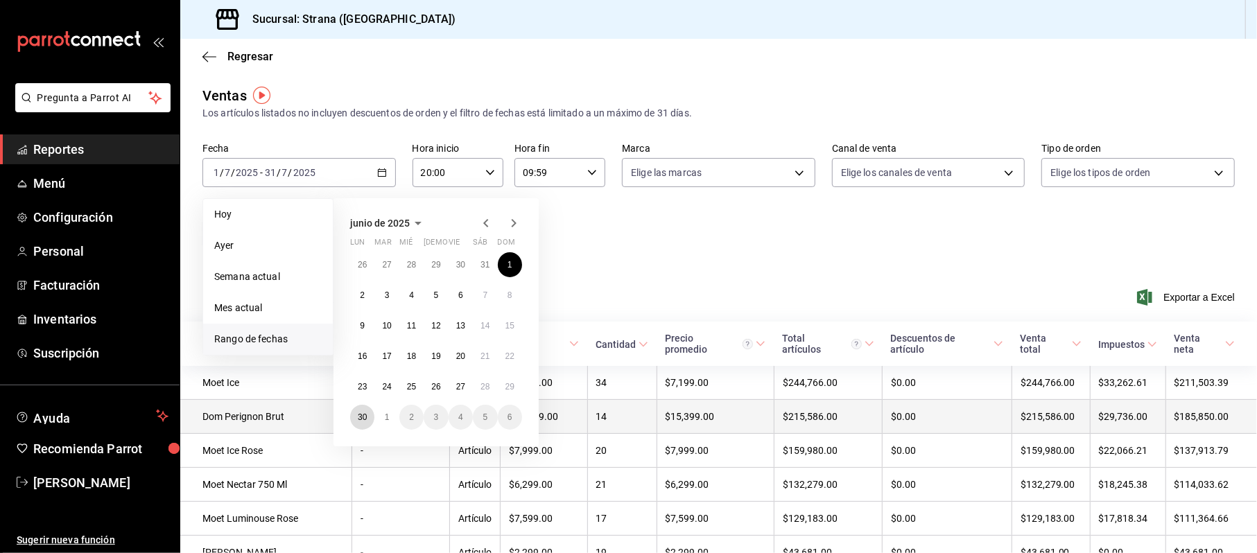
click at [352, 422] on button "30" at bounding box center [362, 417] width 24 height 25
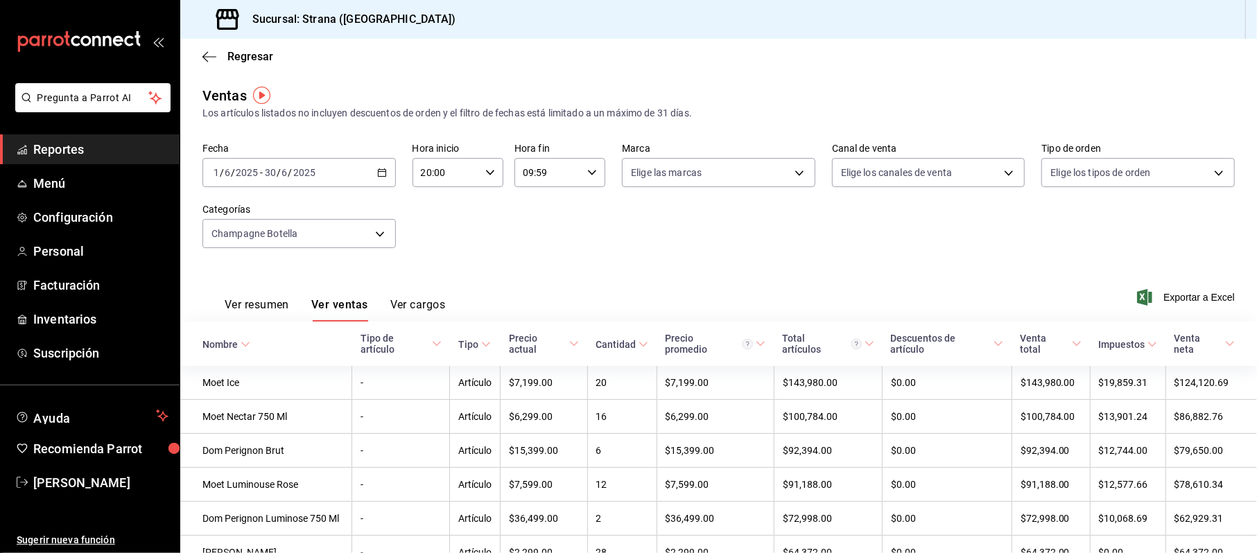
click at [379, 178] on div "[DATE] [DATE] - [DATE] [DATE]" at bounding box center [299, 172] width 193 height 29
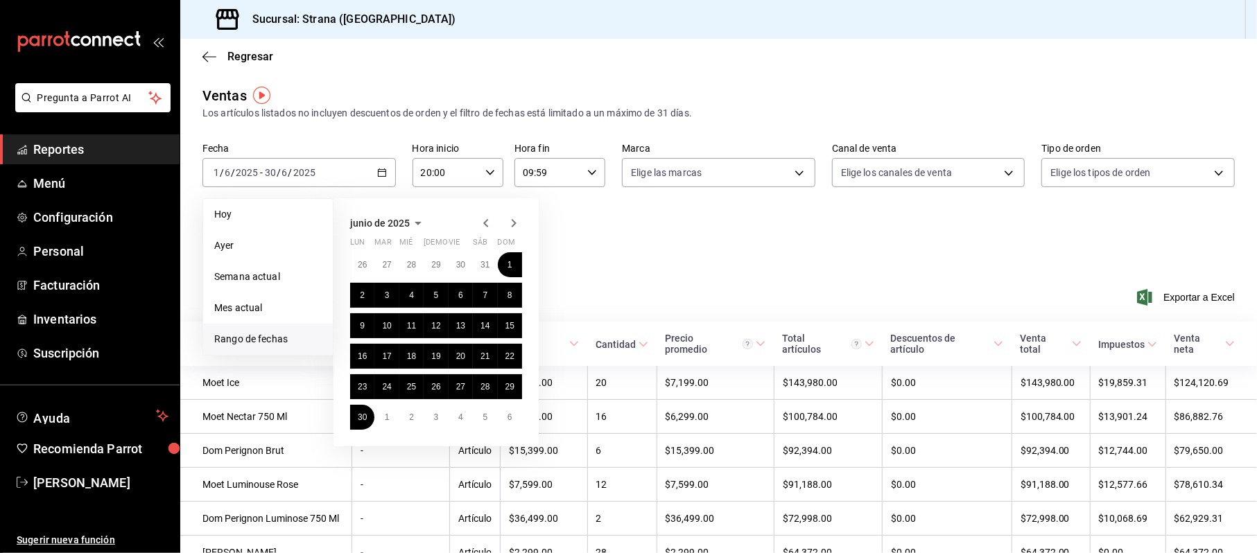
click at [513, 220] on icon "button" at bounding box center [514, 223] width 17 height 17
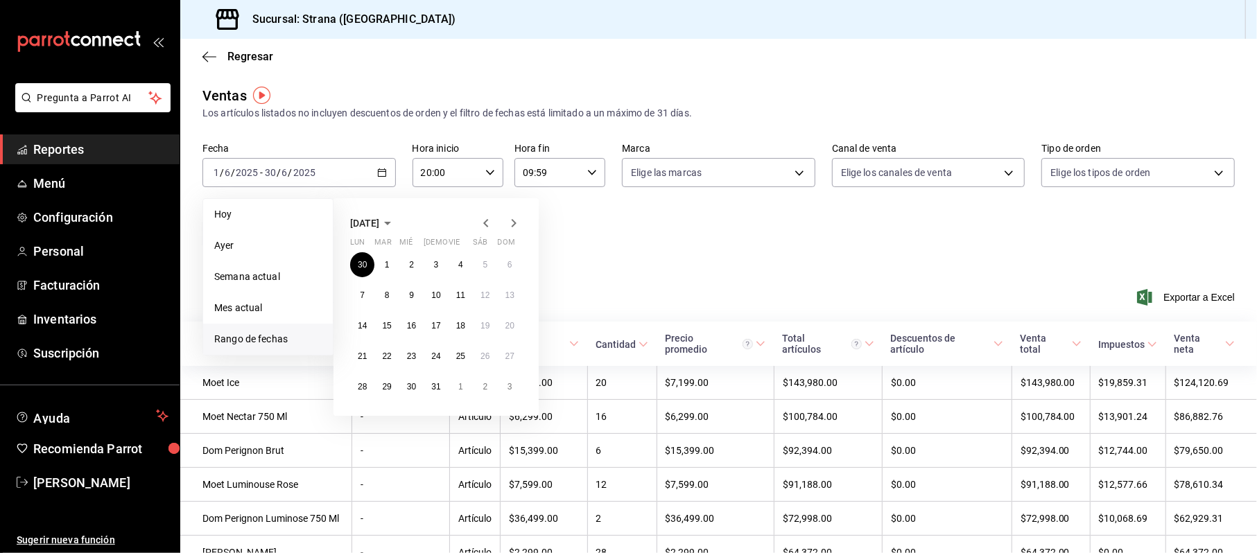
click at [501, 220] on div at bounding box center [500, 223] width 44 height 17
click at [508, 222] on icon "button" at bounding box center [514, 223] width 17 height 17
drag, startPoint x: 464, startPoint y: 270, endPoint x: 466, endPoint y: 305, distance: 35.4
click at [464, 269] on button "1" at bounding box center [461, 264] width 24 height 25
click at [465, 356] on abbr "22" at bounding box center [460, 357] width 9 height 10
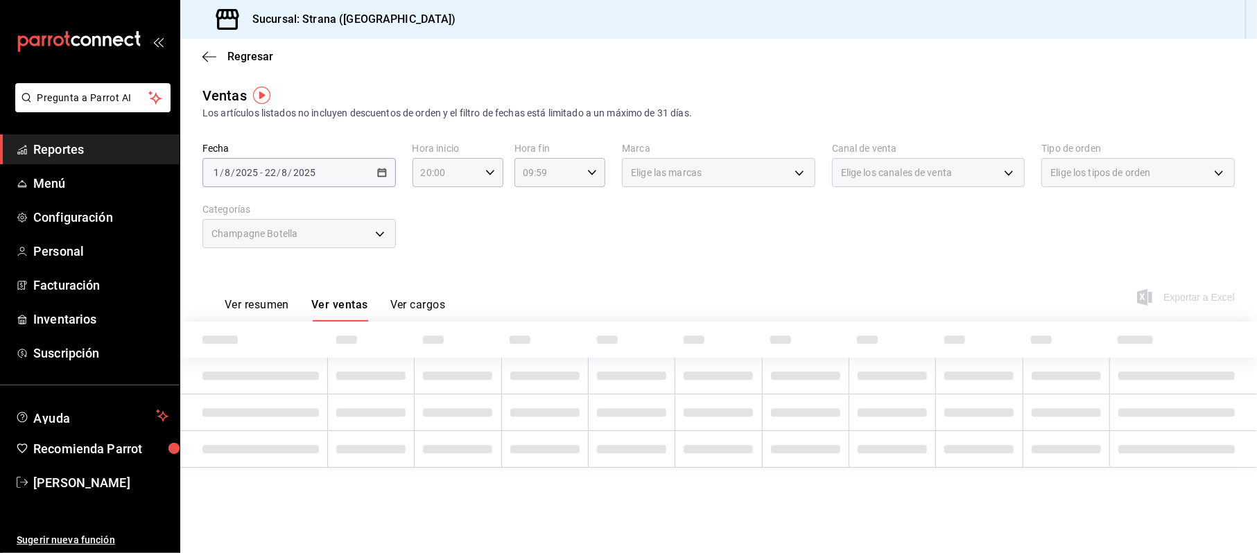
click at [331, 233] on div "Champagne Botella" at bounding box center [299, 233] width 193 height 29
click at [336, 237] on div "Champagne Botella" at bounding box center [299, 233] width 193 height 29
click at [391, 231] on div "Champagne Botella" at bounding box center [299, 233] width 193 height 29
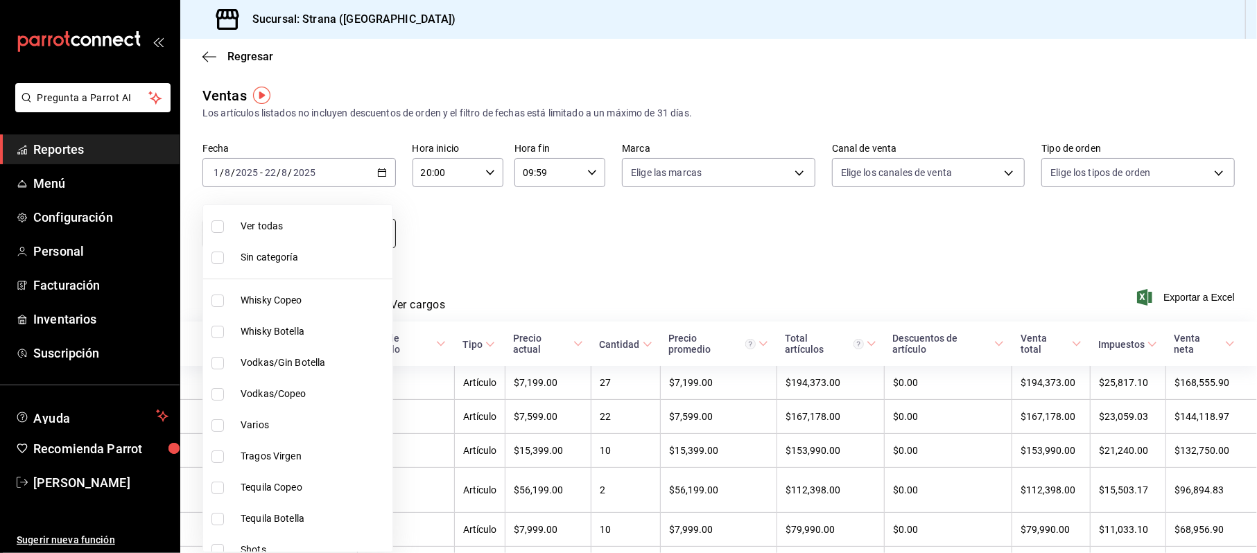
click at [292, 228] on body "Pregunta a Parrot AI Reportes Menú Configuración Personal Facturación Inventari…" at bounding box center [628, 276] width 1257 height 553
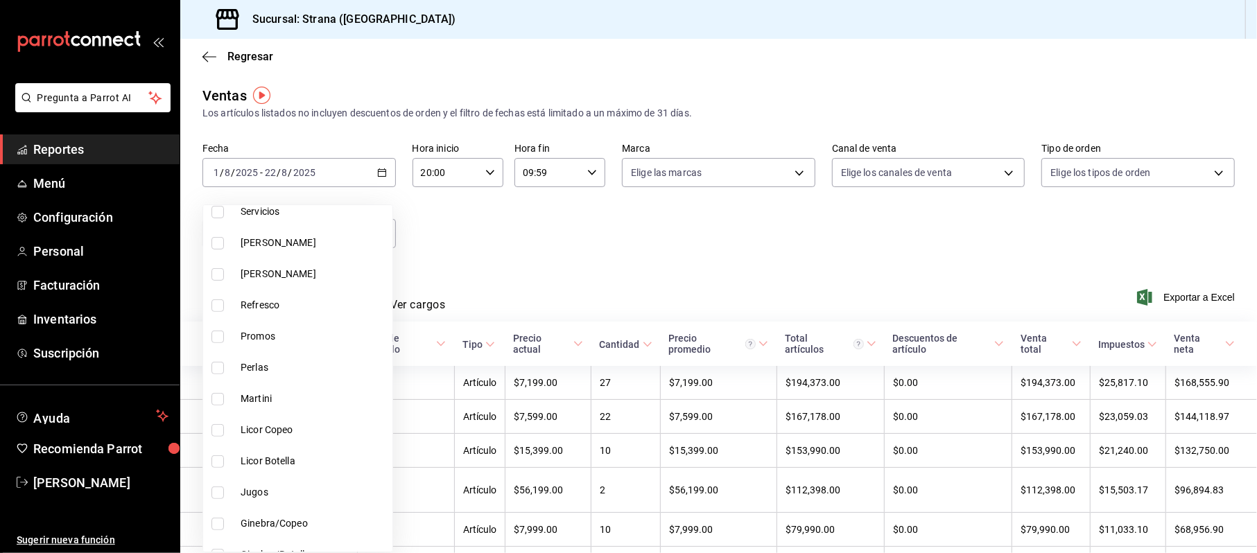
scroll to position [555, 0]
click at [270, 282] on span "Licor Botella" at bounding box center [314, 276] width 146 height 15
type input "bf54e668-ad6f-479b-8bcf-880063f1e9cf,d02631ea-376a-434e-b5b4-8ef53b799413"
checkbox input "true"
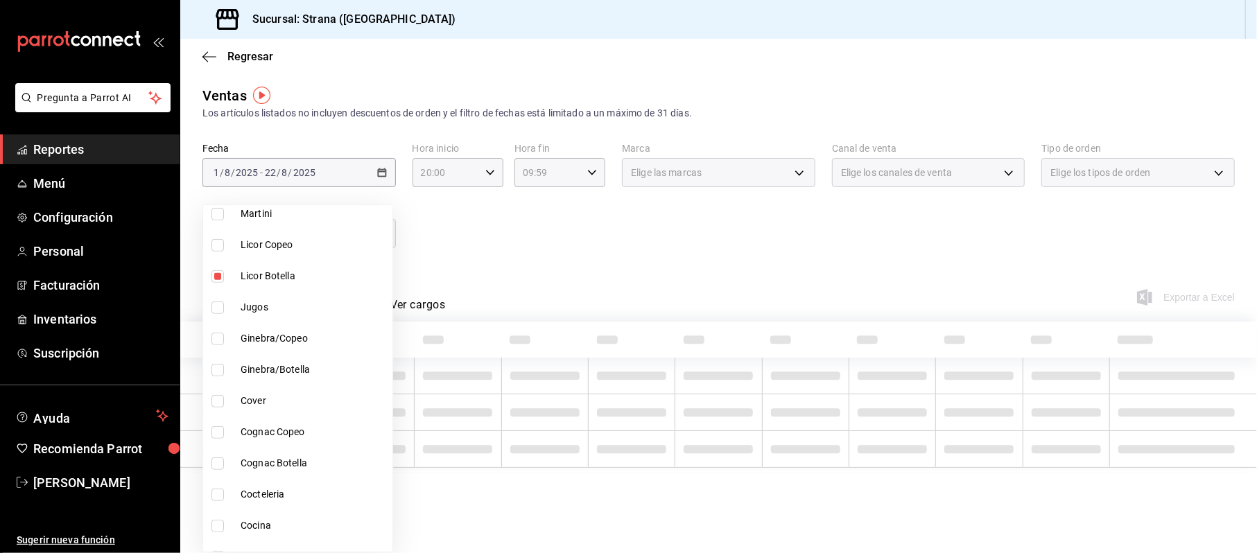
click at [267, 248] on span "Licor Copeo" at bounding box center [314, 245] width 146 height 15
type input "bf54e668-ad6f-479b-8bcf-880063f1e9cf,d02631ea-376a-434e-b5b4-8ef53b799413,e0d13…"
checkbox input "true"
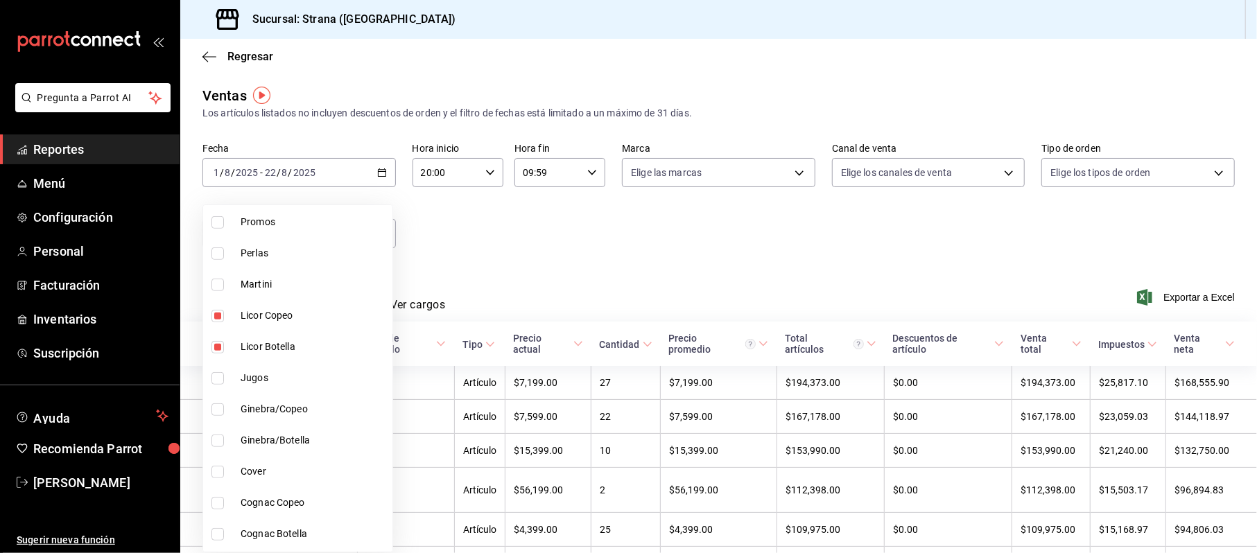
scroll to position [392, 0]
click at [250, 347] on span "Perlas" at bounding box center [314, 345] width 146 height 15
type input "bf54e668-ad6f-479b-8bcf-880063f1e9cf,d02631ea-376a-434e-b5b4-8ef53b799413,e0d13…"
checkbox input "true"
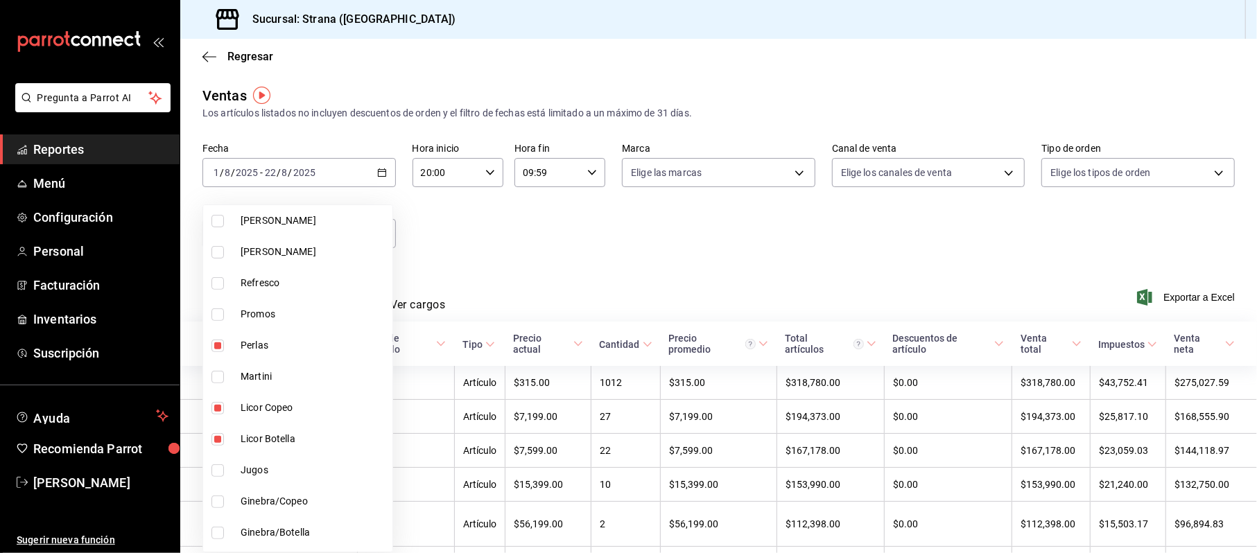
click at [497, 282] on div at bounding box center [628, 276] width 1257 height 553
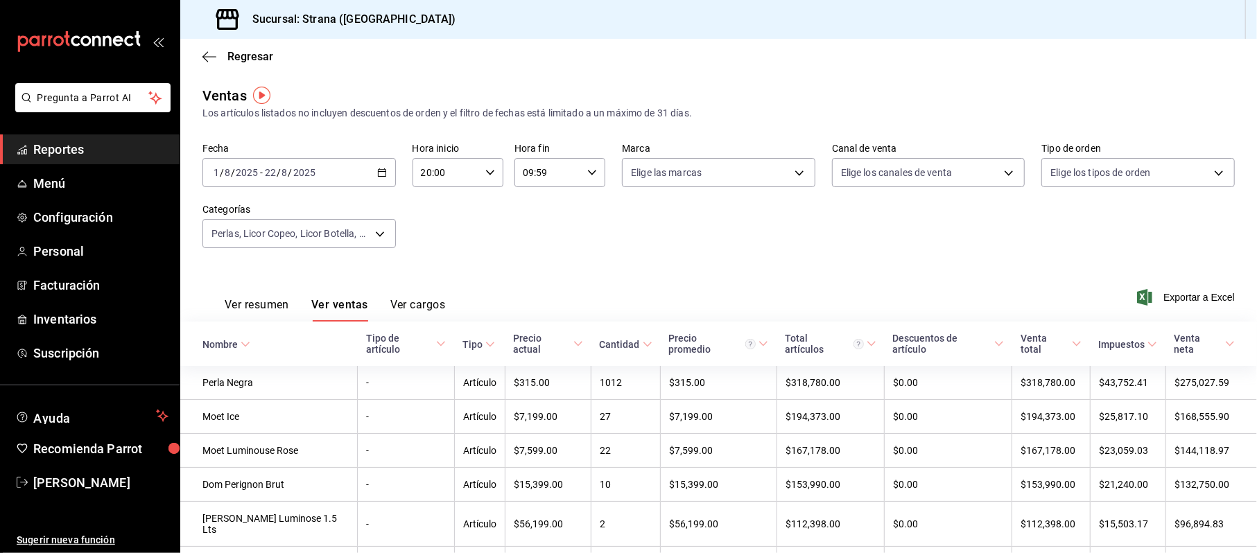
click at [1148, 291] on span "Exportar a Excel" at bounding box center [1187, 297] width 95 height 17
click at [76, 480] on span "Cinthia Sarahi" at bounding box center [100, 483] width 135 height 19
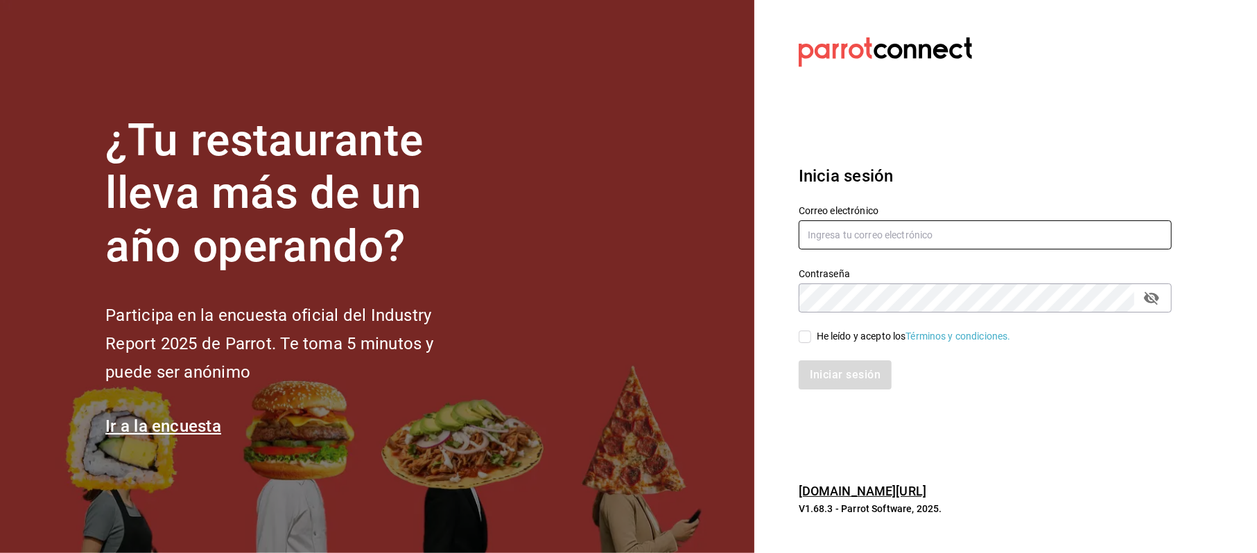
click at [856, 223] on input "text" at bounding box center [985, 235] width 373 height 29
type input "C"
type input "cinthiasgs30@gmail.com"
click at [849, 332] on div "He leído y acepto los Términos y condiciones." at bounding box center [914, 336] width 194 height 15
click at [811, 332] on input "He leído y acepto los Términos y condiciones." at bounding box center [805, 337] width 12 height 12
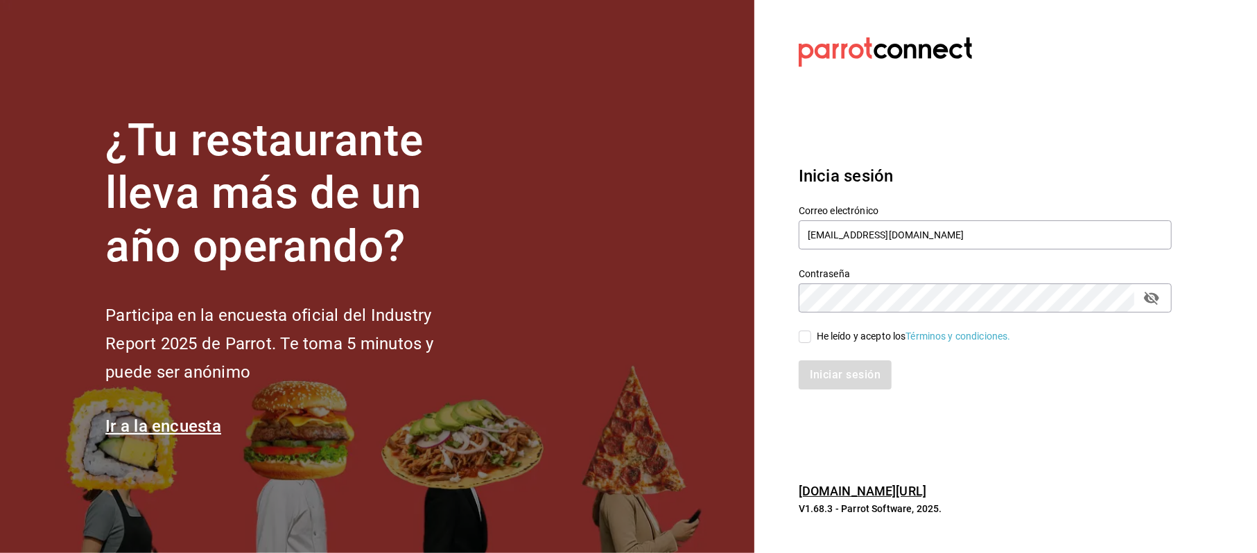
checkbox input "true"
click at [859, 375] on button "Iniciar sesión" at bounding box center [846, 375] width 94 height 29
click at [903, 266] on div "Contraseña Contraseña" at bounding box center [977, 282] width 390 height 61
click at [890, 232] on input "text" at bounding box center [985, 235] width 373 height 29
type input "cinthiasgs30@gmail.com"
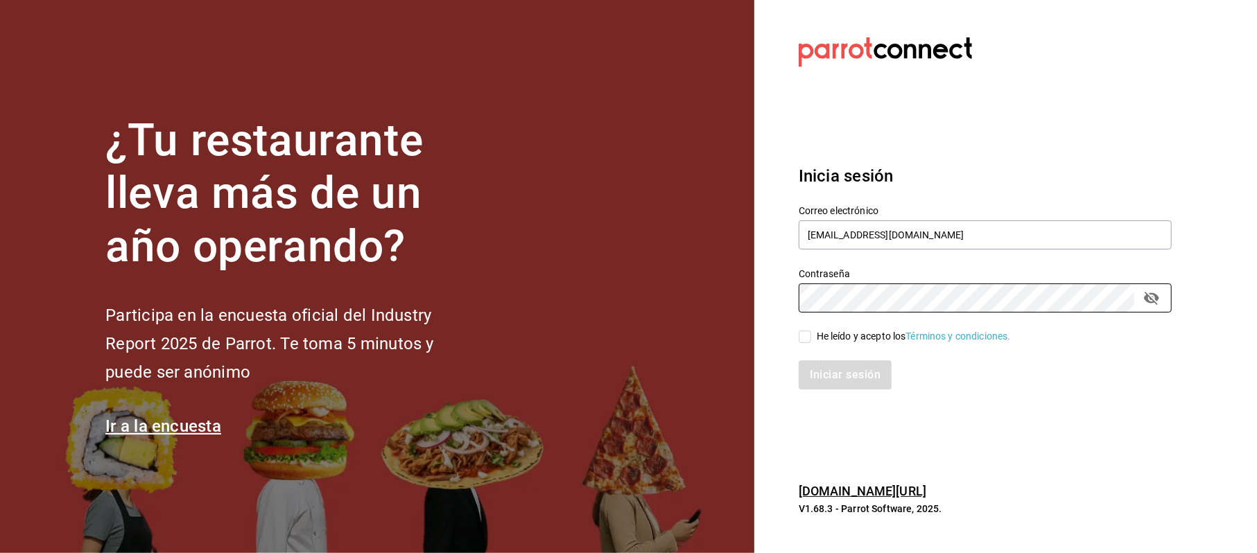
click at [890, 348] on div "Iniciar sesión" at bounding box center [977, 367] width 390 height 46
click at [883, 336] on div "He leído y acepto los Términos y condiciones." at bounding box center [914, 336] width 194 height 15
click at [811, 336] on input "He leído y acepto los Términos y condiciones." at bounding box center [805, 337] width 12 height 12
checkbox input "true"
click at [861, 372] on button "Iniciar sesión" at bounding box center [846, 375] width 94 height 29
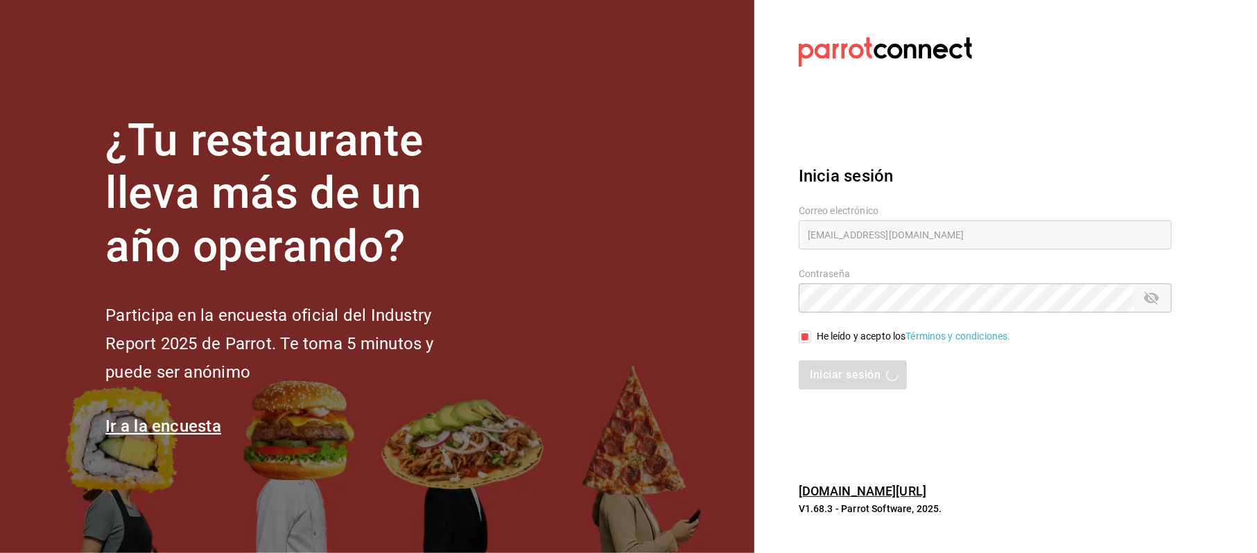
click at [849, 377] on div "Iniciar sesión" at bounding box center [985, 375] width 373 height 29
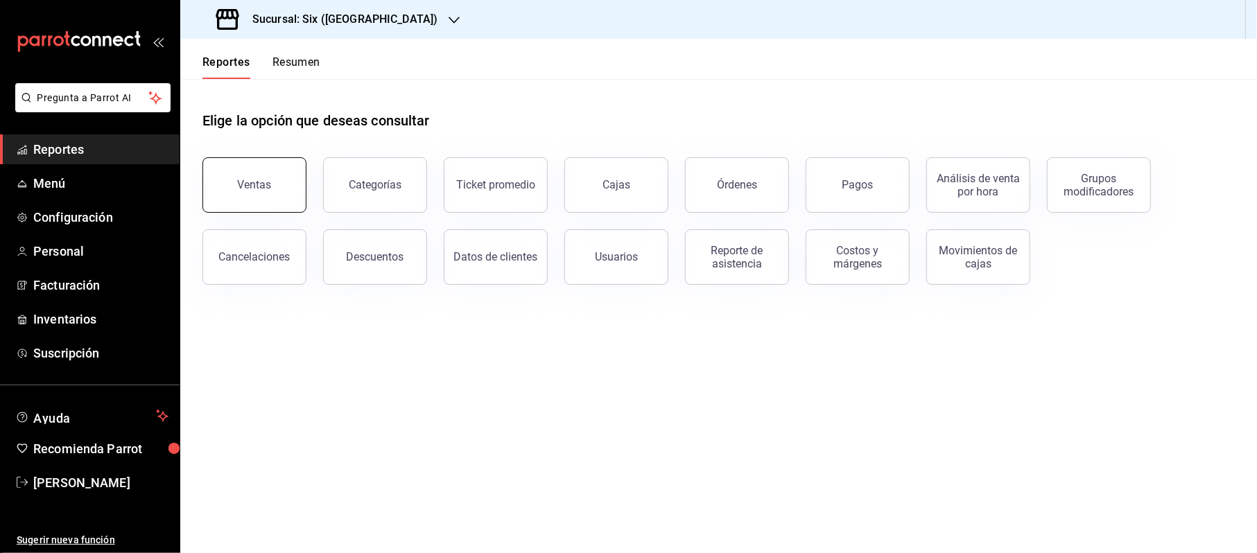
click at [269, 192] on button "Ventas" at bounding box center [255, 184] width 104 height 55
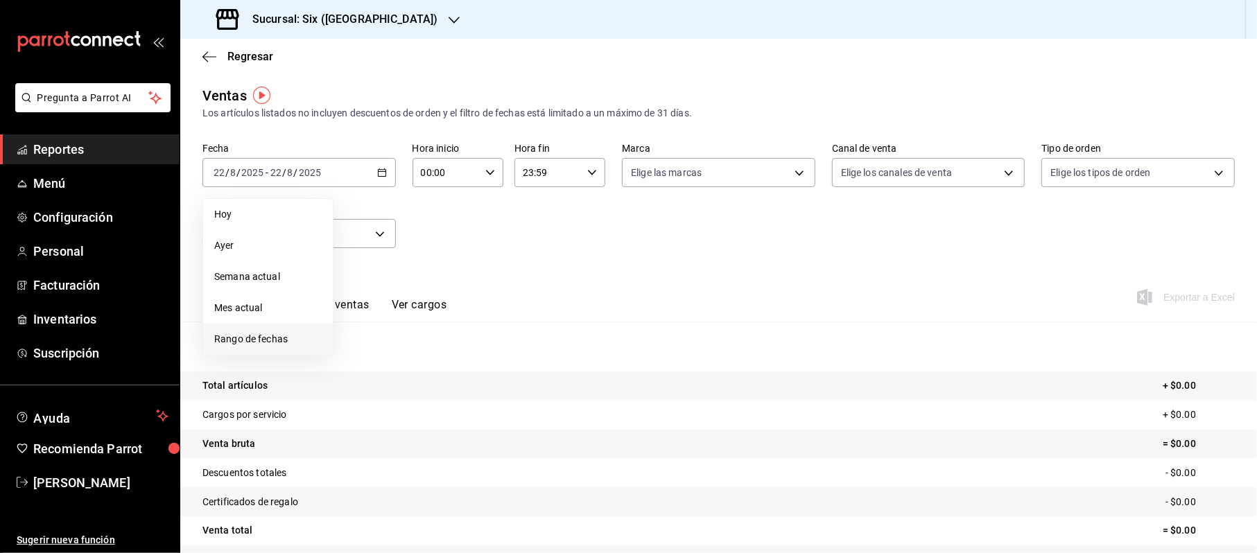
click at [244, 340] on span "Rango de fechas" at bounding box center [267, 339] width 107 height 15
click at [483, 225] on icon "button" at bounding box center [486, 223] width 17 height 17
click at [483, 225] on icon "button" at bounding box center [486, 226] width 17 height 17
click at [483, 225] on icon "button" at bounding box center [486, 223] width 17 height 17
click at [522, 214] on div "mayo de 2025 lun mar [PERSON_NAME] vie sáb dom 28 29 30 1 2 3 4 5 6 7 8 9 10 11…" at bounding box center [436, 307] width 205 height 218
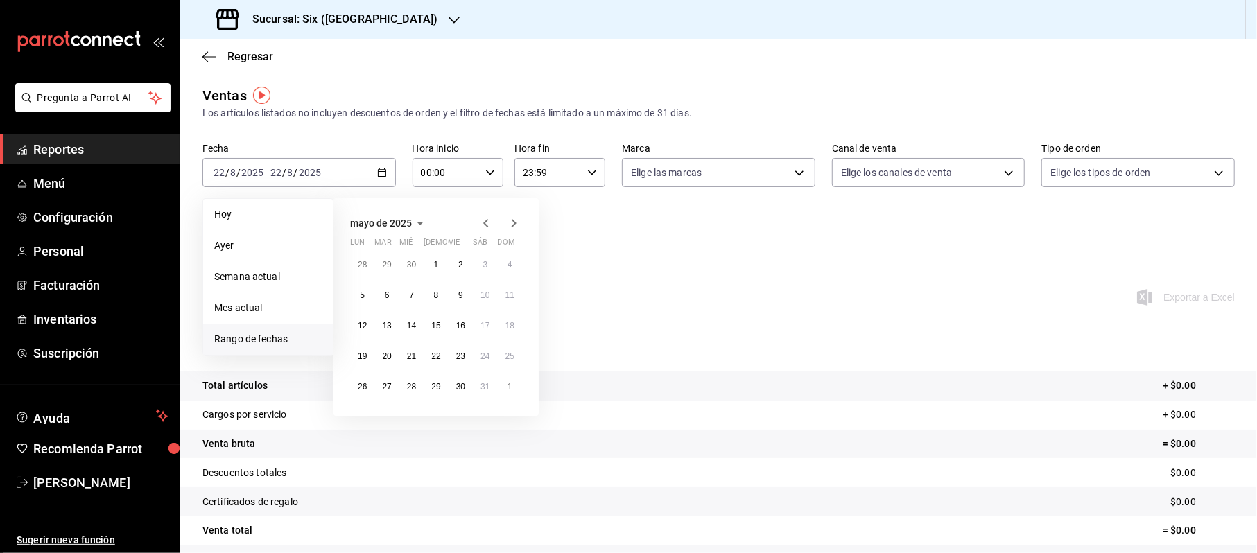
click at [514, 221] on icon "button" at bounding box center [514, 223] width 5 height 8
click at [503, 268] on button "1" at bounding box center [510, 264] width 24 height 25
click at [367, 409] on button "30" at bounding box center [362, 417] width 24 height 25
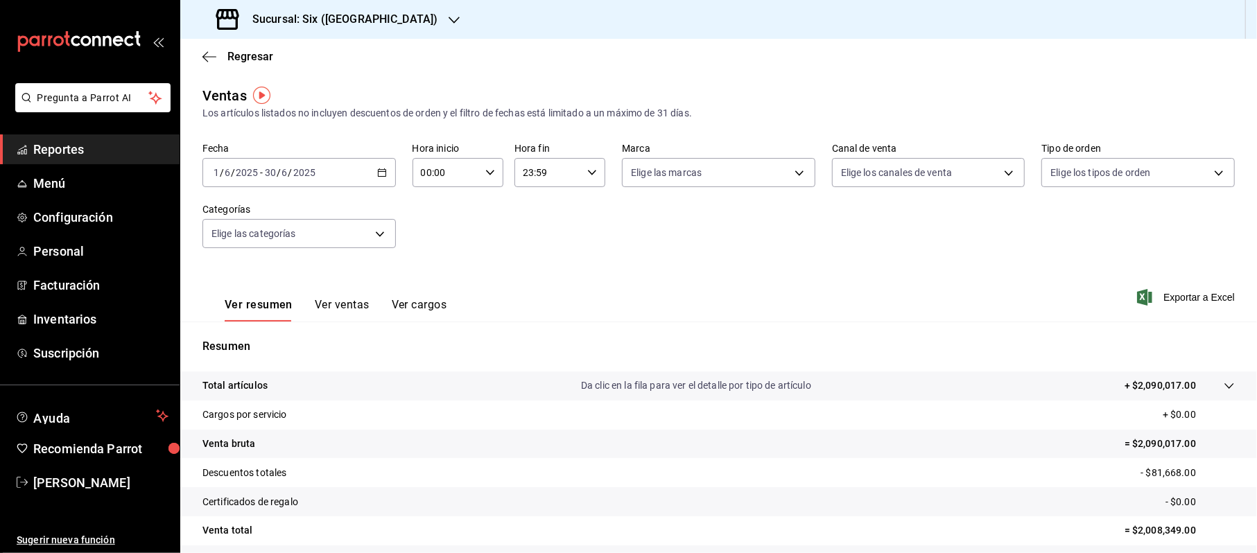
click at [478, 176] on div "00:00 Hora inicio" at bounding box center [458, 172] width 91 height 29
click at [427, 232] on button "20" at bounding box center [433, 227] width 40 height 28
type input "20:00"
click at [527, 176] on div at bounding box center [628, 276] width 1257 height 553
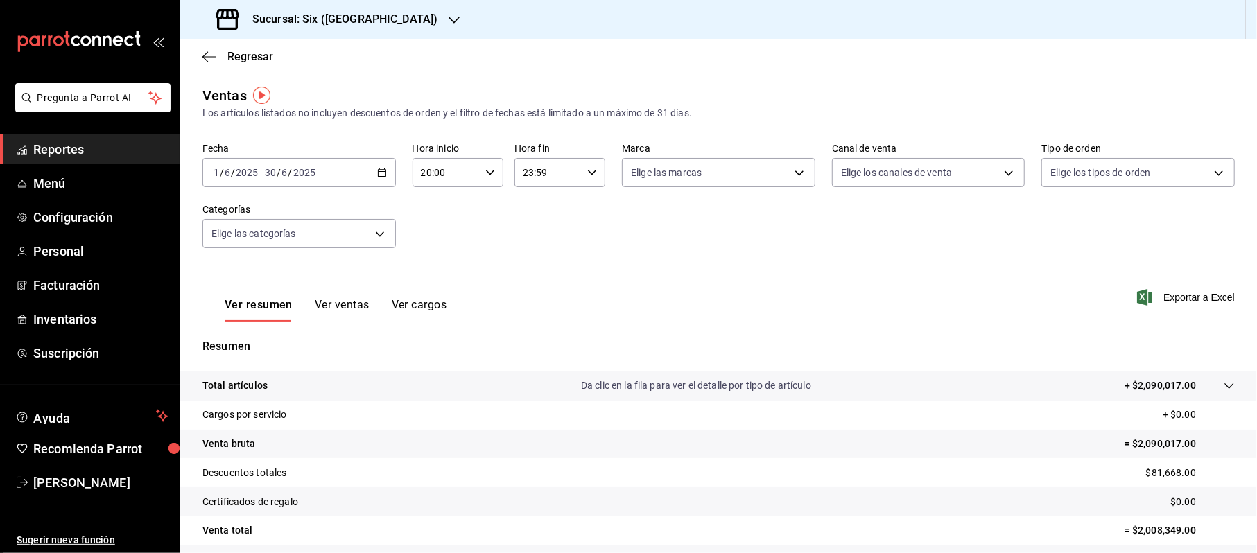
click at [531, 173] on input "23:59" at bounding box center [548, 173] width 67 height 28
click at [535, 223] on span "10" at bounding box center [533, 223] width 23 height 11
click at [536, 246] on span "08" at bounding box center [533, 248] width 23 height 11
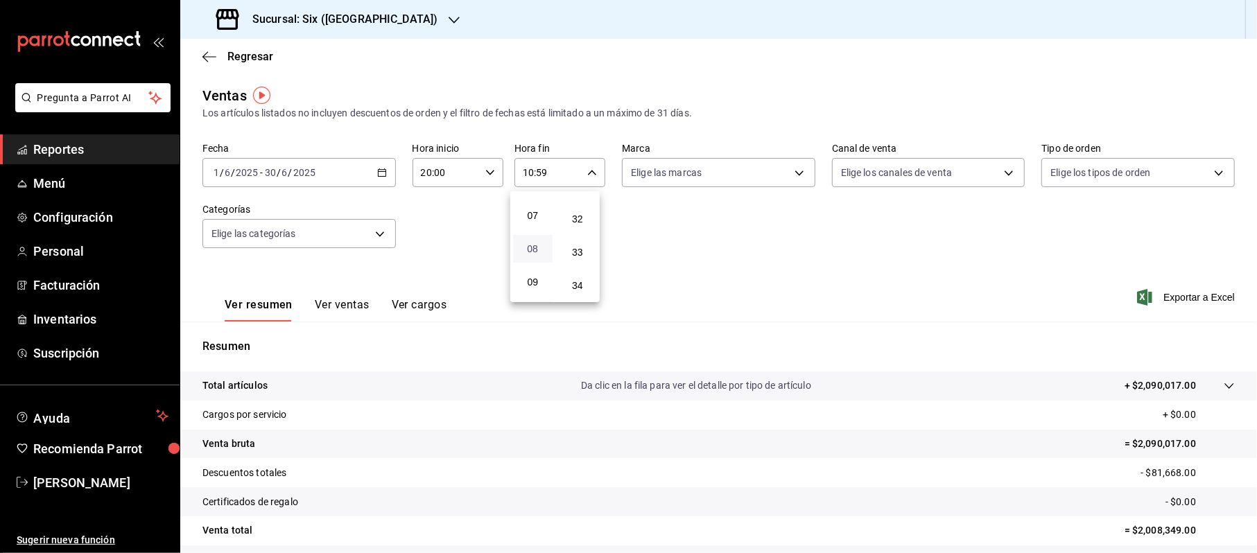
type input "08:59"
click at [337, 302] on div at bounding box center [628, 276] width 1257 height 553
click at [337, 302] on button "Ver ventas" at bounding box center [342, 310] width 55 height 24
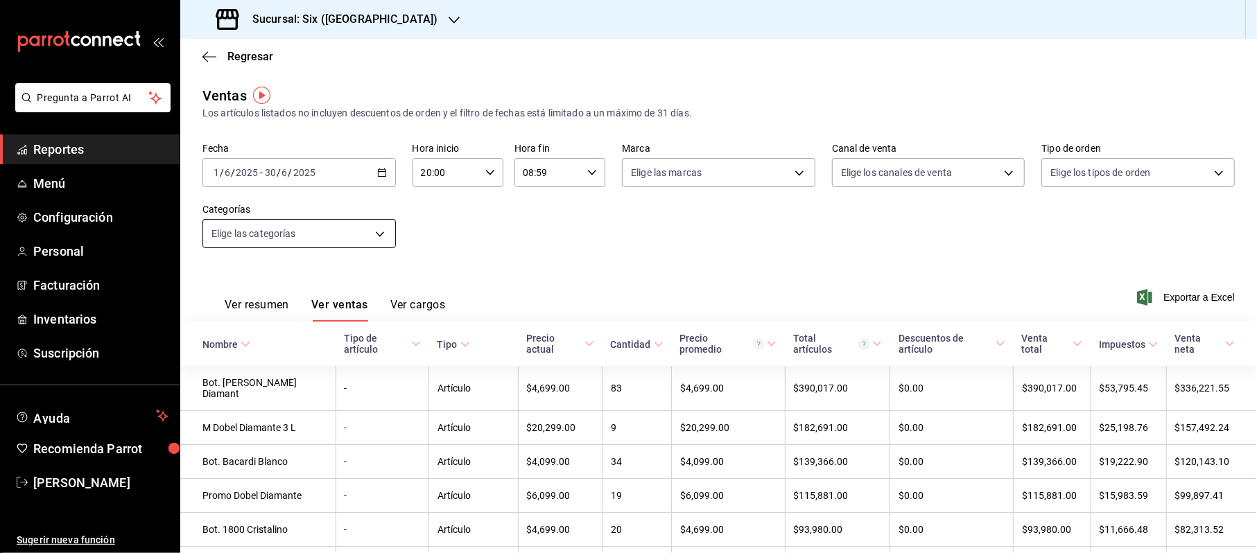
click at [380, 233] on body "Pregunta a Parrot AI Reportes Menú Configuración Personal Facturación Inventari…" at bounding box center [628, 276] width 1257 height 553
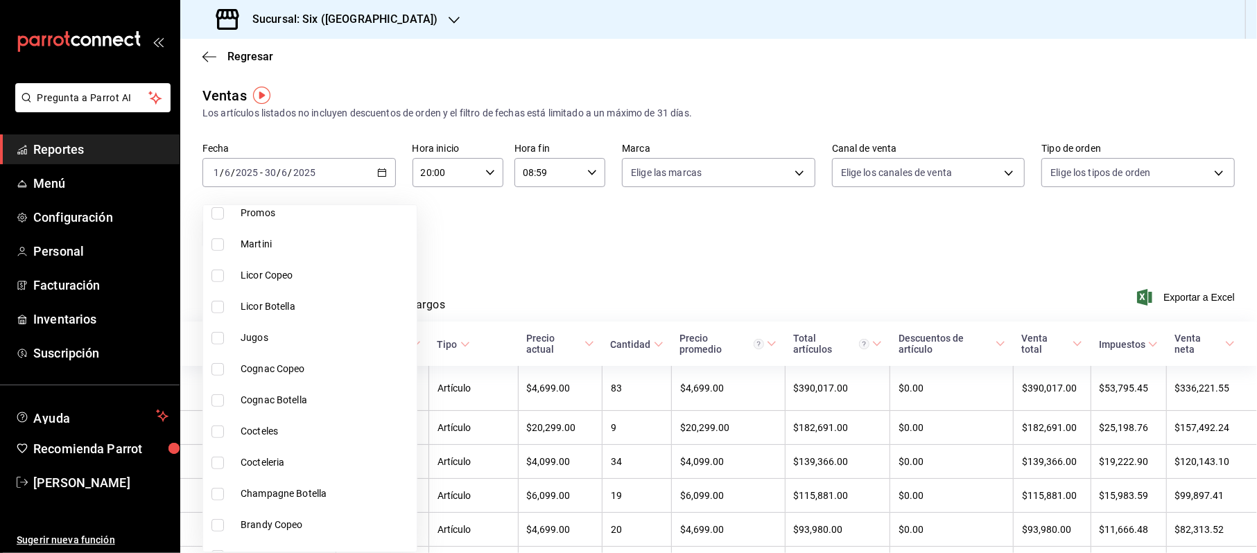
scroll to position [555, 0]
click at [258, 341] on span "Cocteles" at bounding box center [326, 339] width 171 height 15
type input "9ba31f3e-b948-4e56-939b-6b35e5c0e567"
checkbox input "true"
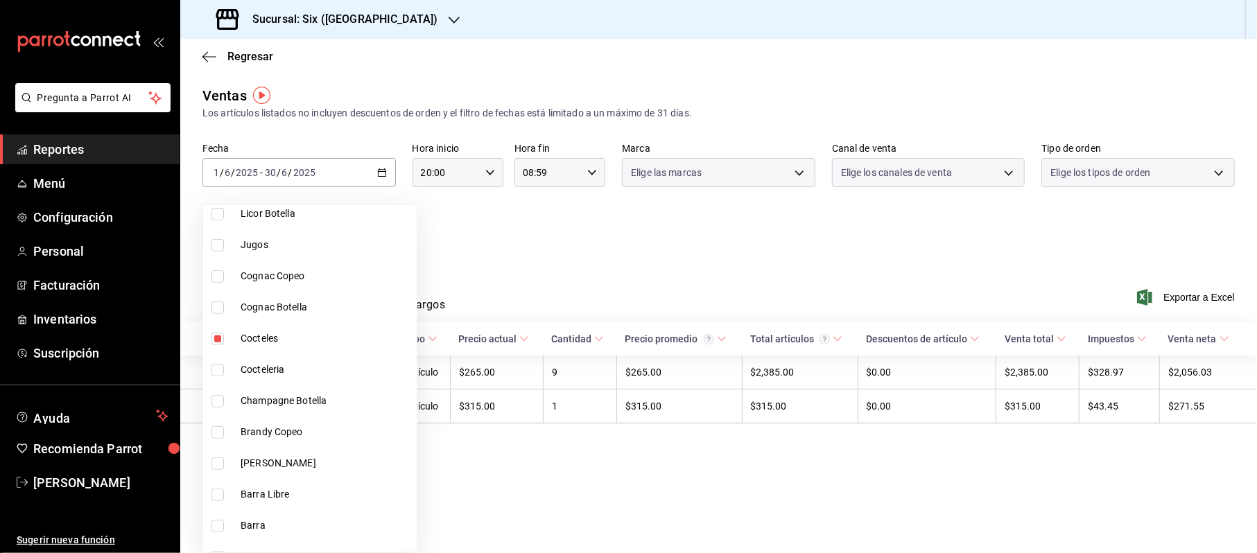
click at [266, 359] on li "Cocteleria" at bounding box center [310, 369] width 214 height 31
type input "9ba31f3e-b948-4e56-939b-6b35e5c0e567,7f3ac764-0b0f-48c0-a590-91f2cf6c8017"
checkbox input "true"
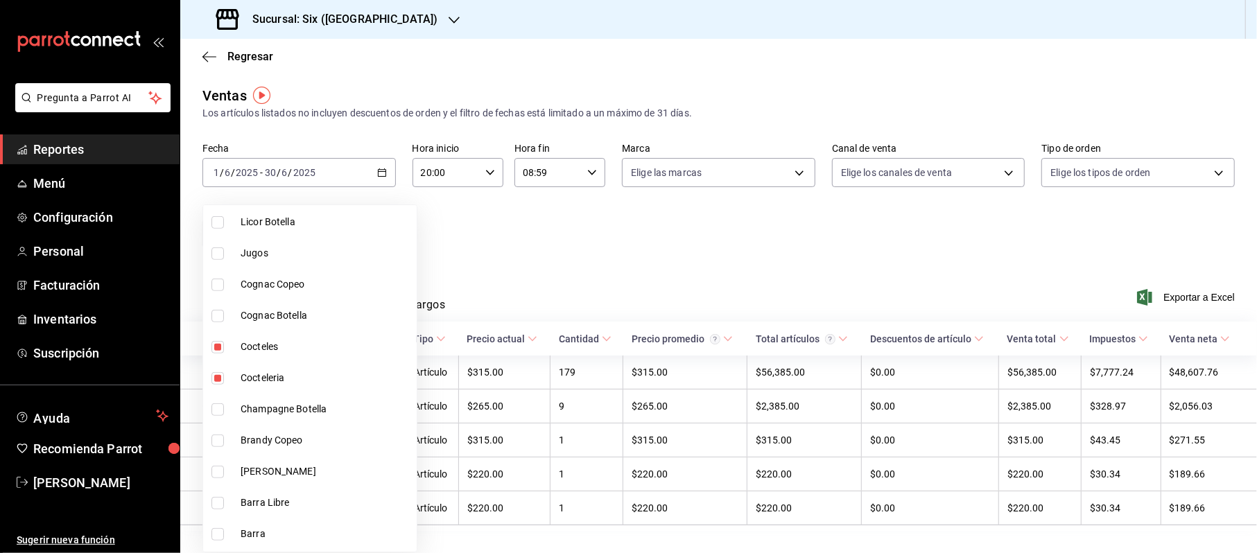
scroll to position [454, 0]
click at [275, 305] on li "Licor Botella" at bounding box center [310, 315] width 214 height 31
type input "9ba31f3e-b948-4e56-939b-6b35e5c0e567,7f3ac764-0b0f-48c0-a590-91f2cf6c8017,839da…"
checkbox input "true"
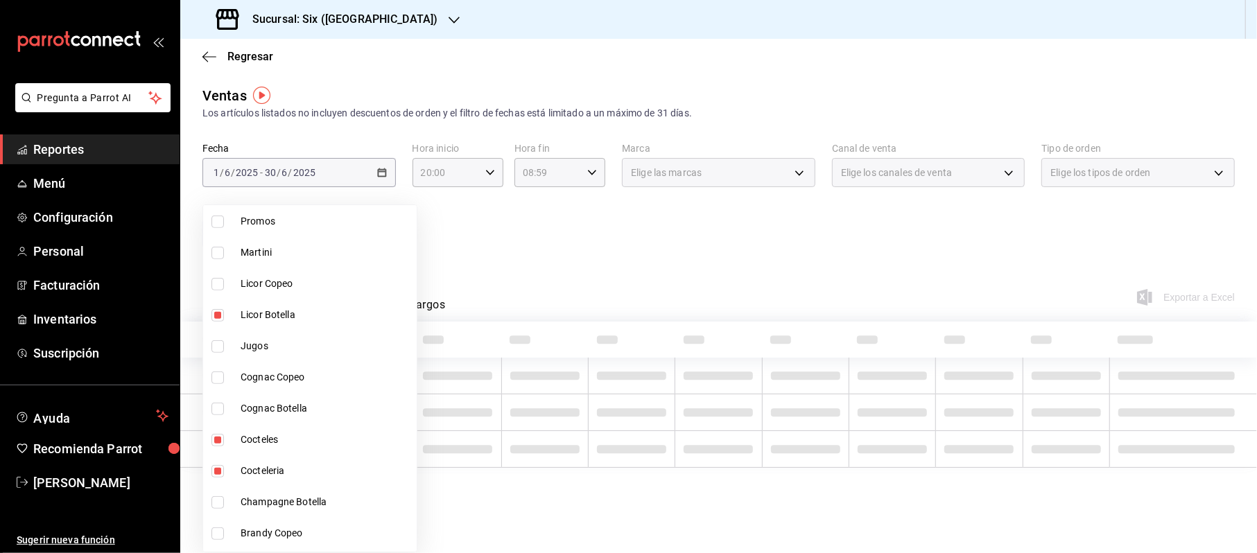
click at [269, 280] on span "Licor Copeo" at bounding box center [326, 284] width 171 height 15
type input "9ba31f3e-b948-4e56-939b-6b35e5c0e567,7f3ac764-0b0f-48c0-a590-91f2cf6c8017,839da…"
checkbox input "true"
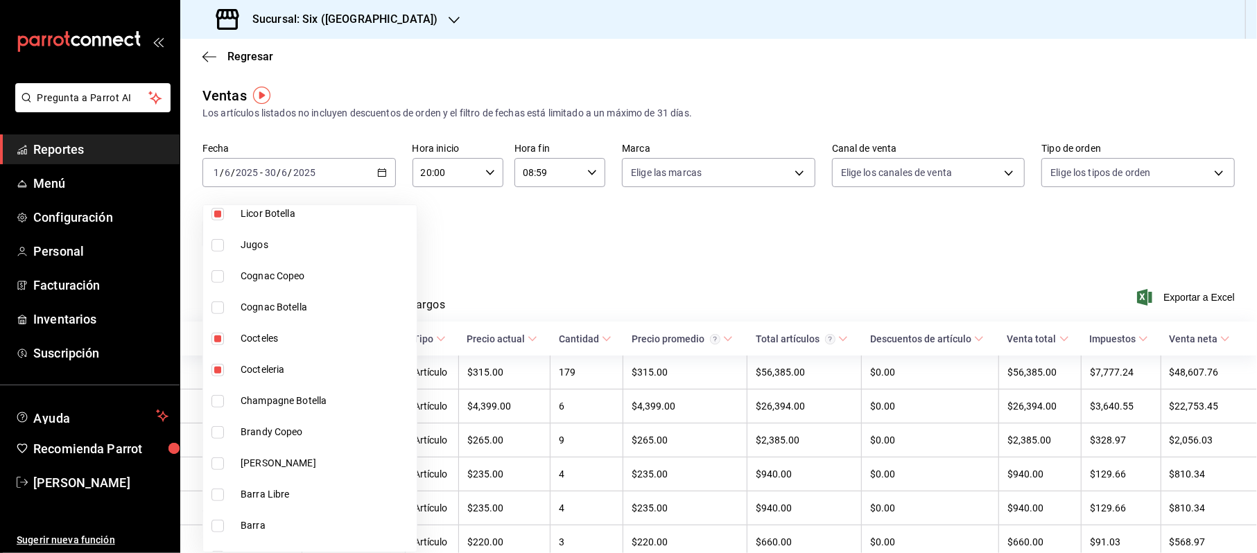
scroll to position [638, 0]
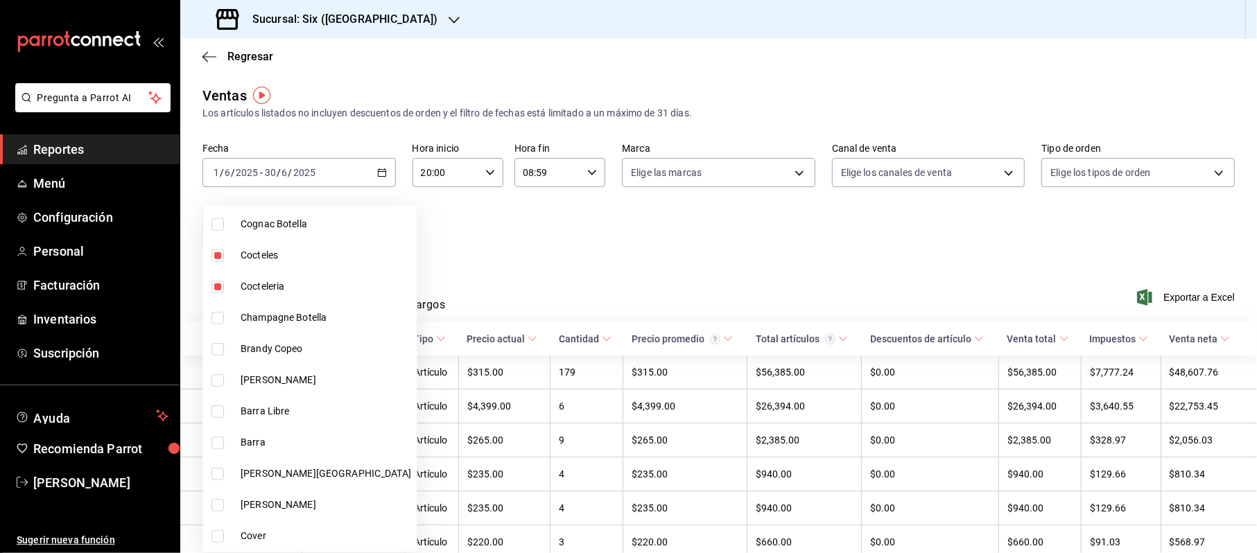
click at [273, 313] on span "Champagne Botella" at bounding box center [326, 318] width 171 height 15
type input "9ba31f3e-b948-4e56-939b-6b35e5c0e567,7f3ac764-0b0f-48c0-a590-91f2cf6c8017,839da…"
checkbox input "true"
click at [664, 301] on div at bounding box center [628, 276] width 1257 height 553
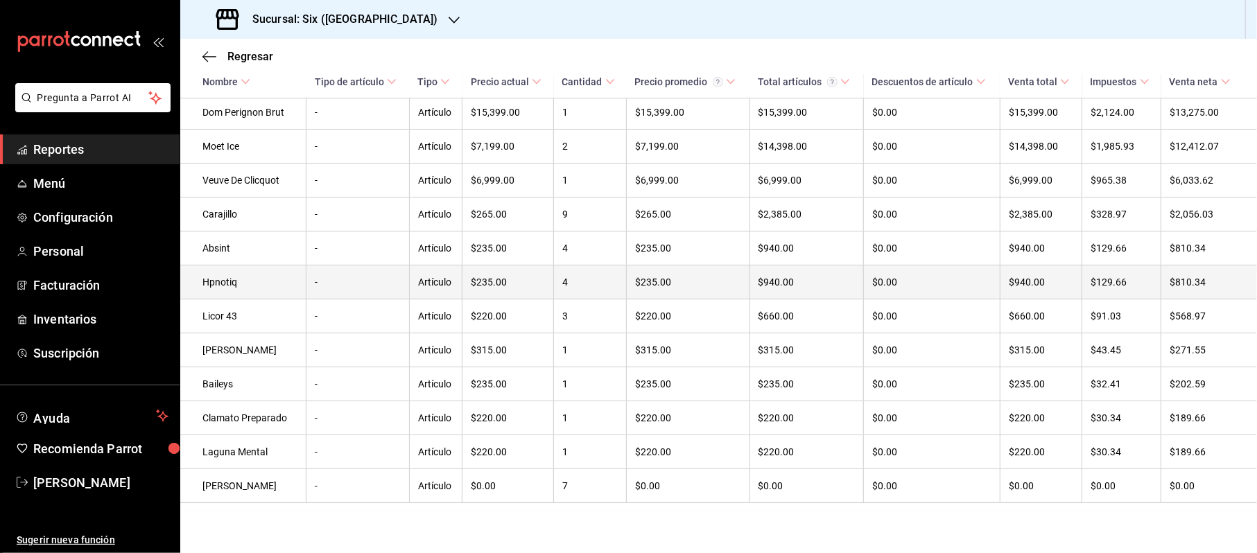
scroll to position [453, 0]
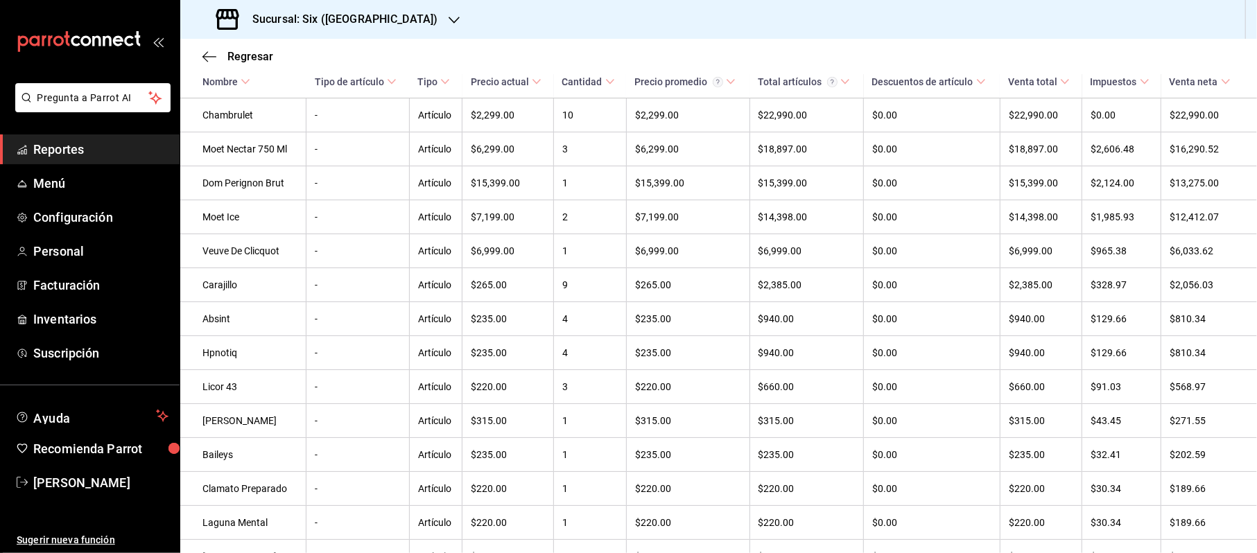
click at [69, 147] on span "Reportes" at bounding box center [100, 149] width 135 height 19
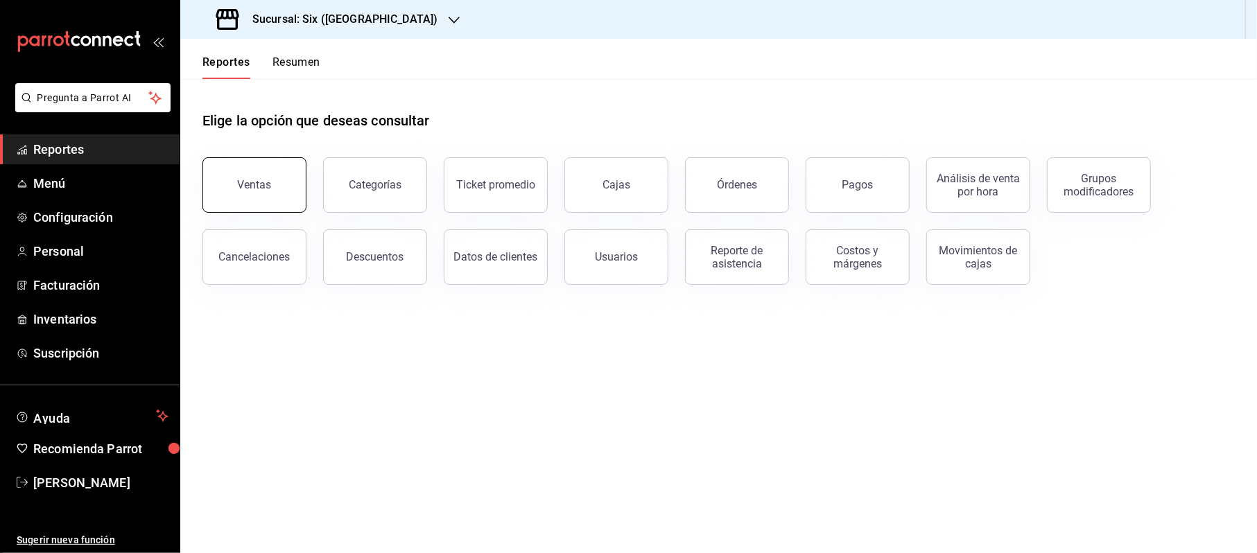
click at [273, 164] on button "Ventas" at bounding box center [255, 184] width 104 height 55
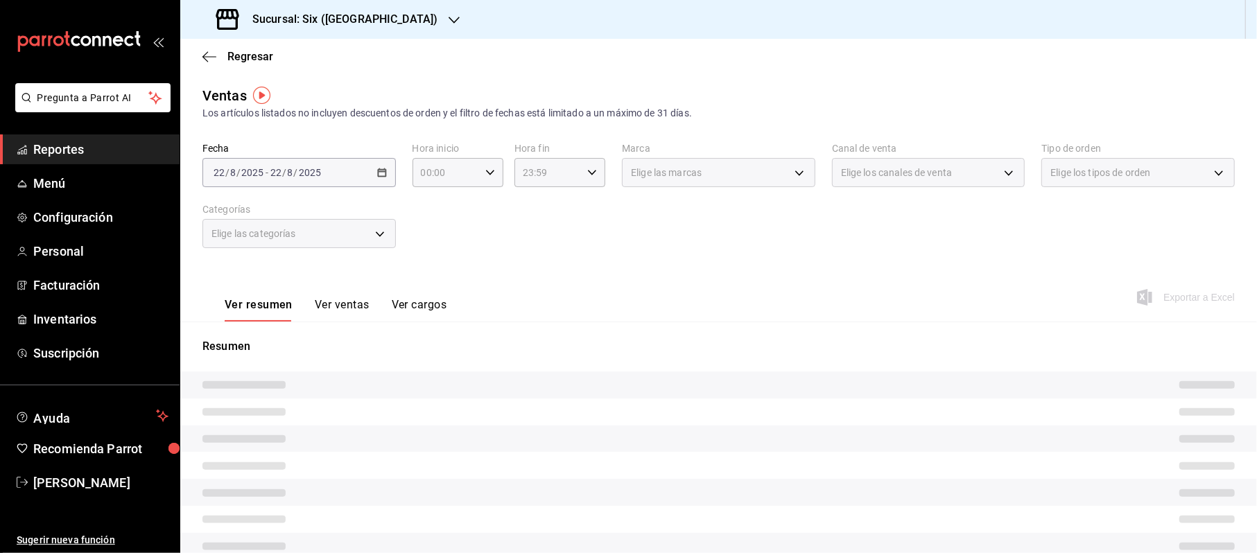
click at [372, 164] on div "[DATE] [DATE] - [DATE] [DATE]" at bounding box center [299, 172] width 193 height 29
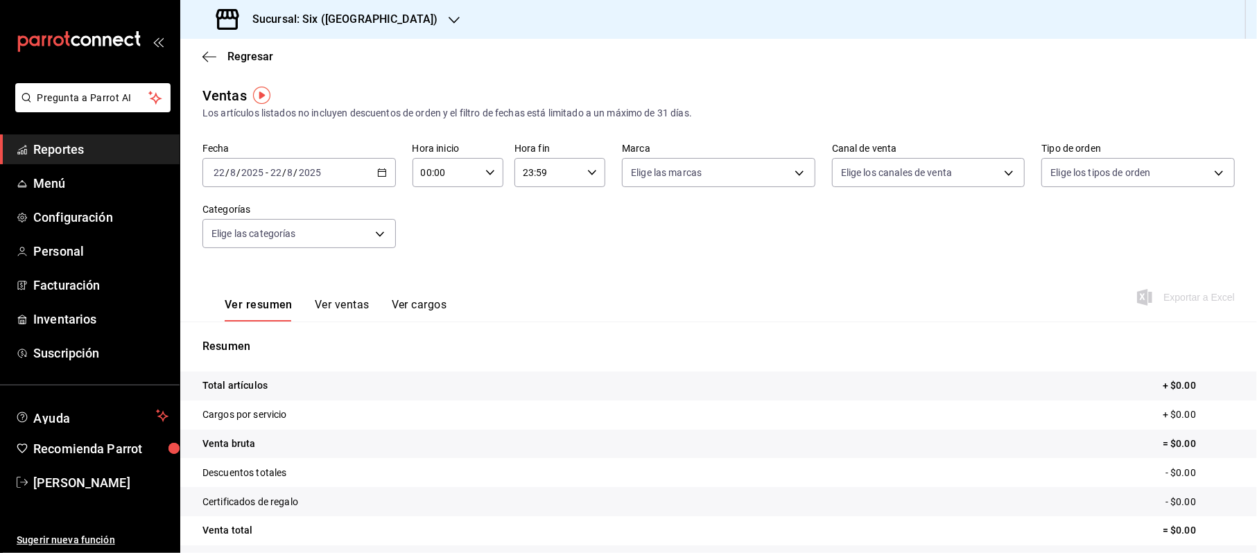
click at [384, 171] on div "[DATE] [DATE] - [DATE] [DATE]" at bounding box center [299, 172] width 193 height 29
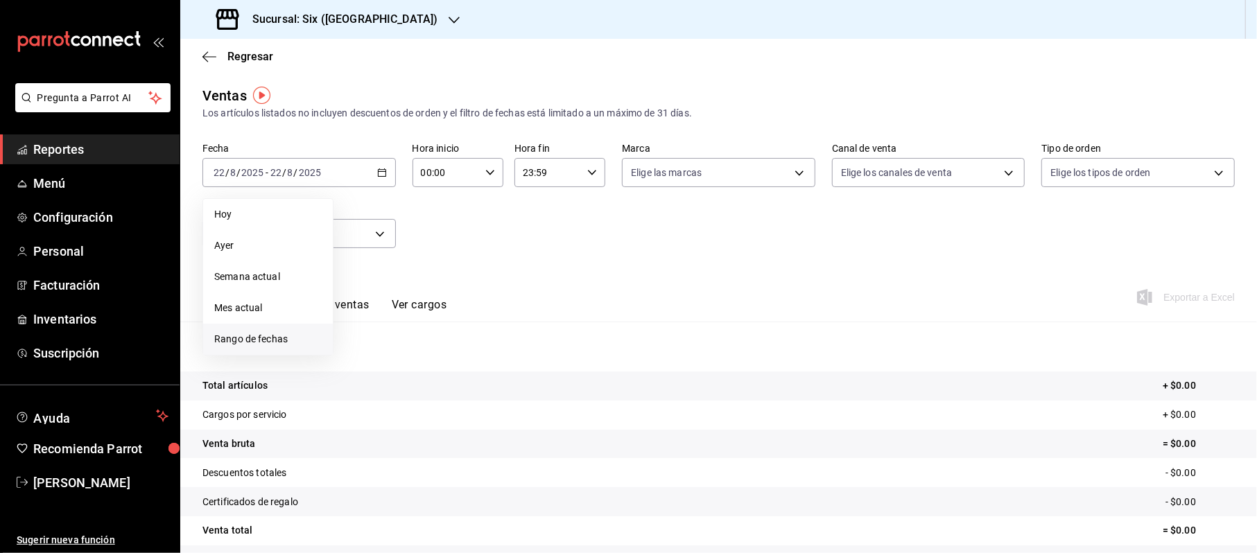
click at [230, 336] on span "Rango de fechas" at bounding box center [267, 339] width 107 height 15
click at [449, 327] on button "15" at bounding box center [461, 325] width 24 height 25
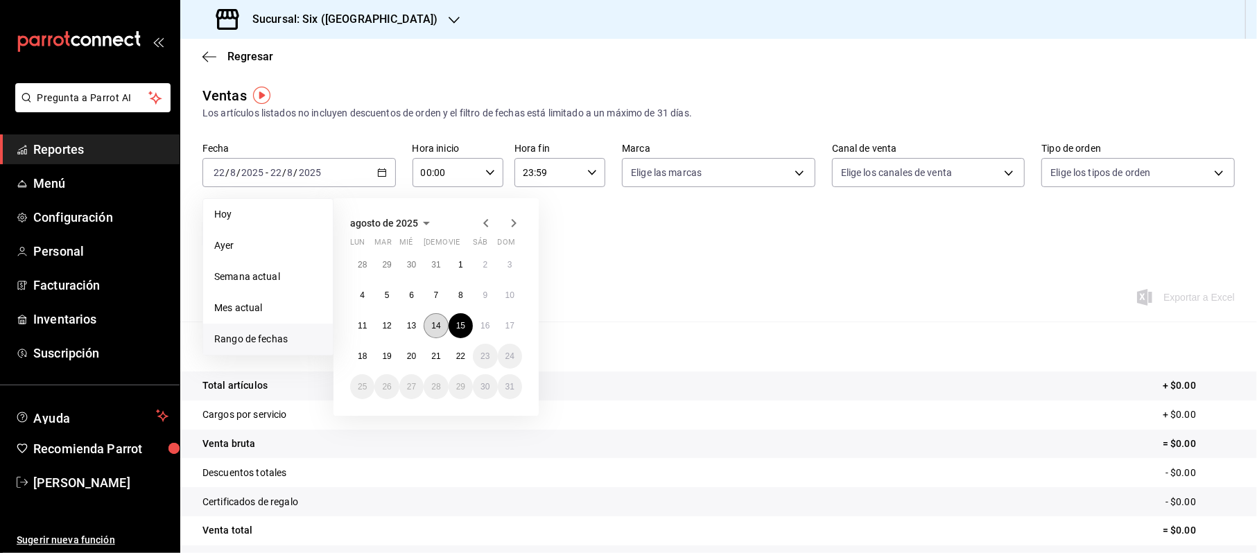
click at [436, 320] on button "14" at bounding box center [436, 325] width 24 height 25
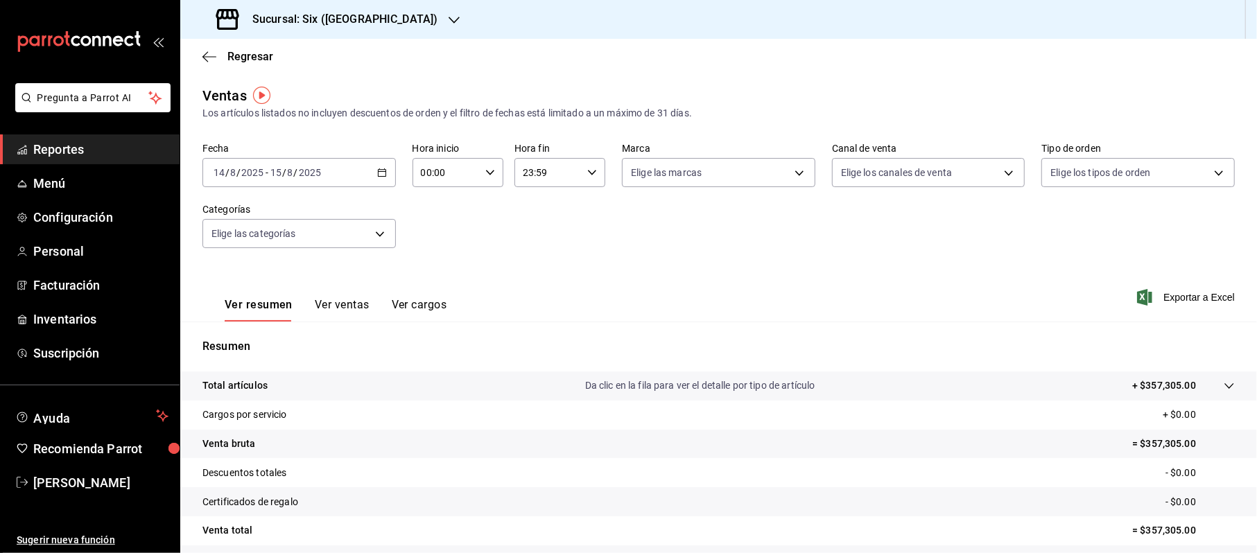
click at [372, 173] on div "[DATE] [DATE] - [DATE] [DATE]" at bounding box center [299, 172] width 193 height 29
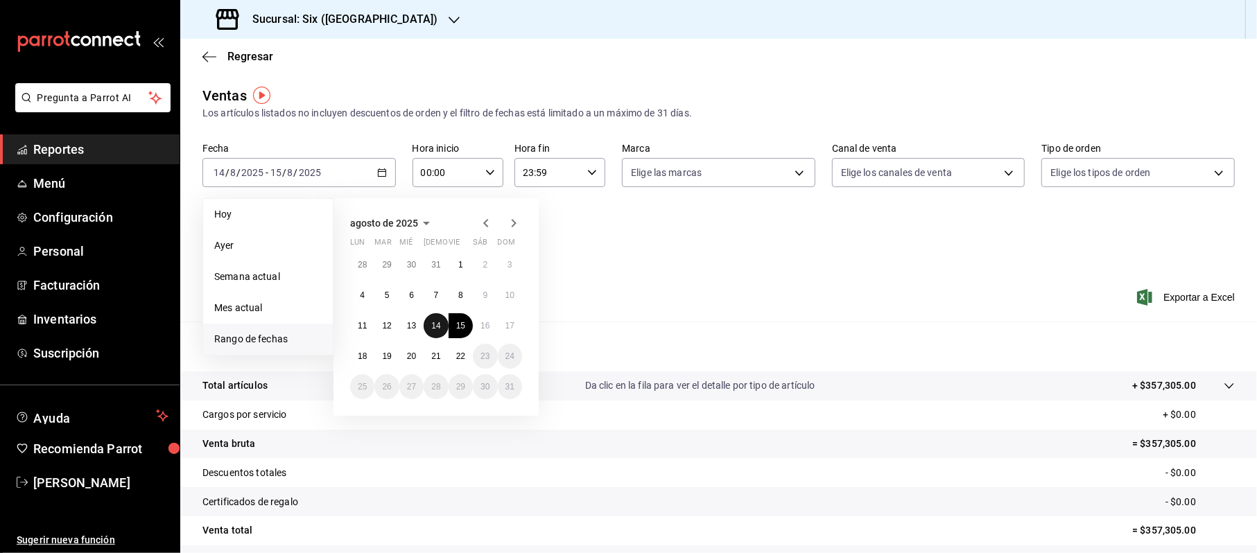
click at [440, 325] on abbr "14" at bounding box center [435, 326] width 9 height 10
click at [415, 352] on abbr "20" at bounding box center [411, 357] width 9 height 10
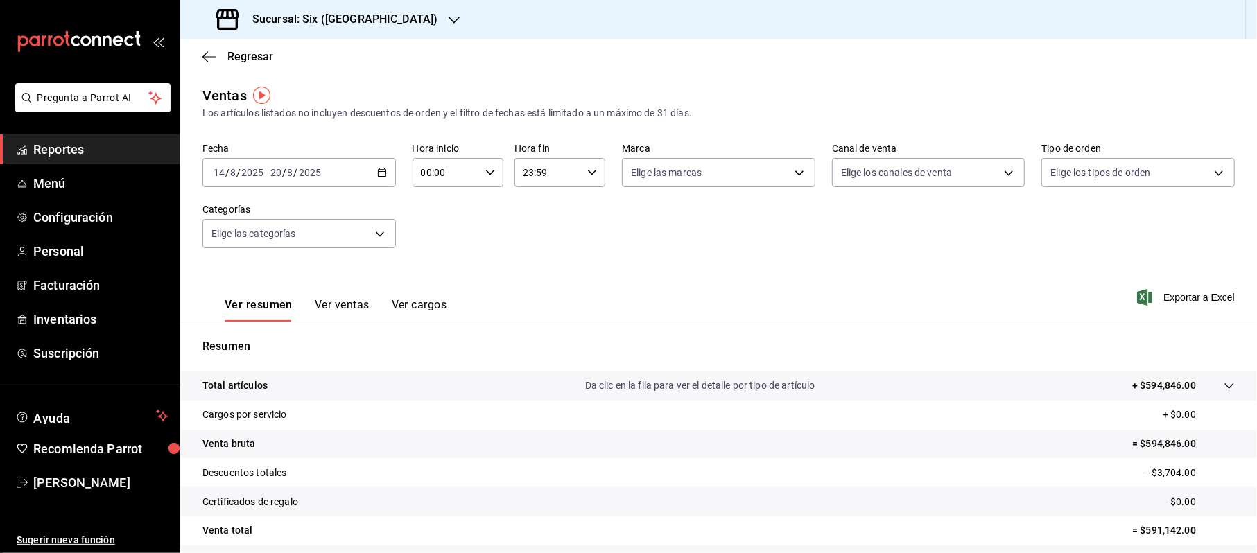
click at [481, 179] on div "00:00 Hora inicio" at bounding box center [458, 172] width 91 height 29
click at [429, 259] on button "18" at bounding box center [433, 253] width 40 height 28
click at [752, 319] on div at bounding box center [628, 276] width 1257 height 553
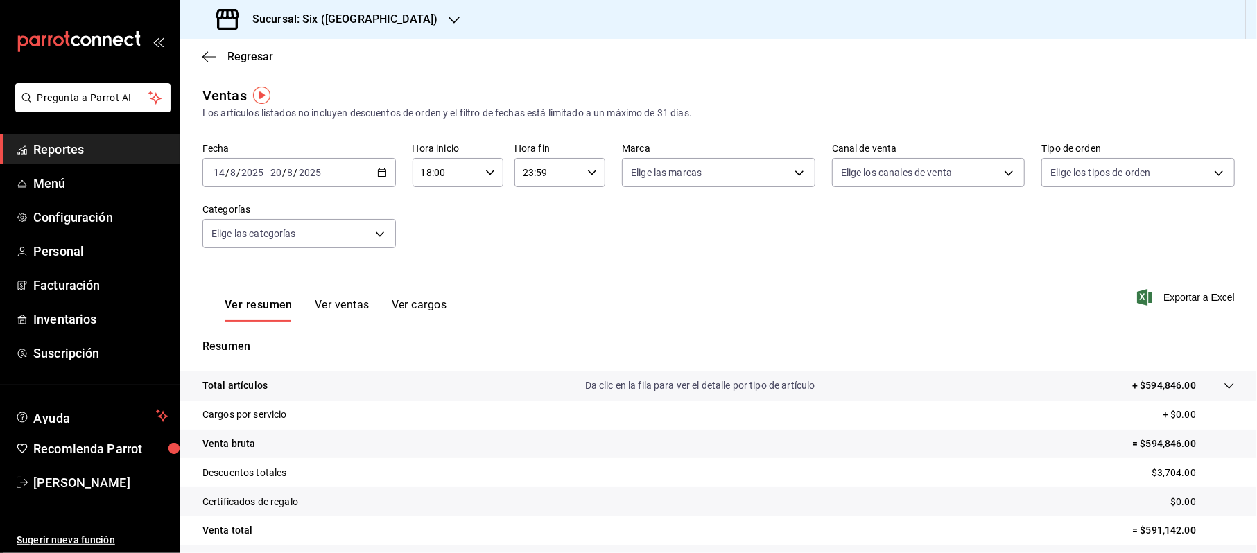
click at [488, 176] on icon "button" at bounding box center [490, 173] width 10 height 10
click at [558, 230] on div at bounding box center [628, 276] width 1257 height 553
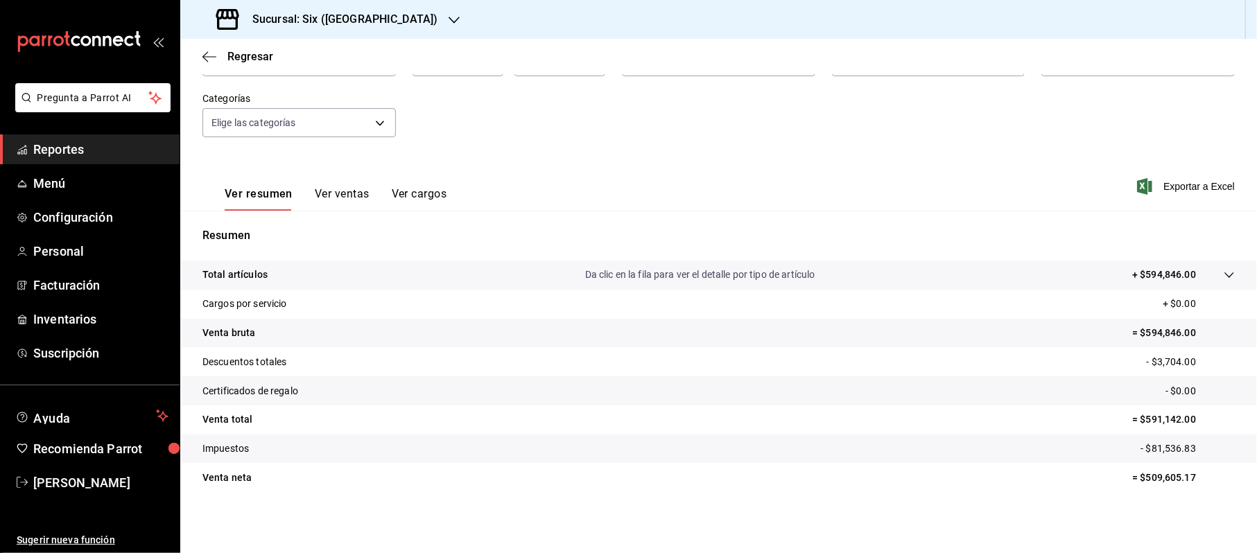
scroll to position [0, 0]
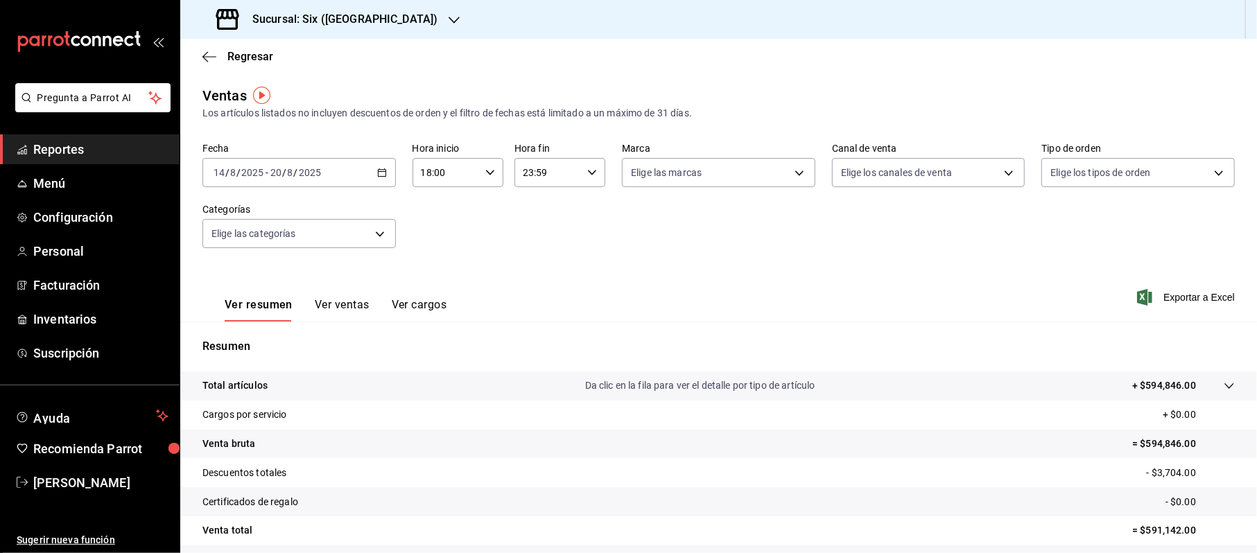
click at [327, 311] on button "Ver ventas" at bounding box center [342, 310] width 55 height 24
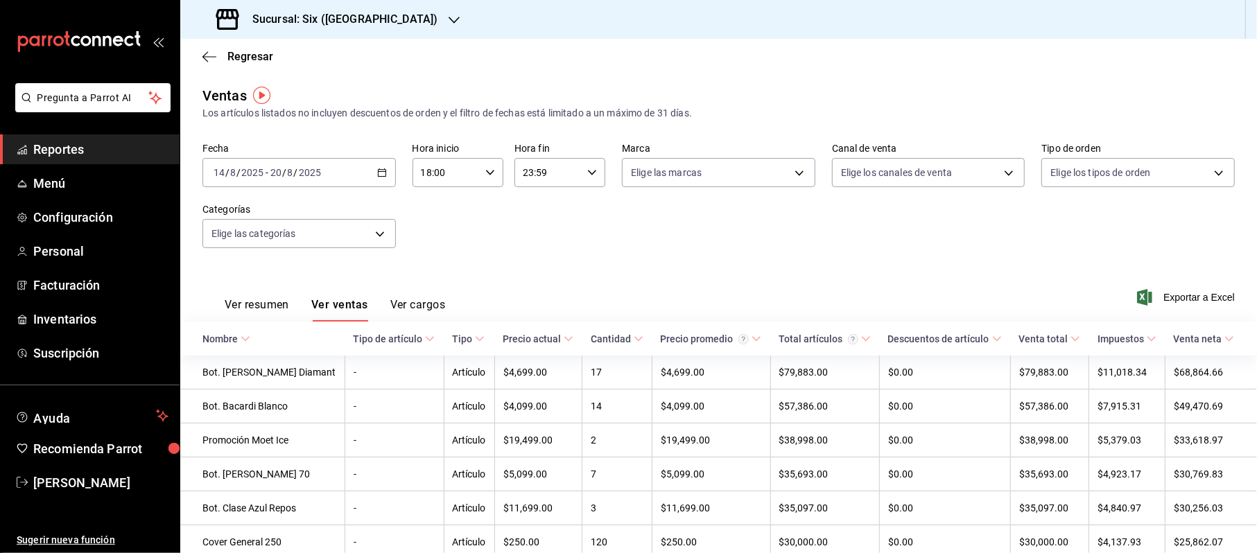
click at [378, 170] on icon "button" at bounding box center [382, 173] width 10 height 10
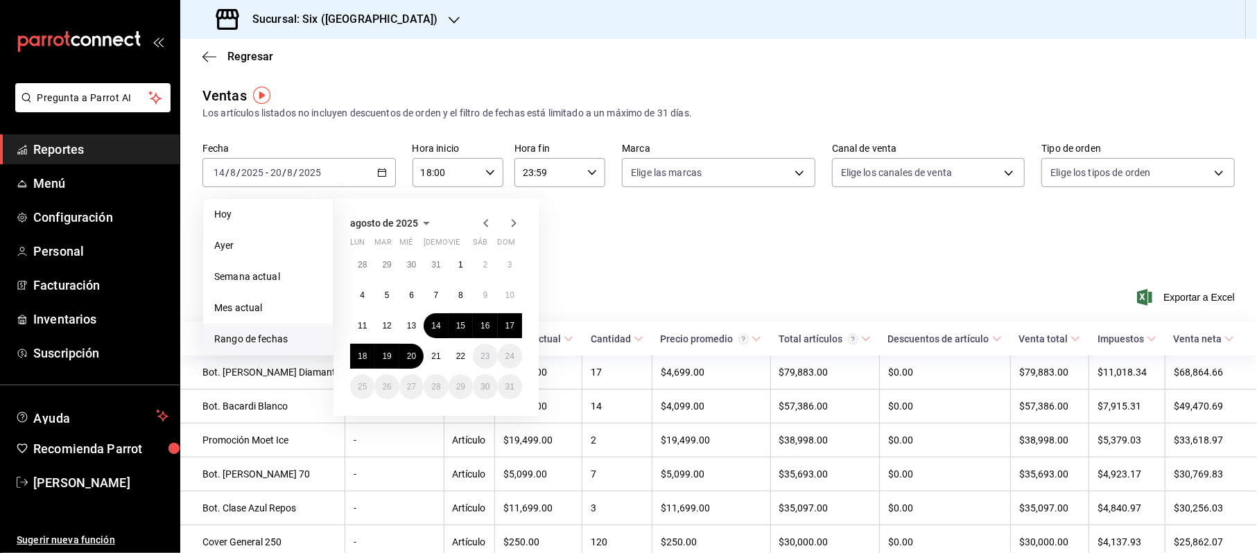
click at [732, 237] on div "Fecha [DATE] [DATE] - [DATE] [DATE] [PERSON_NAME] Semana actual Mes actual [GEO…" at bounding box center [719, 204] width 1033 height 122
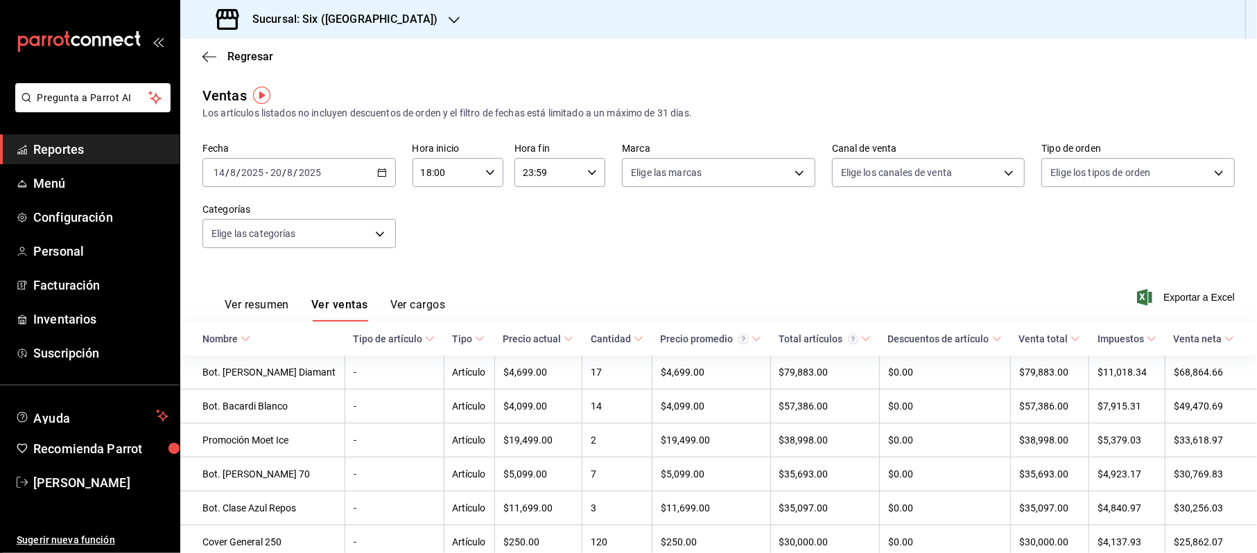
click at [384, 169] on div "[DATE] [DATE] - [DATE] [DATE]" at bounding box center [299, 172] width 193 height 29
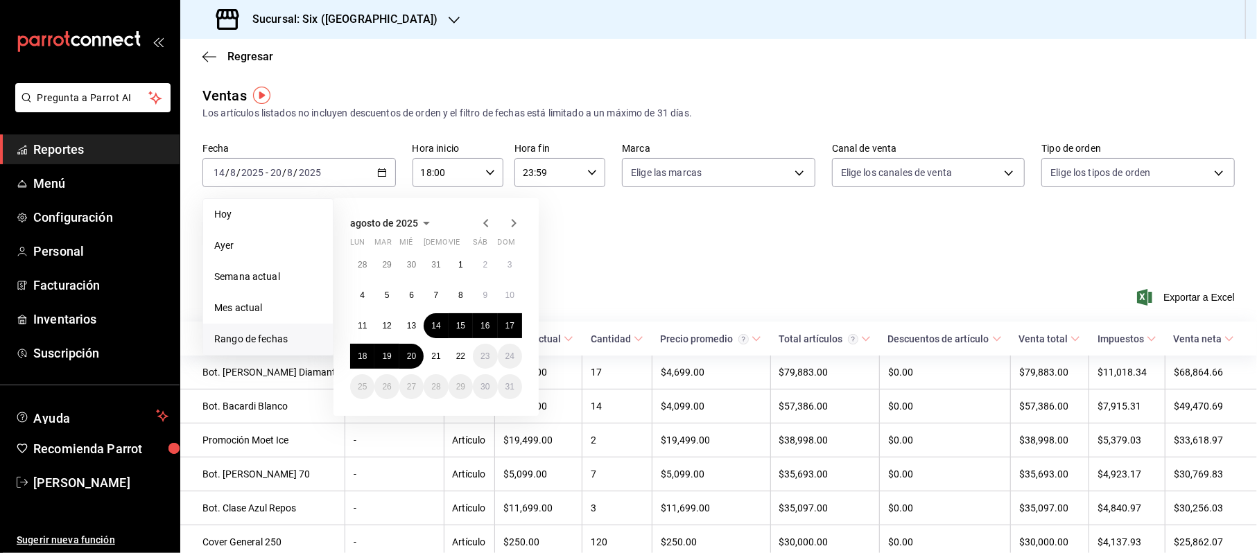
click at [487, 214] on div "agosto de 2025 lun mar [PERSON_NAME] vie sáb dom 28 29 30 31 1 2 3 4 5 6 7 8 9 …" at bounding box center [436, 307] width 205 height 218
click at [485, 218] on icon "button" at bounding box center [486, 223] width 17 height 17
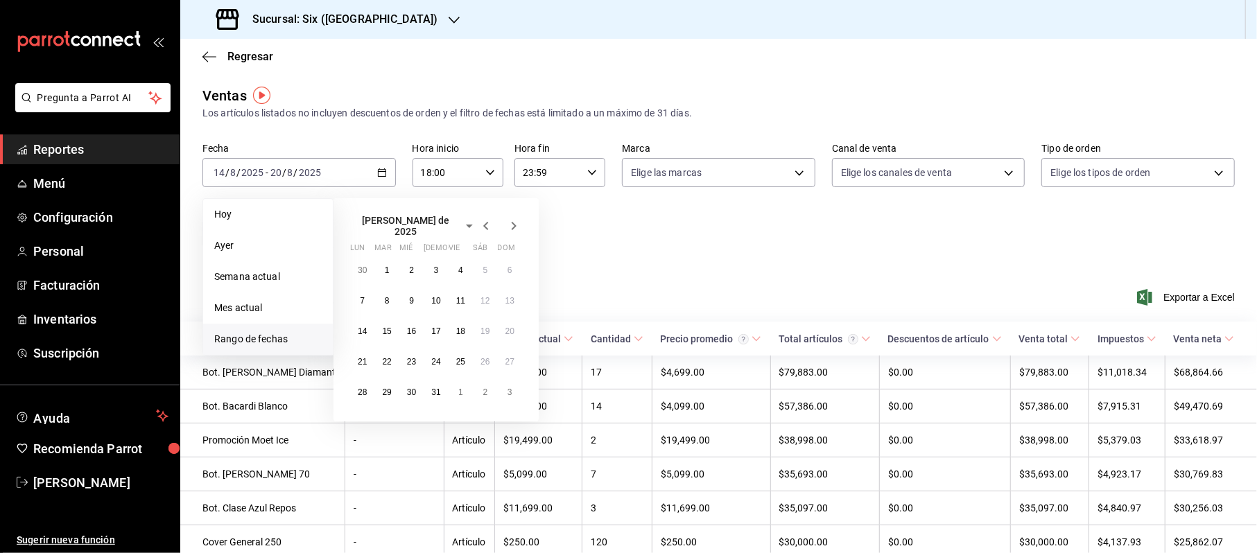
click at [485, 218] on icon "button" at bounding box center [486, 226] width 17 height 17
click at [512, 270] on button "1" at bounding box center [510, 264] width 24 height 25
click at [361, 419] on abbr "30" at bounding box center [362, 418] width 9 height 10
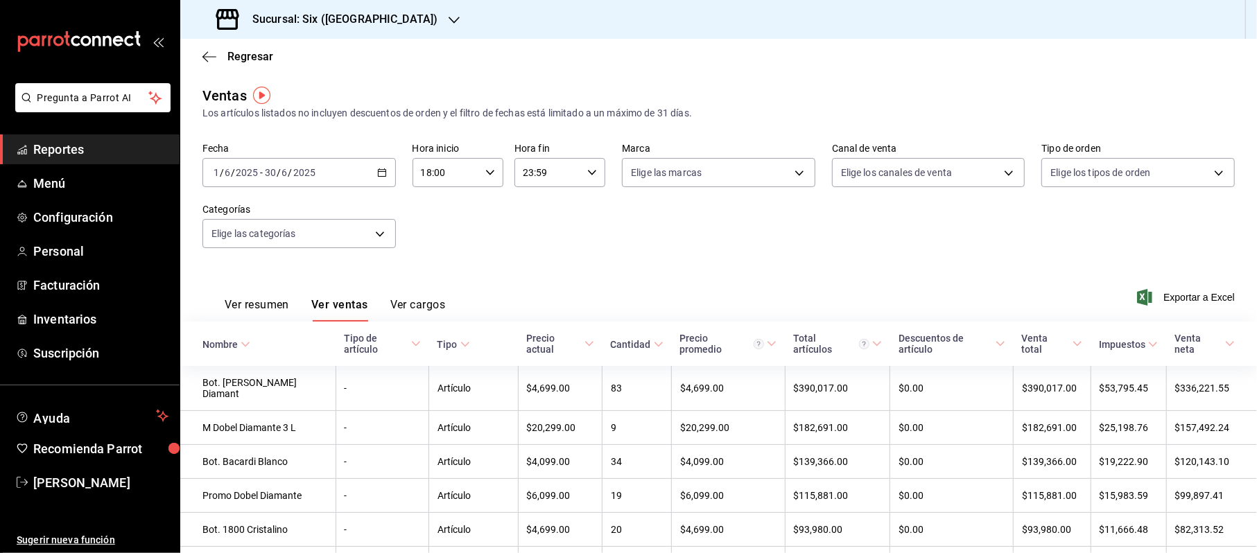
click at [490, 171] on div "18:00 Hora inicio" at bounding box center [458, 172] width 91 height 29
click at [428, 212] on span "00" at bounding box center [432, 208] width 23 height 11
type input "00:00"
click at [590, 173] on div at bounding box center [628, 276] width 1257 height 553
click at [580, 176] on div "23:59 Hora fin" at bounding box center [560, 172] width 91 height 29
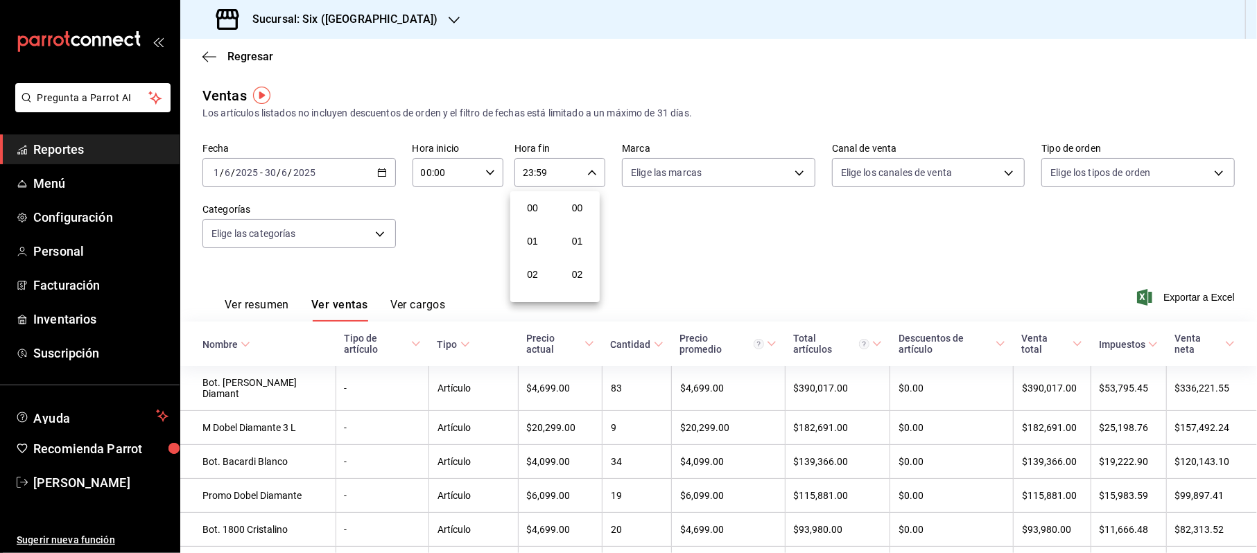
scroll to position [1886, 0]
click at [531, 275] on button "23" at bounding box center [533, 286] width 40 height 28
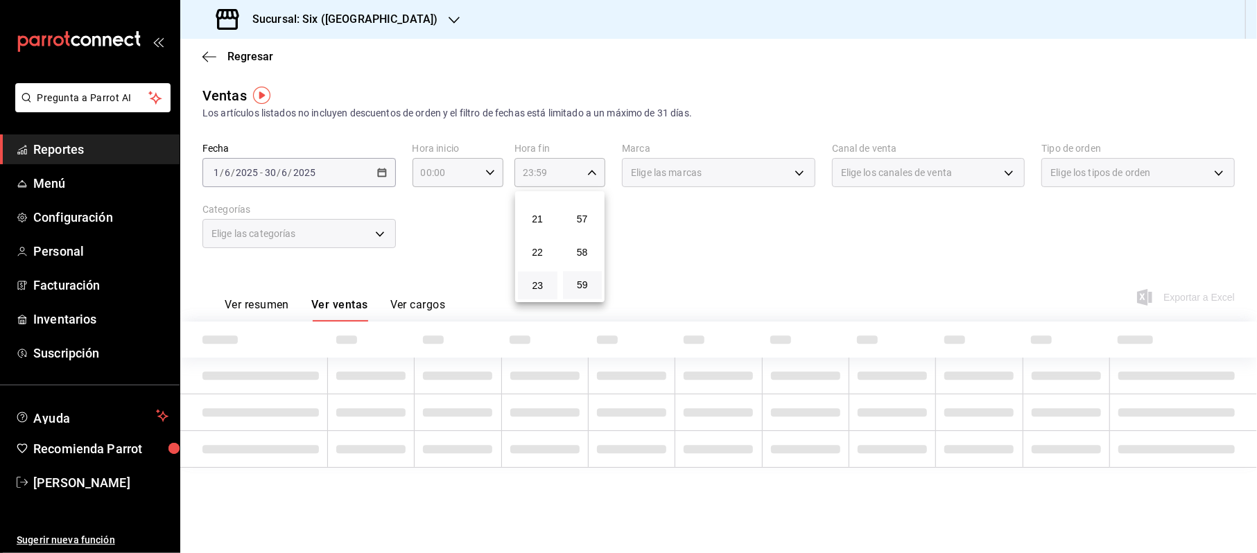
click at [576, 279] on button "59" at bounding box center [583, 286] width 40 height 28
click at [669, 217] on div at bounding box center [628, 276] width 1257 height 553
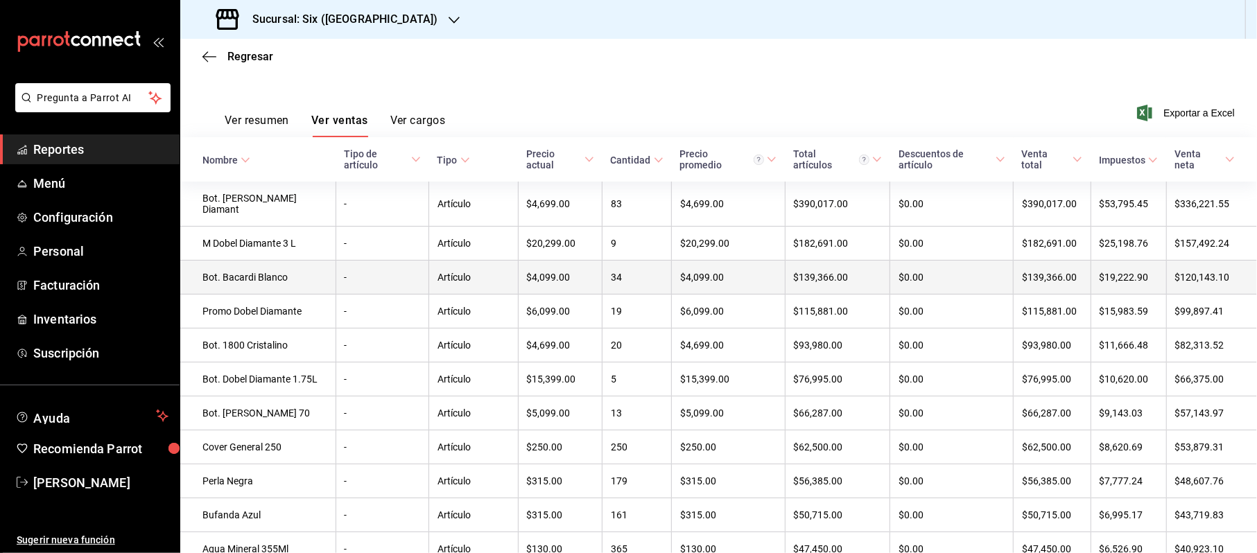
scroll to position [92, 0]
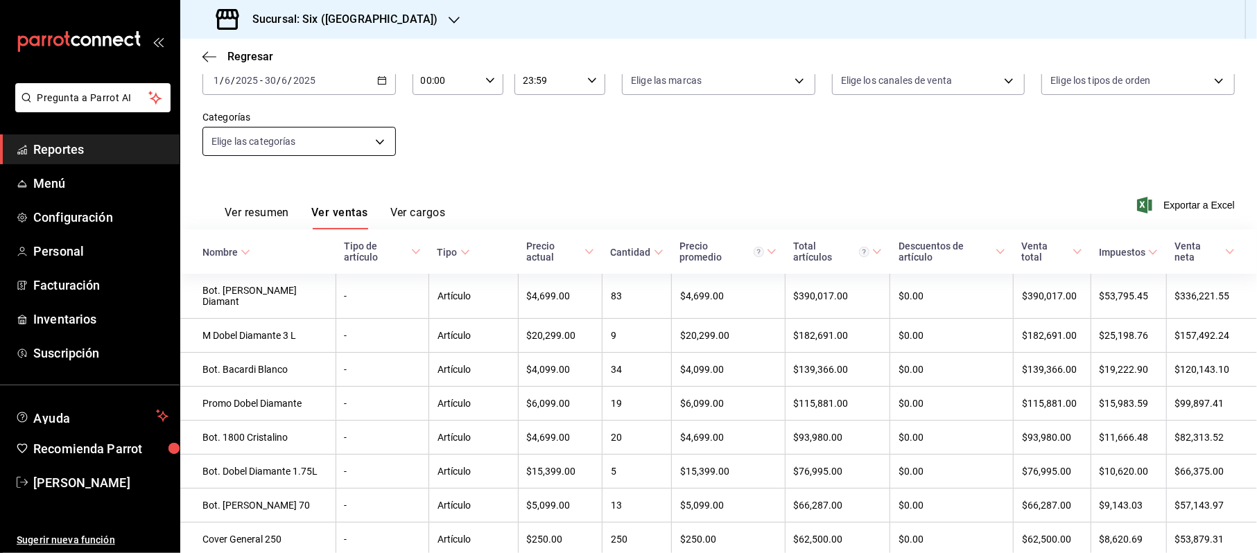
click at [364, 145] on body "Pregunta a Parrot AI Reportes Menú Configuración Personal Facturación Inventari…" at bounding box center [628, 276] width 1257 height 553
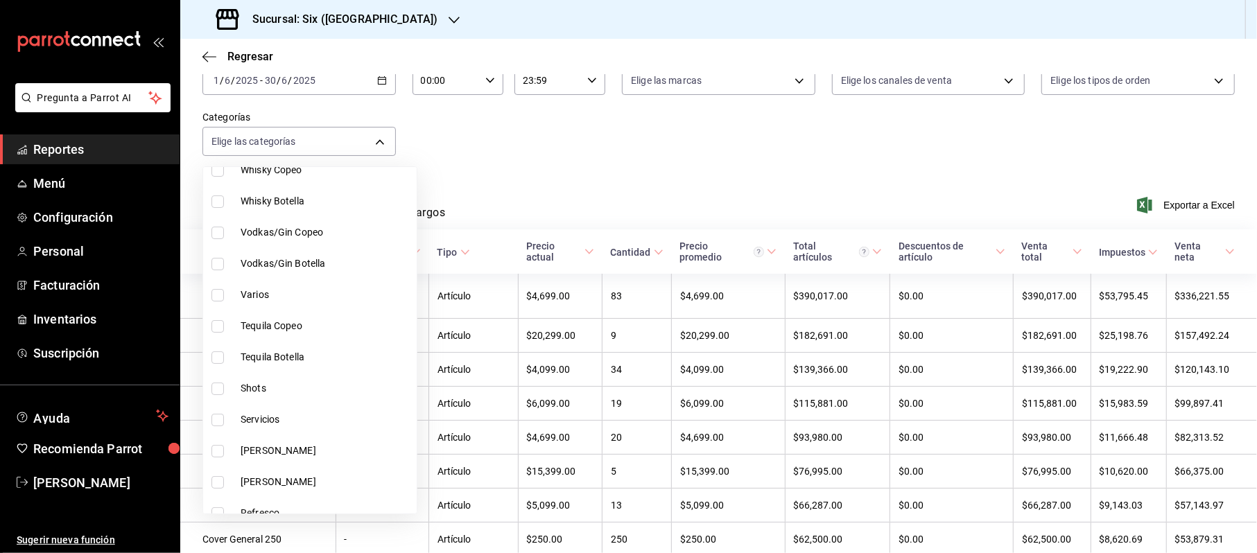
scroll to position [184, 0]
click at [250, 303] on span "Shots" at bounding box center [326, 296] width 171 height 15
type input "31e2510d-b5c5-43cf-a18f-c4c9f4cbd693"
checkbox input "true"
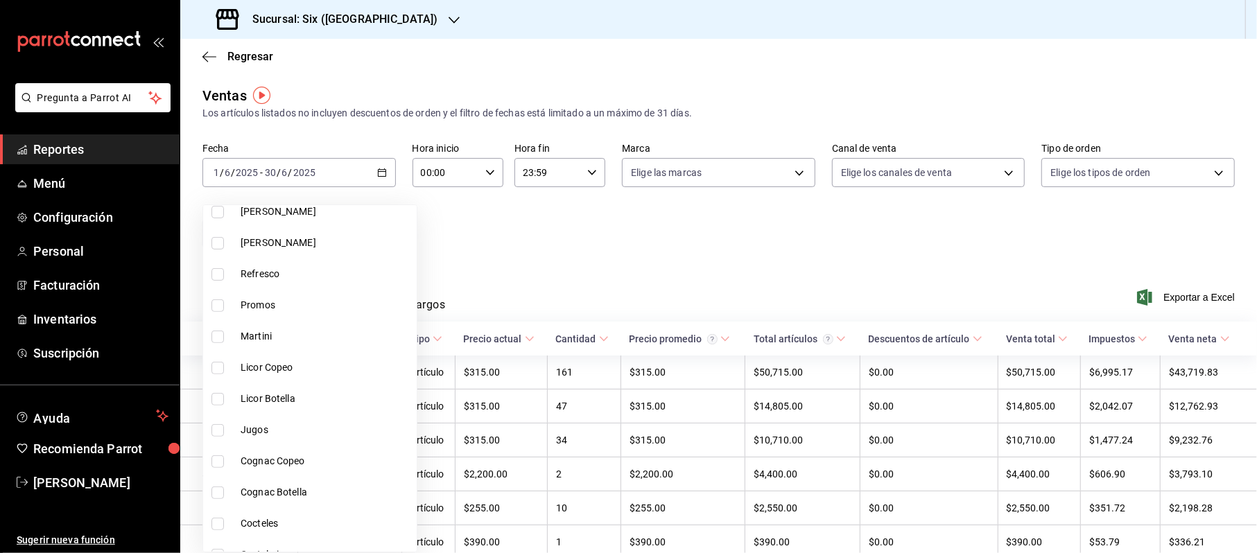
scroll to position [462, 0]
click at [269, 426] on span "Cocteles" at bounding box center [326, 431] width 171 height 15
type input "31e2510d-b5c5-43cf-a18f-c4c9f4cbd693,9ba31f3e-b948-4e56-939b-6b35e5c0e567"
checkbox input "true"
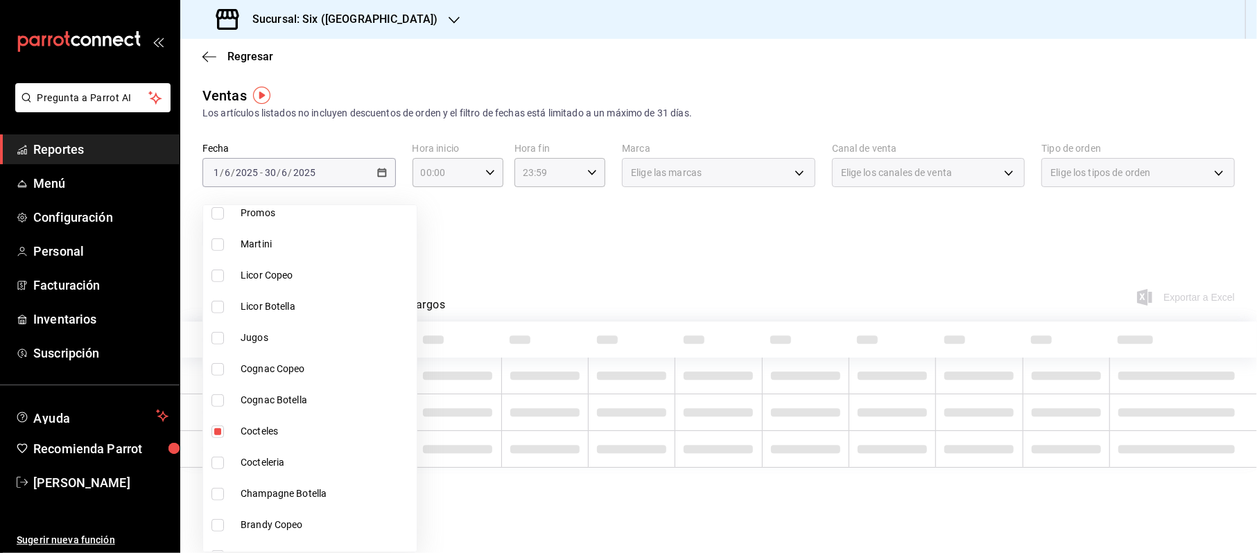
click at [253, 458] on span "Cocteleria" at bounding box center [326, 463] width 171 height 15
type input "31e2510d-b5c5-43cf-a18f-c4c9f4cbd693,9ba31f3e-b948-4e56-939b-6b35e5c0e567,7f3ac…"
checkbox input "true"
click at [272, 489] on span "Champagne Botella" at bounding box center [326, 494] width 171 height 15
type input "31e2510d-b5c5-43cf-a18f-c4c9f4cbd693,9ba31f3e-b948-4e56-939b-6b35e5c0e567,7f3ac…"
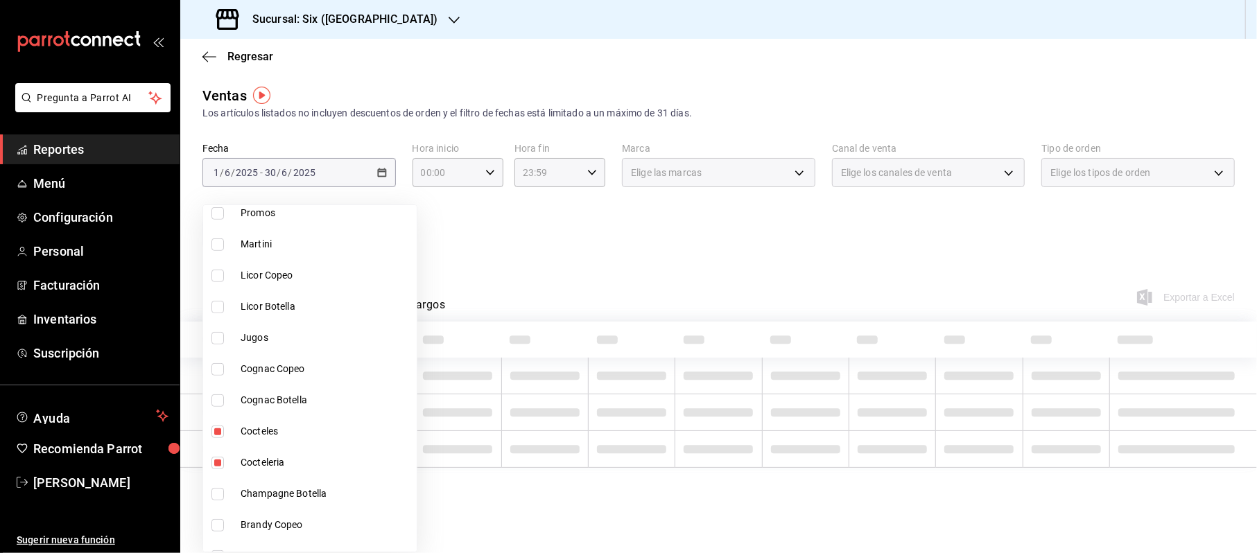
checkbox input "true"
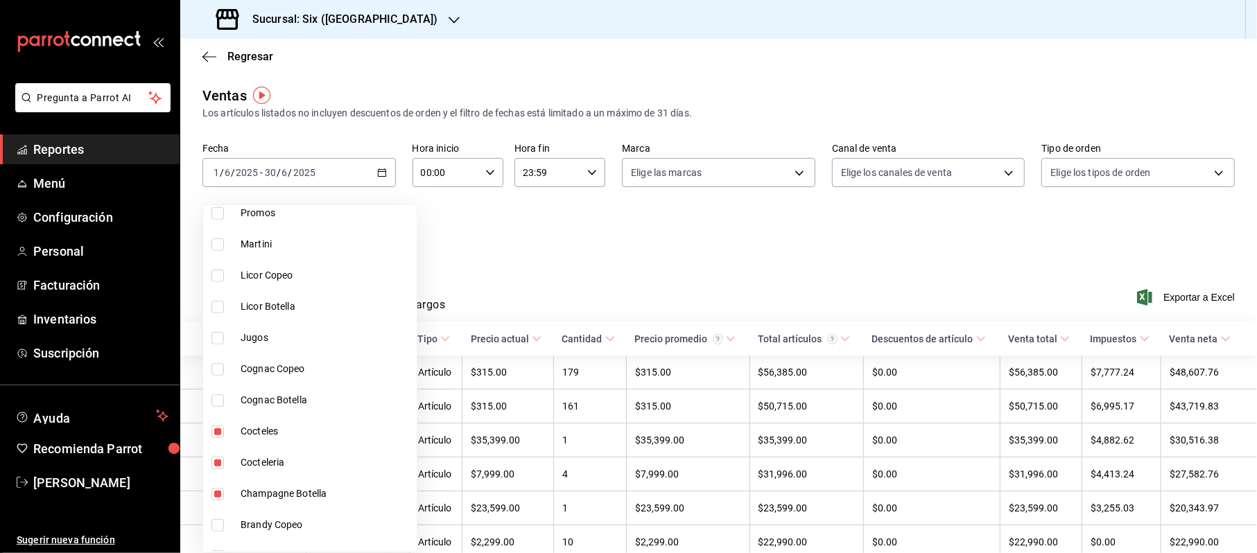
scroll to position [370, 0]
click at [248, 381] on li "Licor Copeo" at bounding box center [310, 367] width 214 height 31
type input "31e2510d-b5c5-43cf-a18f-c4c9f4cbd693,9ba31f3e-b948-4e56-939b-6b35e5c0e567,7f3ac…"
checkbox input "true"
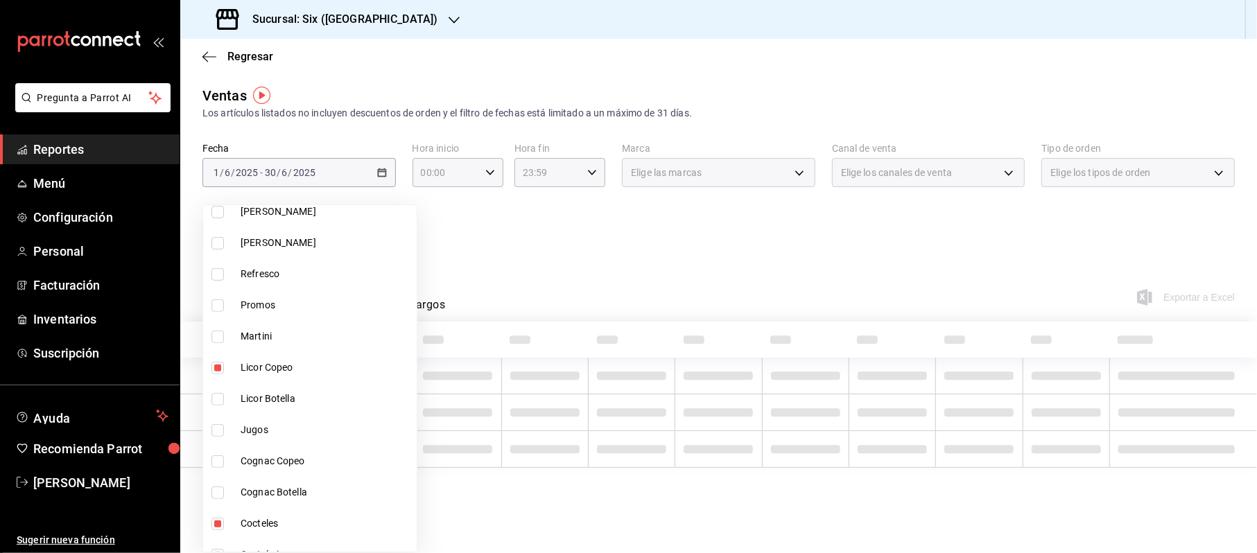
drag, startPoint x: 244, startPoint y: 406, endPoint x: 293, endPoint y: 402, distance: 48.7
click at [244, 408] on li "Licor Botella" at bounding box center [310, 399] width 214 height 31
type input "31e2510d-b5c5-43cf-a18f-c4c9f4cbd693,9ba31f3e-b948-4e56-939b-6b35e5c0e567,7f3ac…"
checkbox input "true"
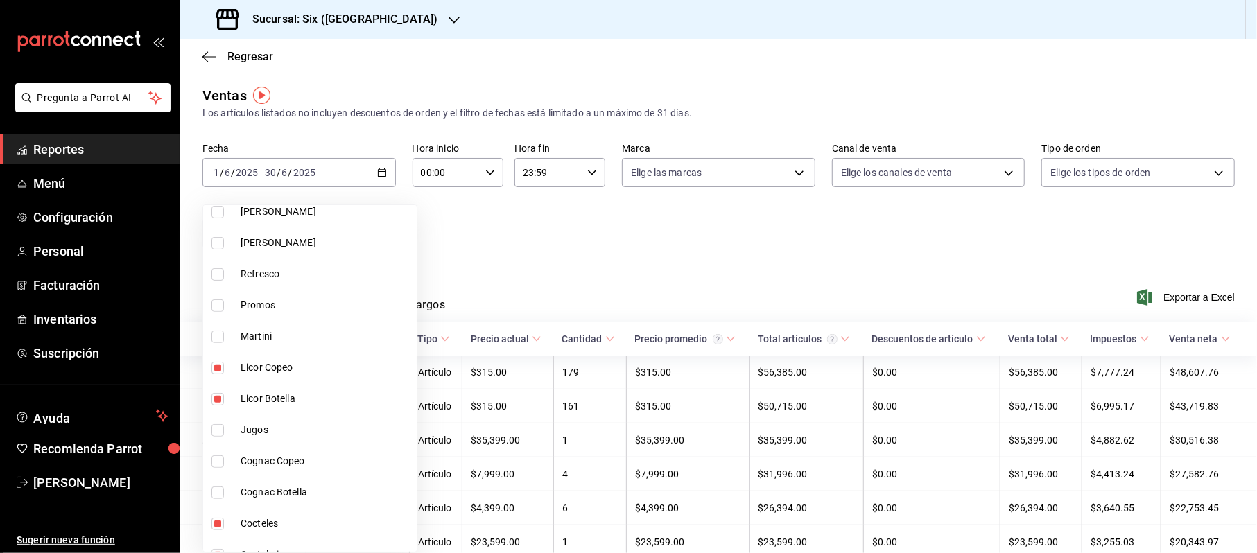
click at [666, 264] on div at bounding box center [628, 276] width 1257 height 553
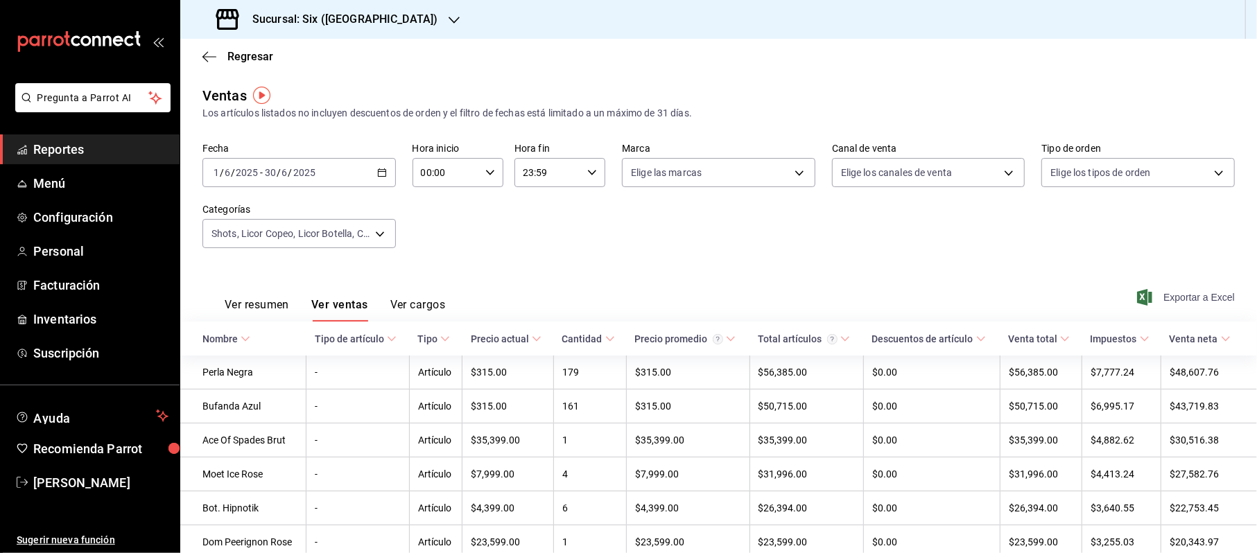
click at [1191, 300] on span "Exportar a Excel" at bounding box center [1187, 297] width 95 height 17
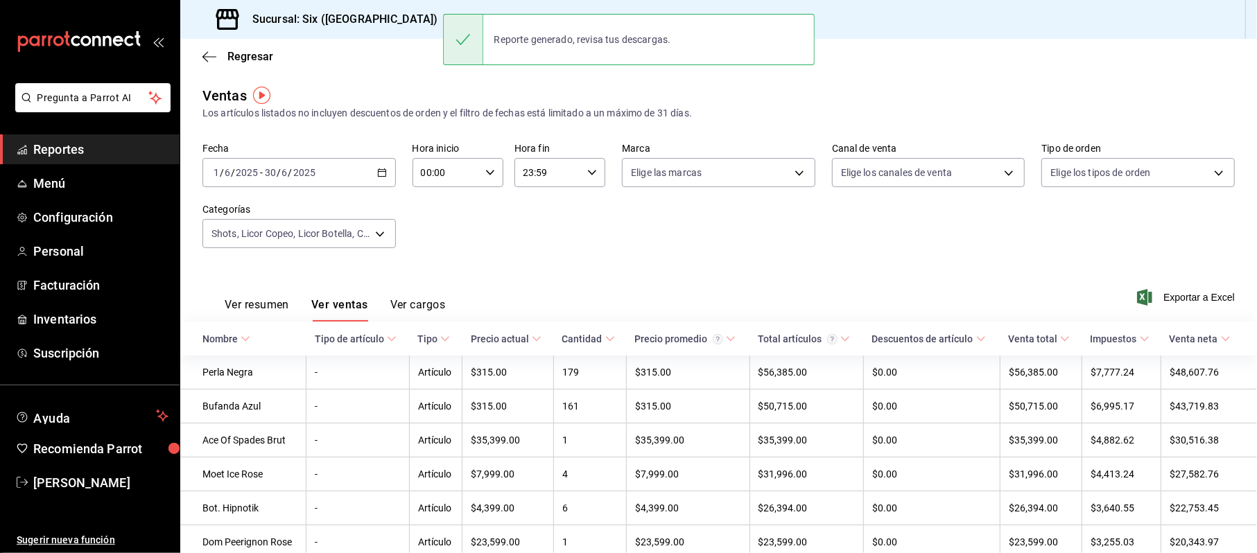
click at [388, 162] on div "[DATE] [DATE] - [DATE] [DATE]" at bounding box center [299, 172] width 193 height 29
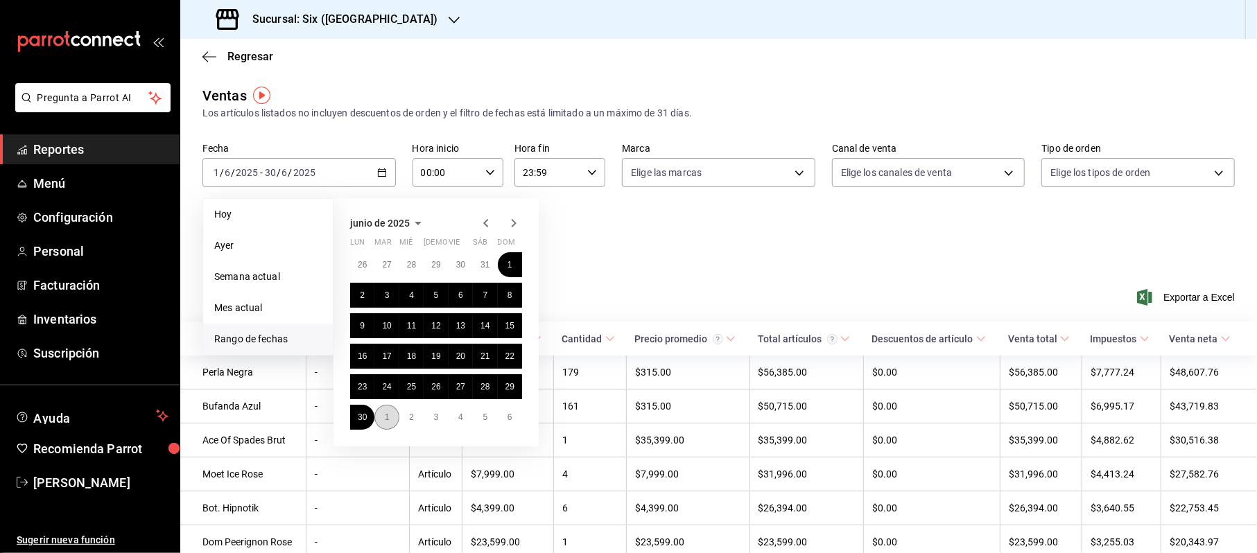
click at [381, 417] on button "1" at bounding box center [387, 417] width 24 height 25
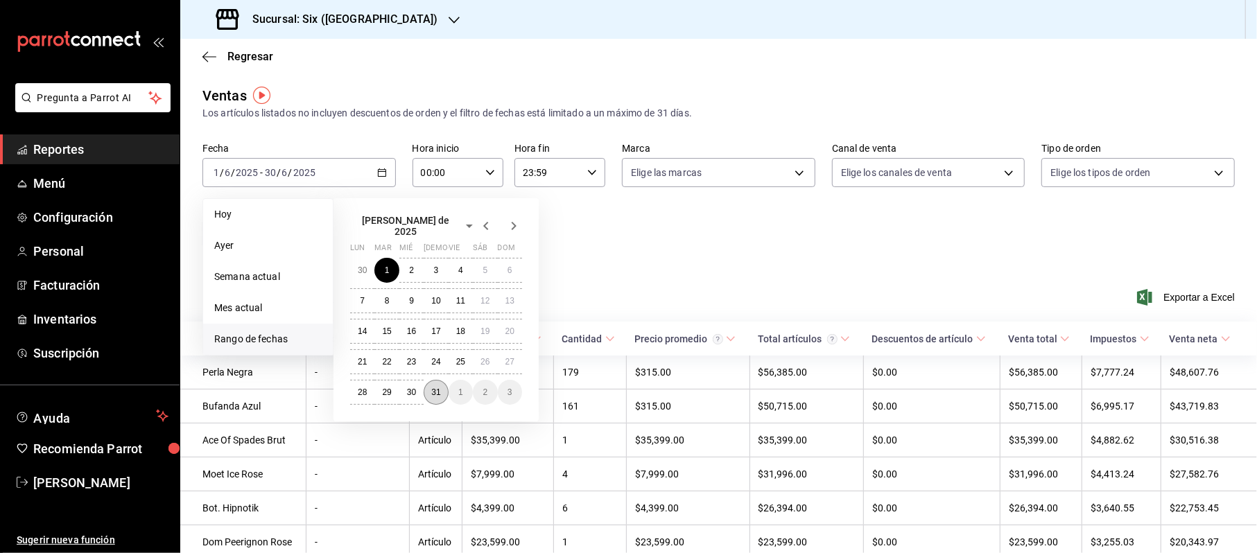
click at [436, 390] on abbr "31" at bounding box center [435, 393] width 9 height 10
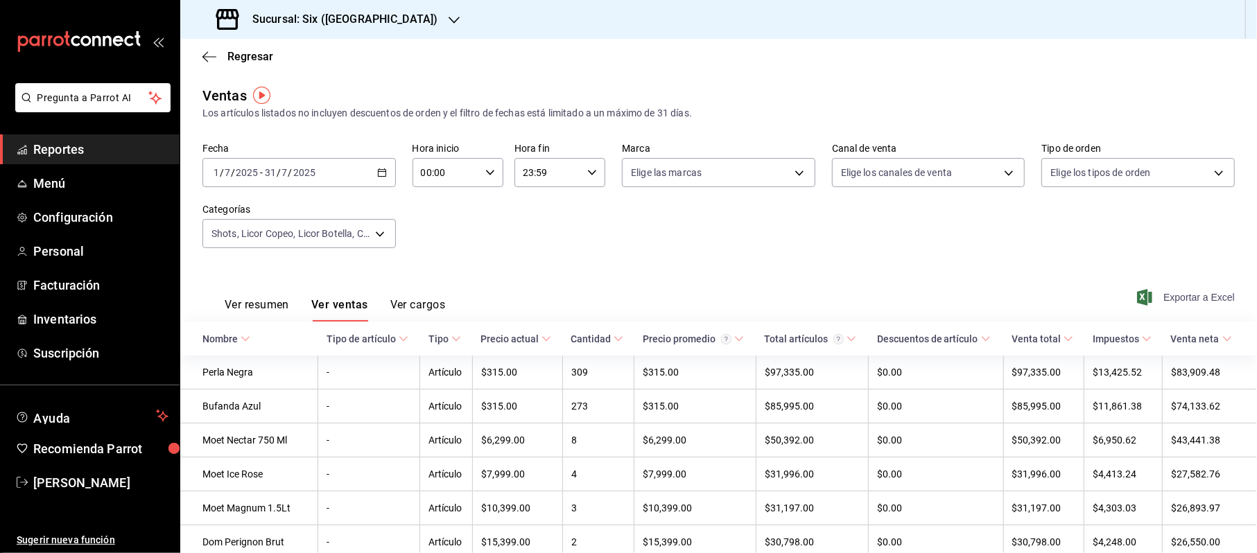
click at [1144, 297] on span "Exportar a Excel" at bounding box center [1187, 297] width 95 height 17
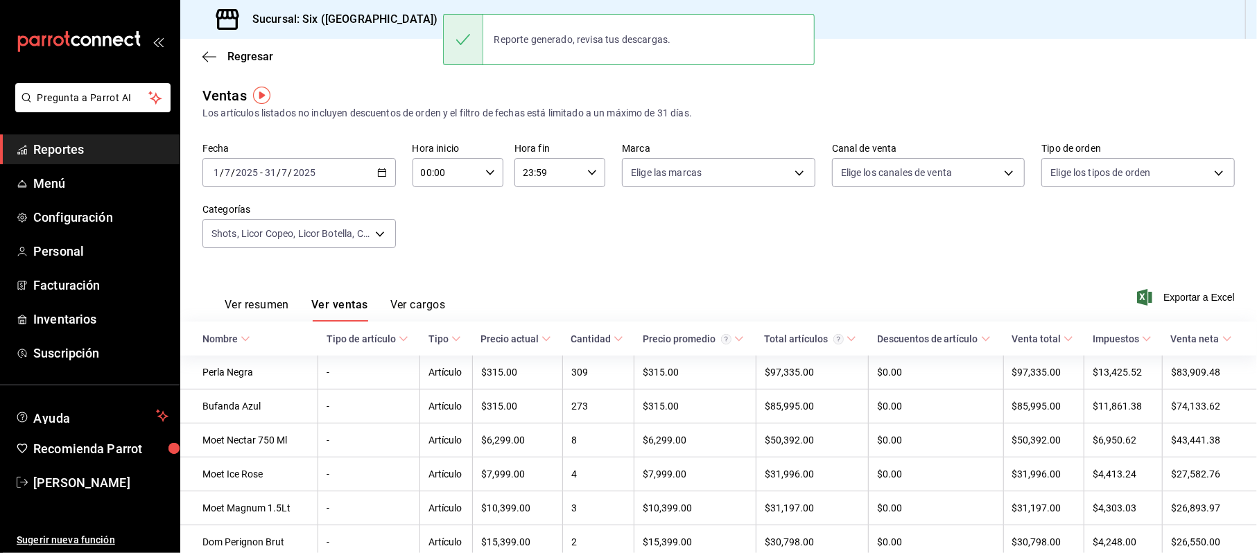
click at [377, 169] on icon "button" at bounding box center [382, 173] width 10 height 10
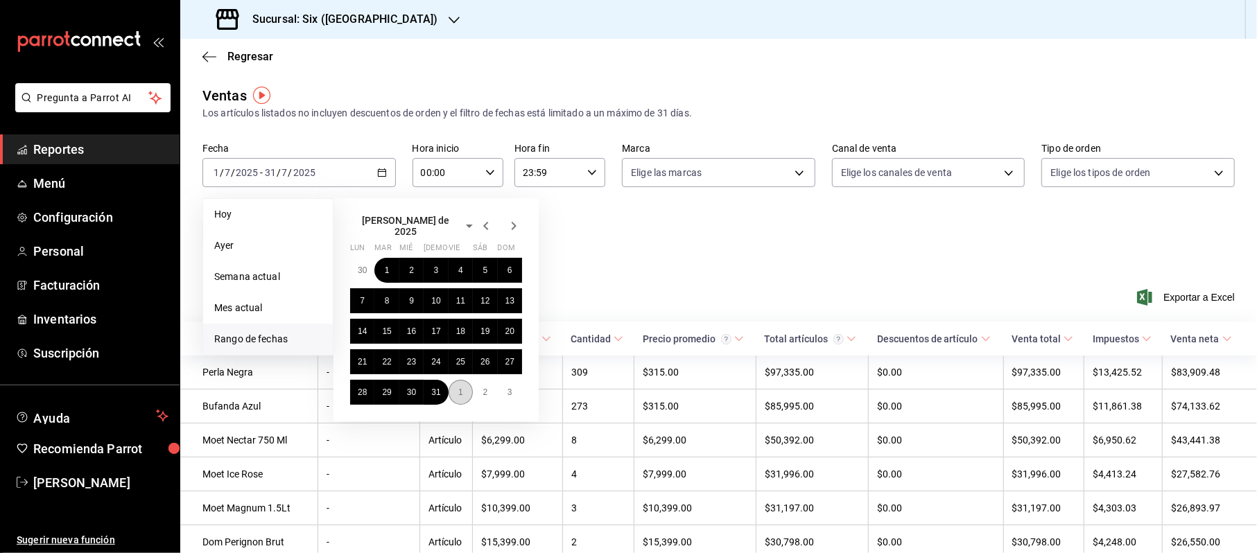
click at [458, 388] on abbr "1" at bounding box center [460, 393] width 5 height 10
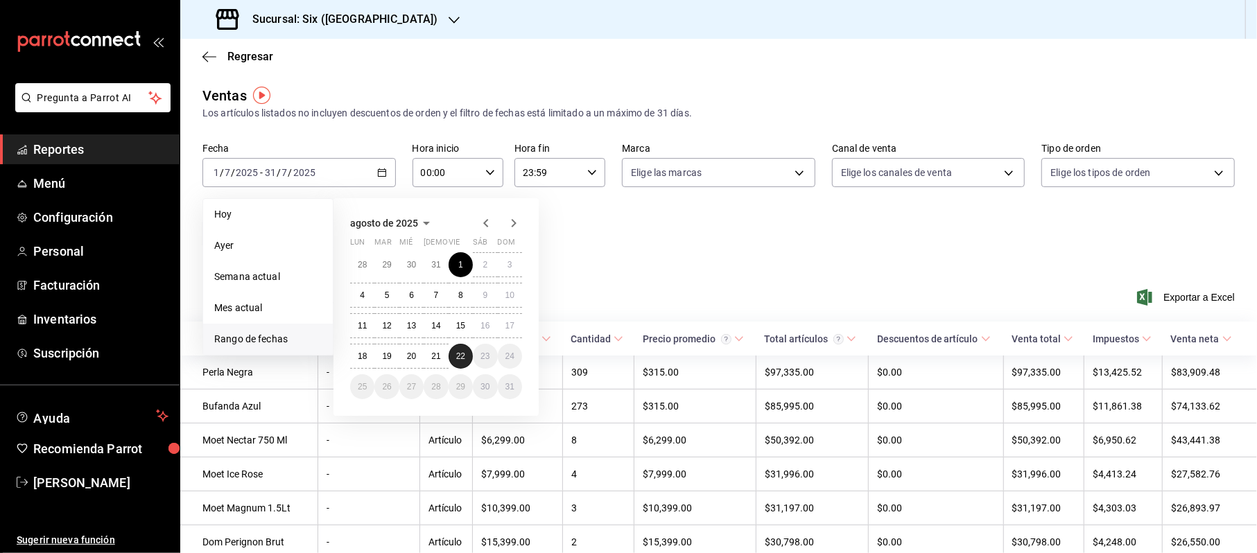
click at [465, 352] on abbr "22" at bounding box center [460, 357] width 9 height 10
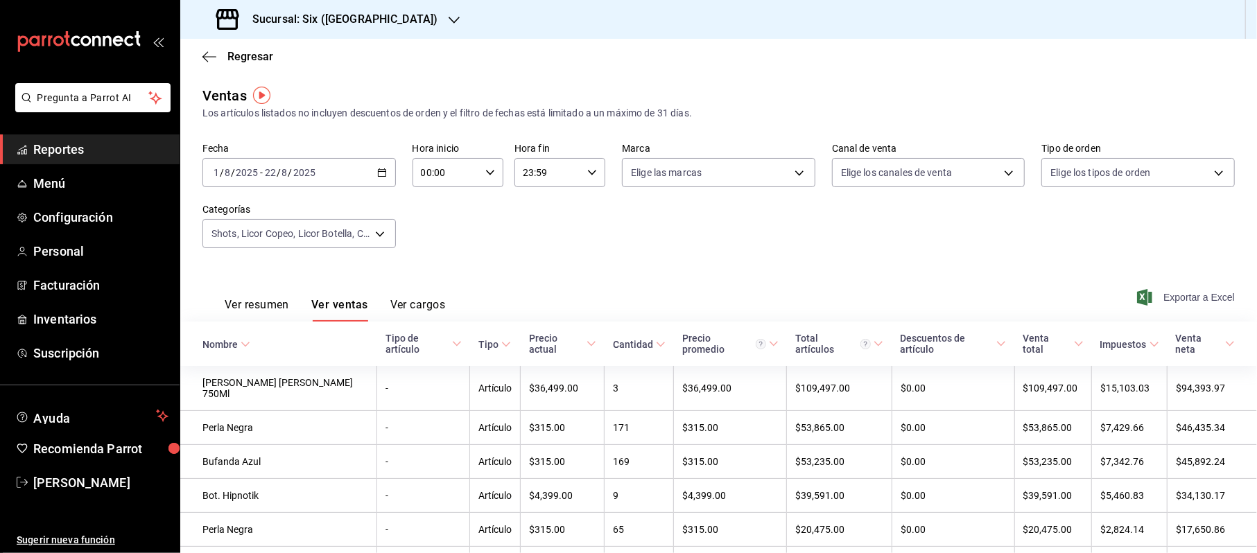
click at [1191, 295] on span "Exportar a Excel" at bounding box center [1187, 297] width 95 height 17
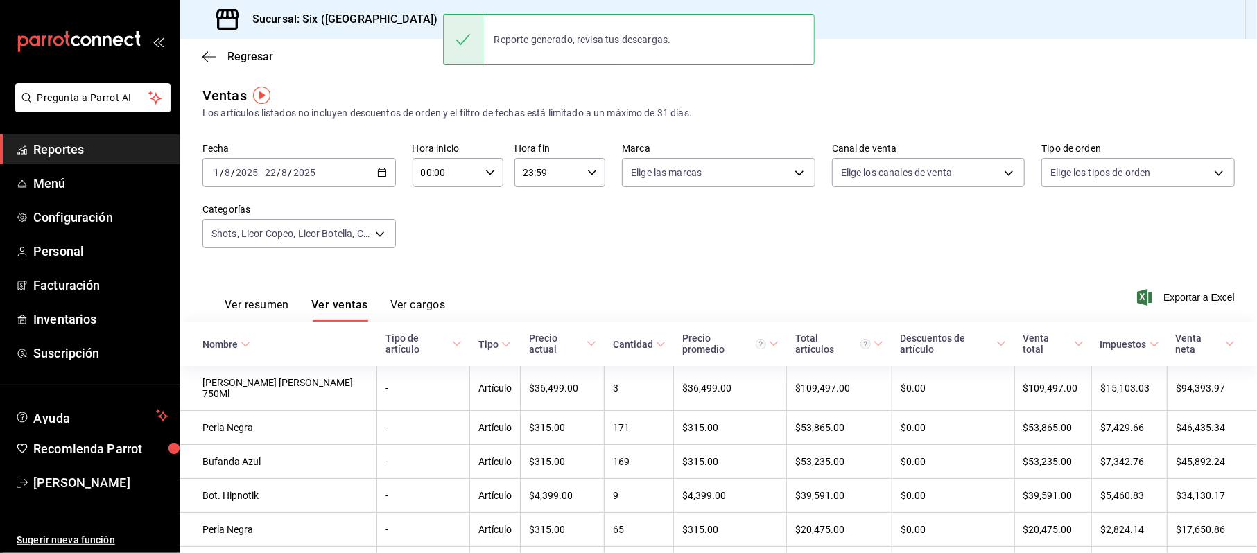
click at [372, 169] on div "[DATE] [DATE] - [DATE] [DATE]" at bounding box center [299, 172] width 193 height 29
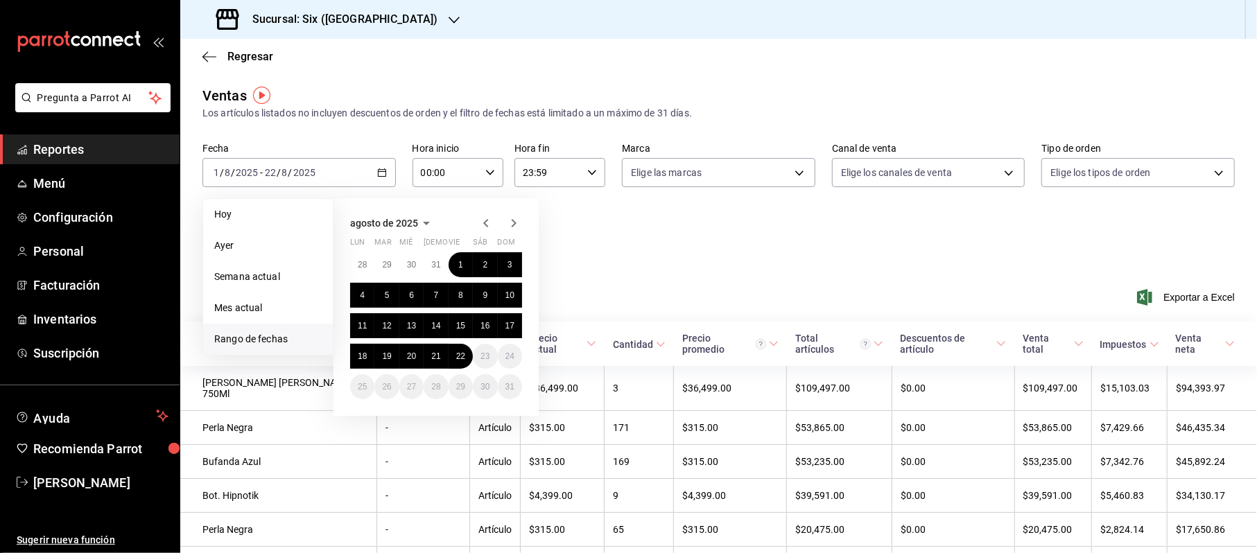
click at [488, 218] on icon "button" at bounding box center [486, 223] width 17 height 17
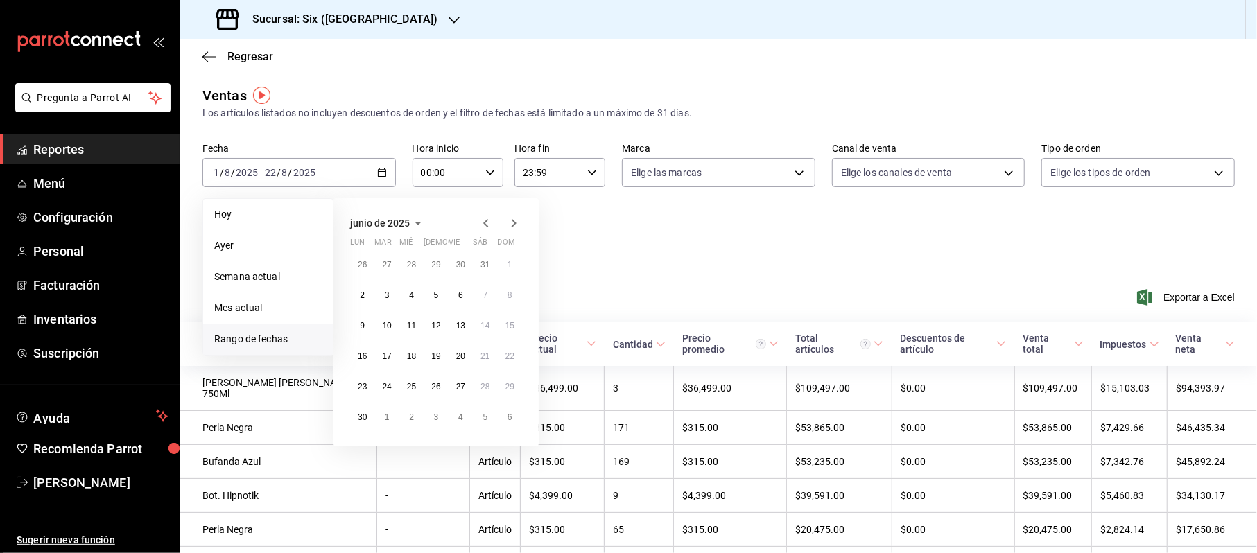
click at [497, 209] on div "junio de 2025 lun mar [PERSON_NAME] vie sáb dom 26 27 28 29 30 31 1 2 3 4 5 6 7…" at bounding box center [436, 322] width 205 height 248
click at [498, 211] on div "junio de 2025 lun mar [PERSON_NAME] vie sáb dom 26 27 28 29 30 31 1 2 3 4 5 6 7…" at bounding box center [436, 322] width 205 height 248
click at [488, 220] on icon "button" at bounding box center [485, 223] width 5 height 8
click at [439, 261] on button "1" at bounding box center [436, 264] width 24 height 25
click at [469, 388] on button "30" at bounding box center [461, 387] width 24 height 25
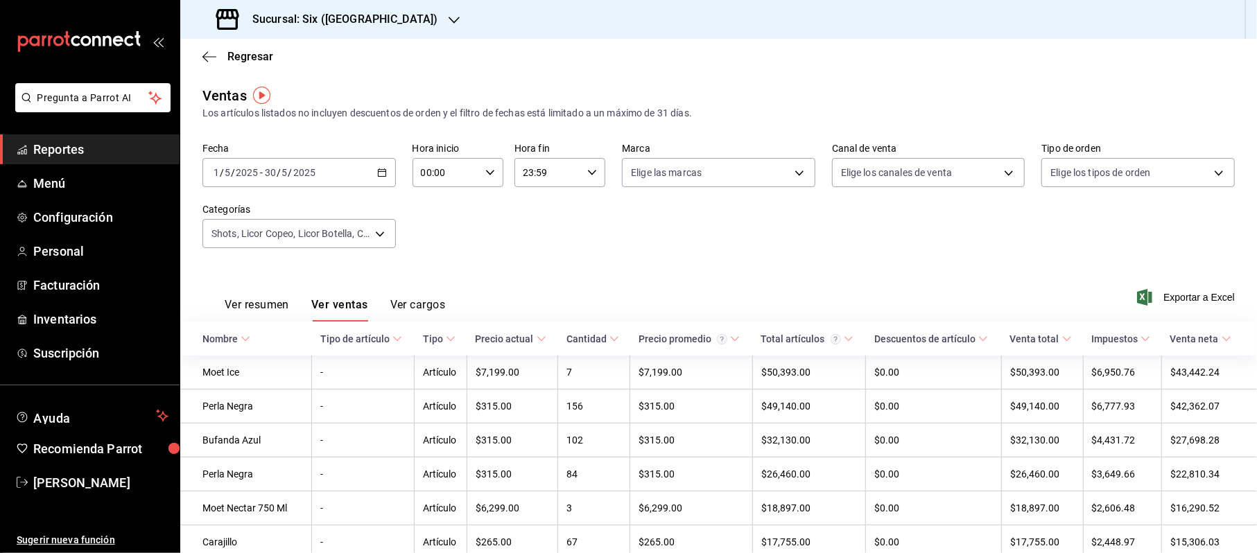
click at [372, 164] on div "[DATE] [DATE] - [DATE] [DATE]" at bounding box center [299, 172] width 193 height 29
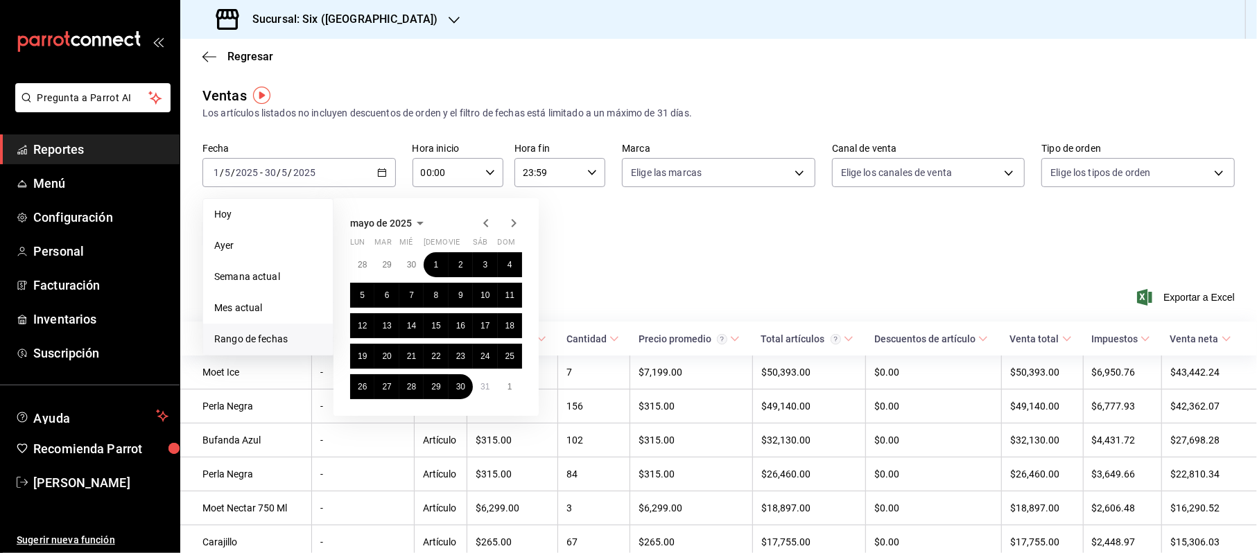
click at [492, 217] on icon "button" at bounding box center [486, 223] width 17 height 17
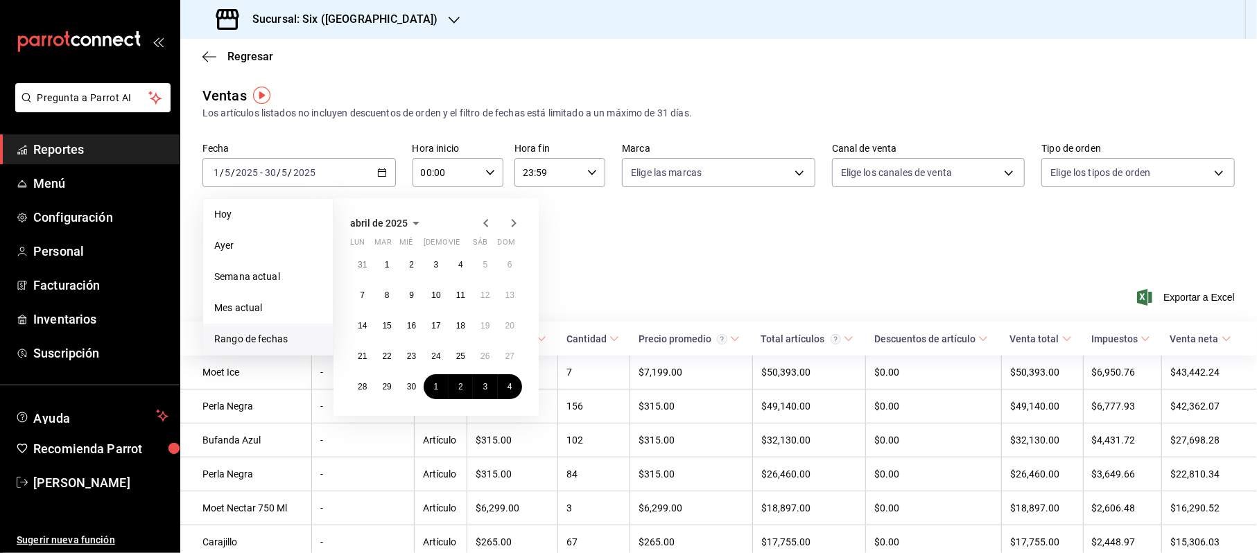
click at [490, 217] on icon "button" at bounding box center [486, 223] width 17 height 17
click at [483, 270] on button "1" at bounding box center [485, 264] width 24 height 25
click at [455, 378] on button "28" at bounding box center [461, 387] width 24 height 25
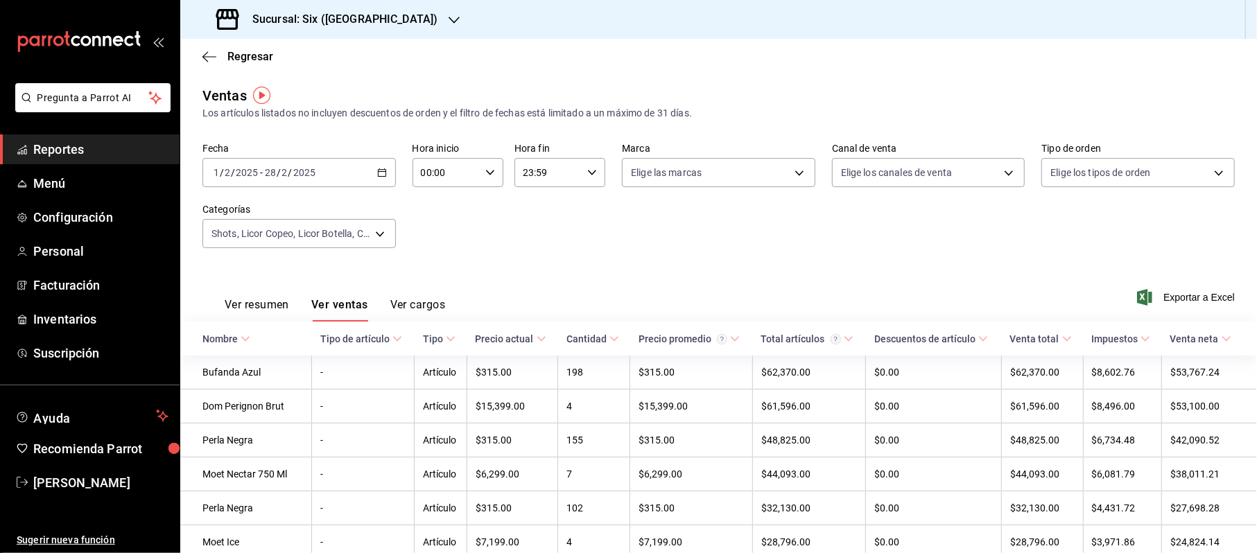
click at [375, 178] on div "[DATE] [DATE] - [DATE] [DATE]" at bounding box center [299, 172] width 193 height 29
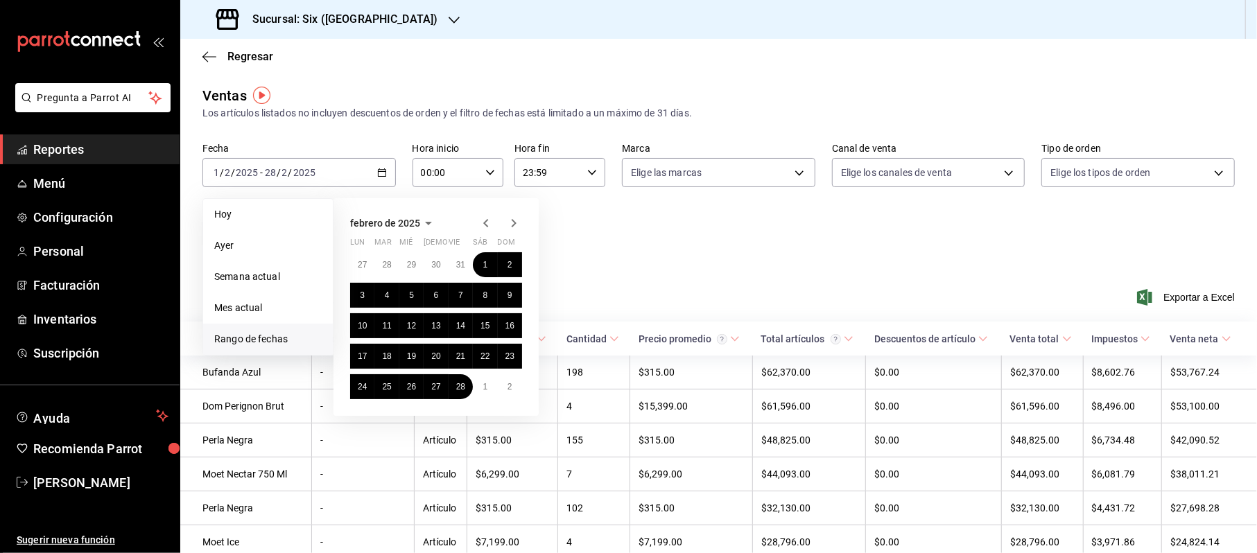
click at [481, 229] on icon "button" at bounding box center [486, 223] width 17 height 17
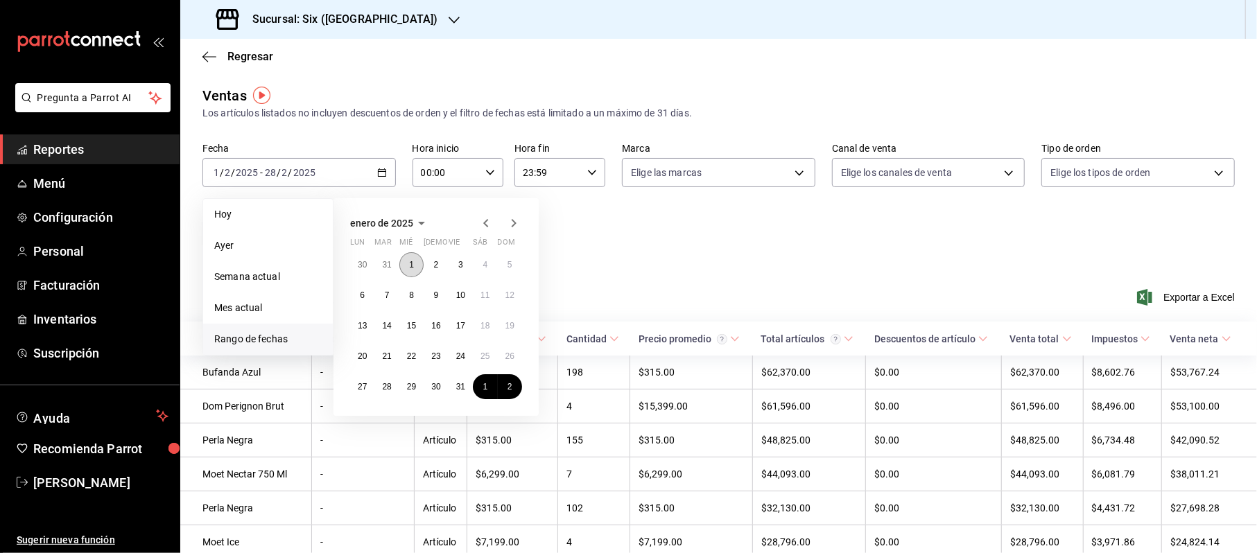
click at [415, 256] on button "1" at bounding box center [411, 264] width 24 height 25
click at [458, 386] on abbr "31" at bounding box center [460, 387] width 9 height 10
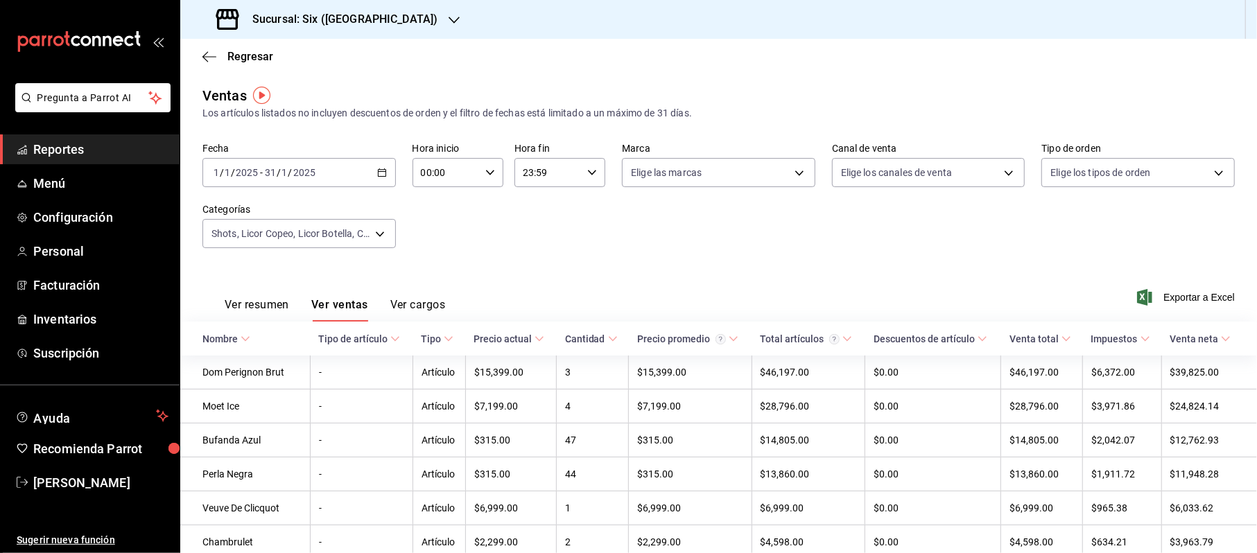
click at [373, 165] on div "[DATE] [DATE] - [DATE] [DATE]" at bounding box center [299, 172] width 193 height 29
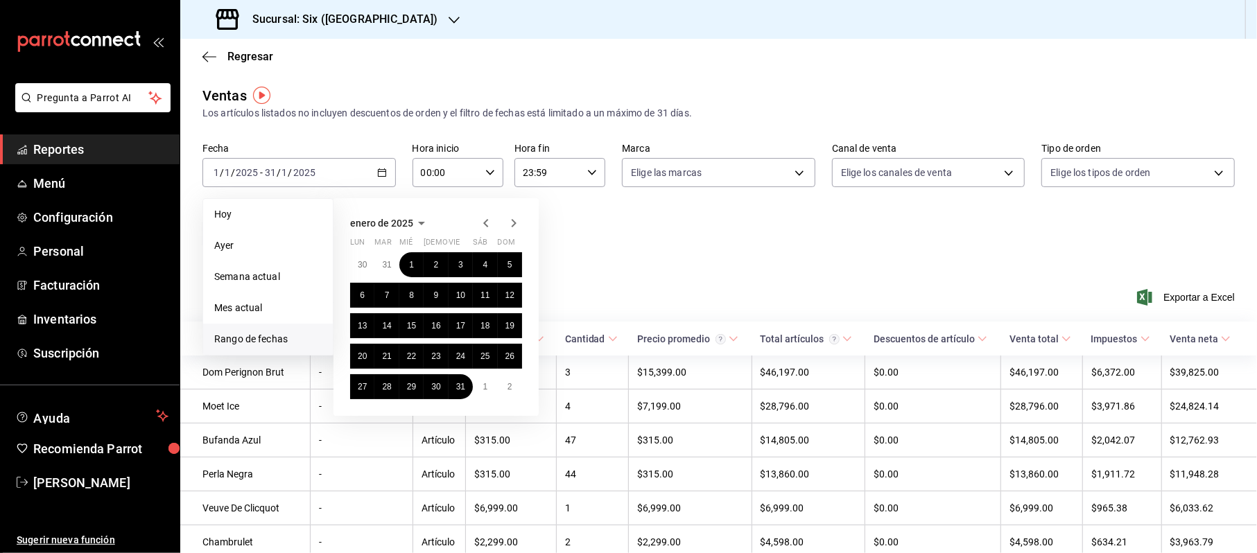
click at [481, 218] on icon "button" at bounding box center [486, 223] width 17 height 17
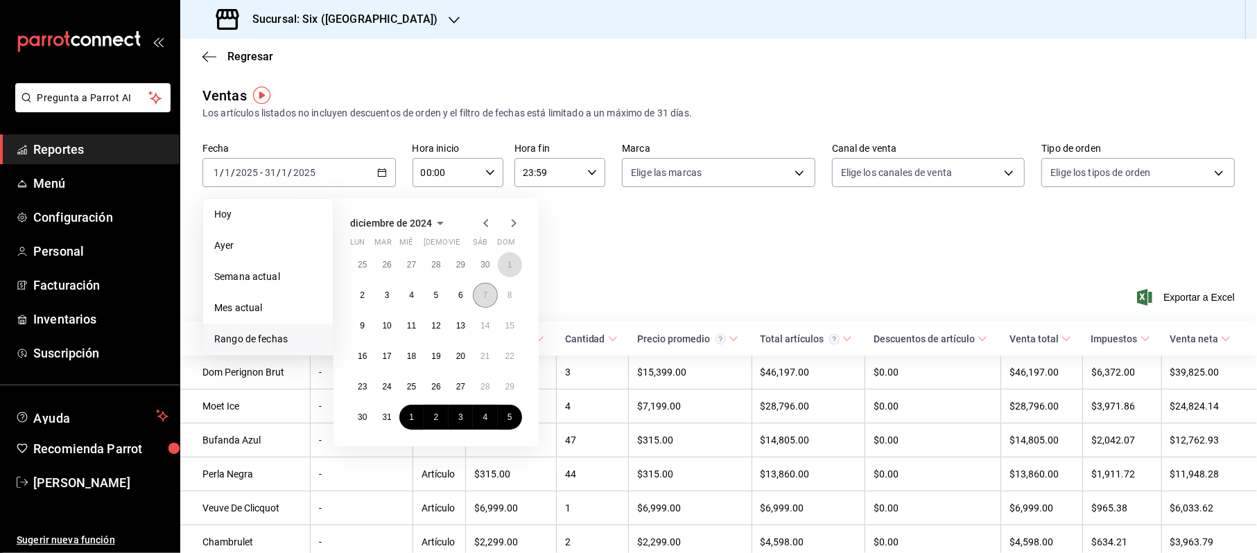
drag, startPoint x: 504, startPoint y: 264, endPoint x: 485, endPoint y: 297, distance: 37.9
click at [505, 264] on button "1" at bounding box center [510, 264] width 24 height 25
click at [389, 413] on abbr "31" at bounding box center [386, 418] width 9 height 10
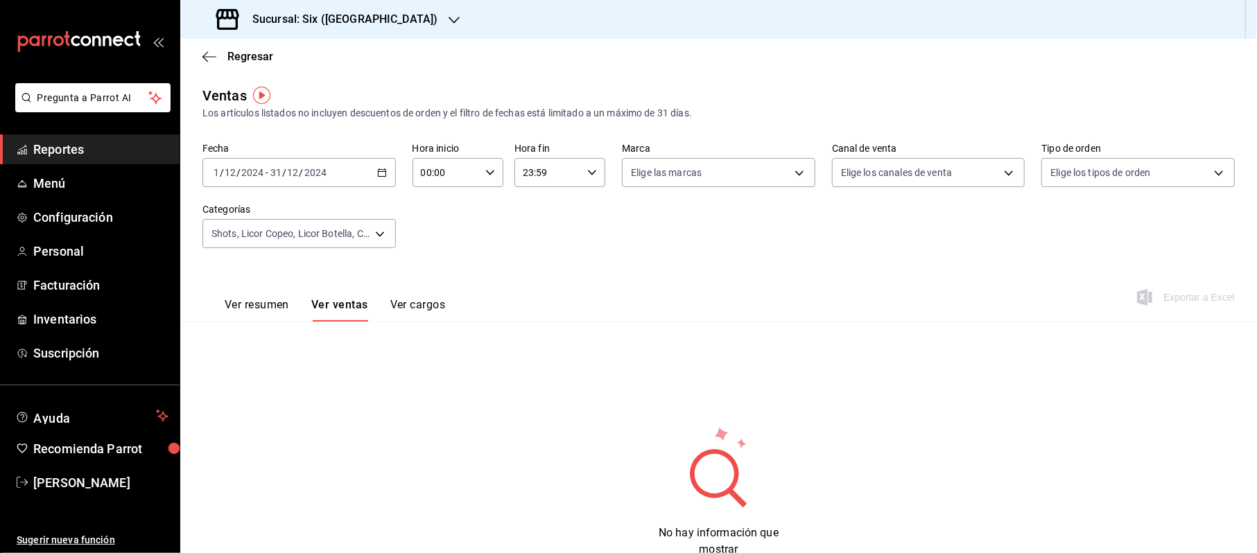
click at [377, 169] on icon "button" at bounding box center [382, 173] width 10 height 10
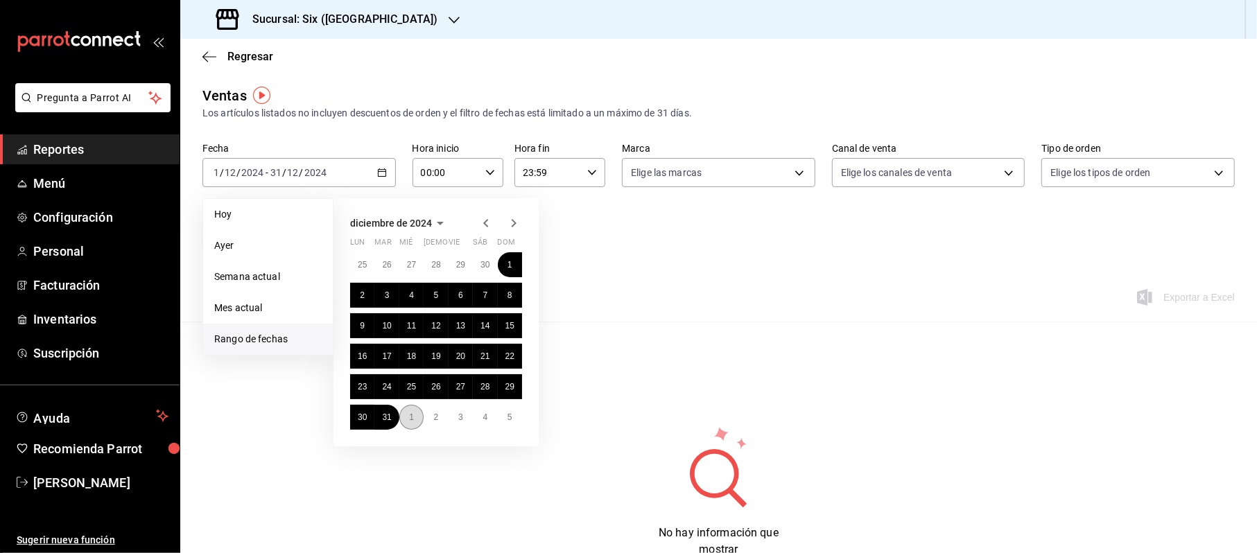
click at [405, 416] on button "1" at bounding box center [411, 417] width 24 height 25
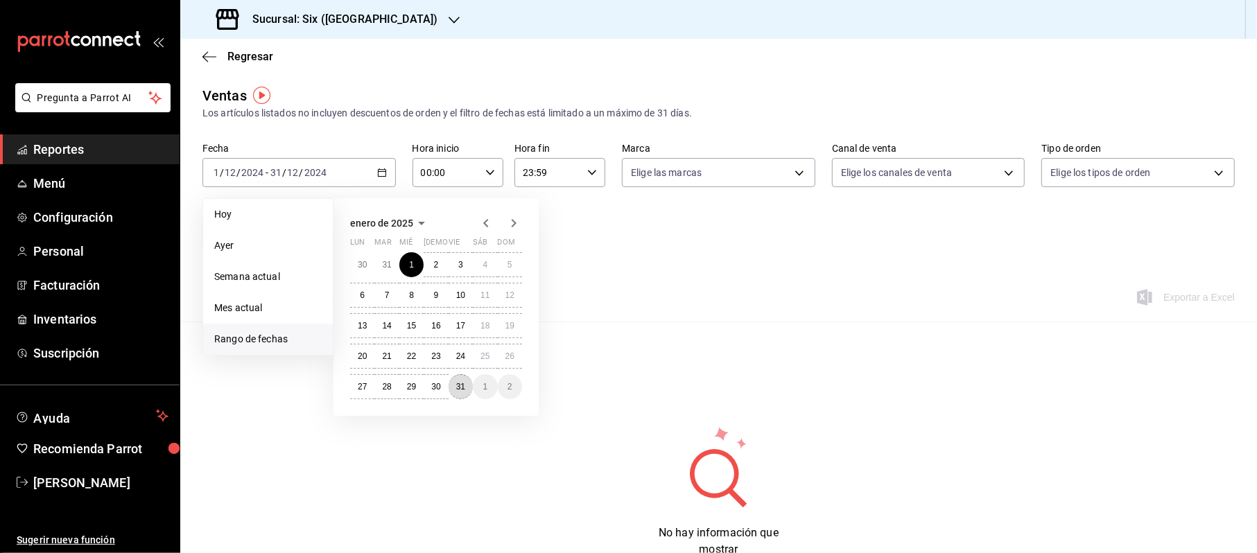
click at [467, 387] on button "31" at bounding box center [461, 387] width 24 height 25
